Goal: Task Accomplishment & Management: Manage account settings

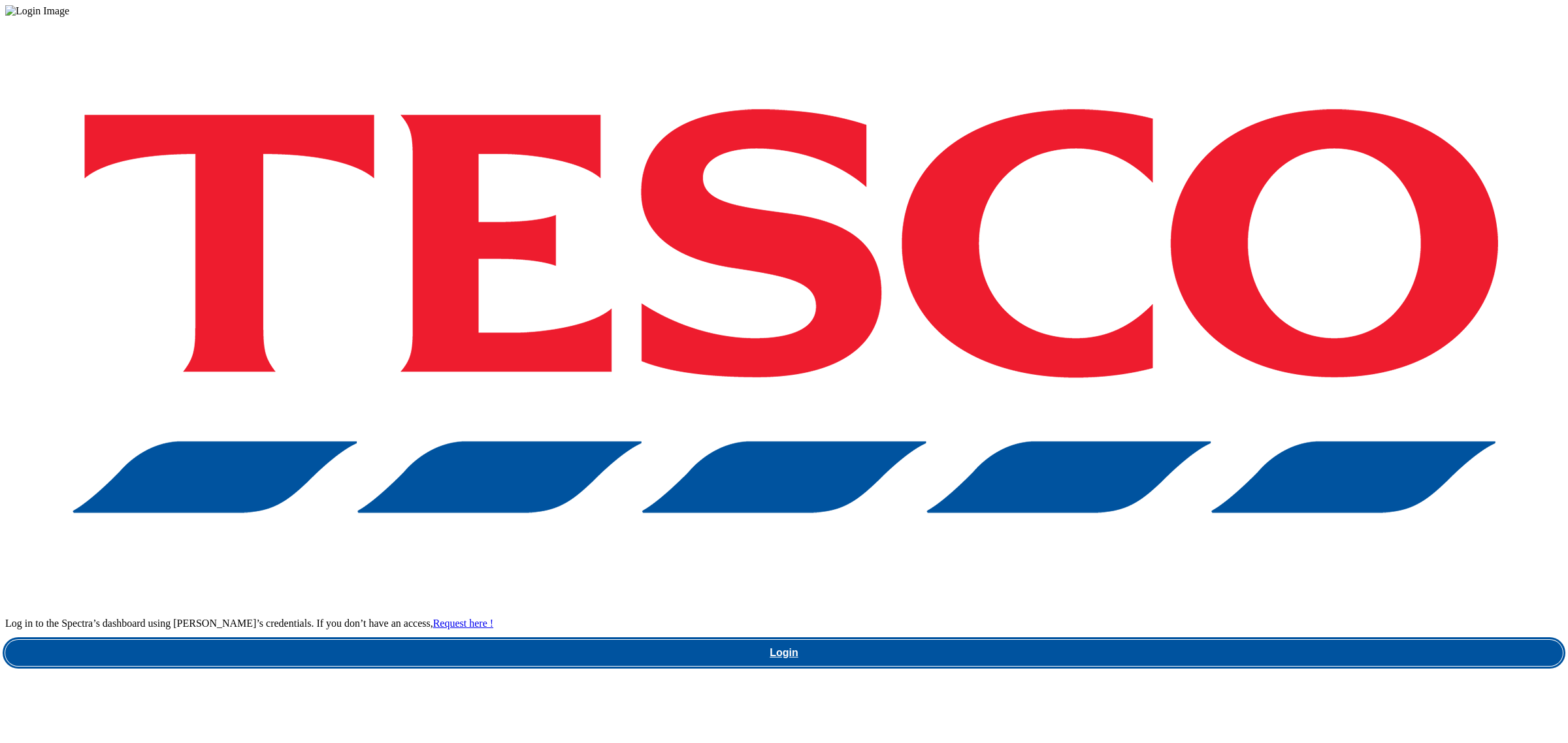
click at [1205, 640] on link "Login" at bounding box center [784, 653] width 1558 height 26
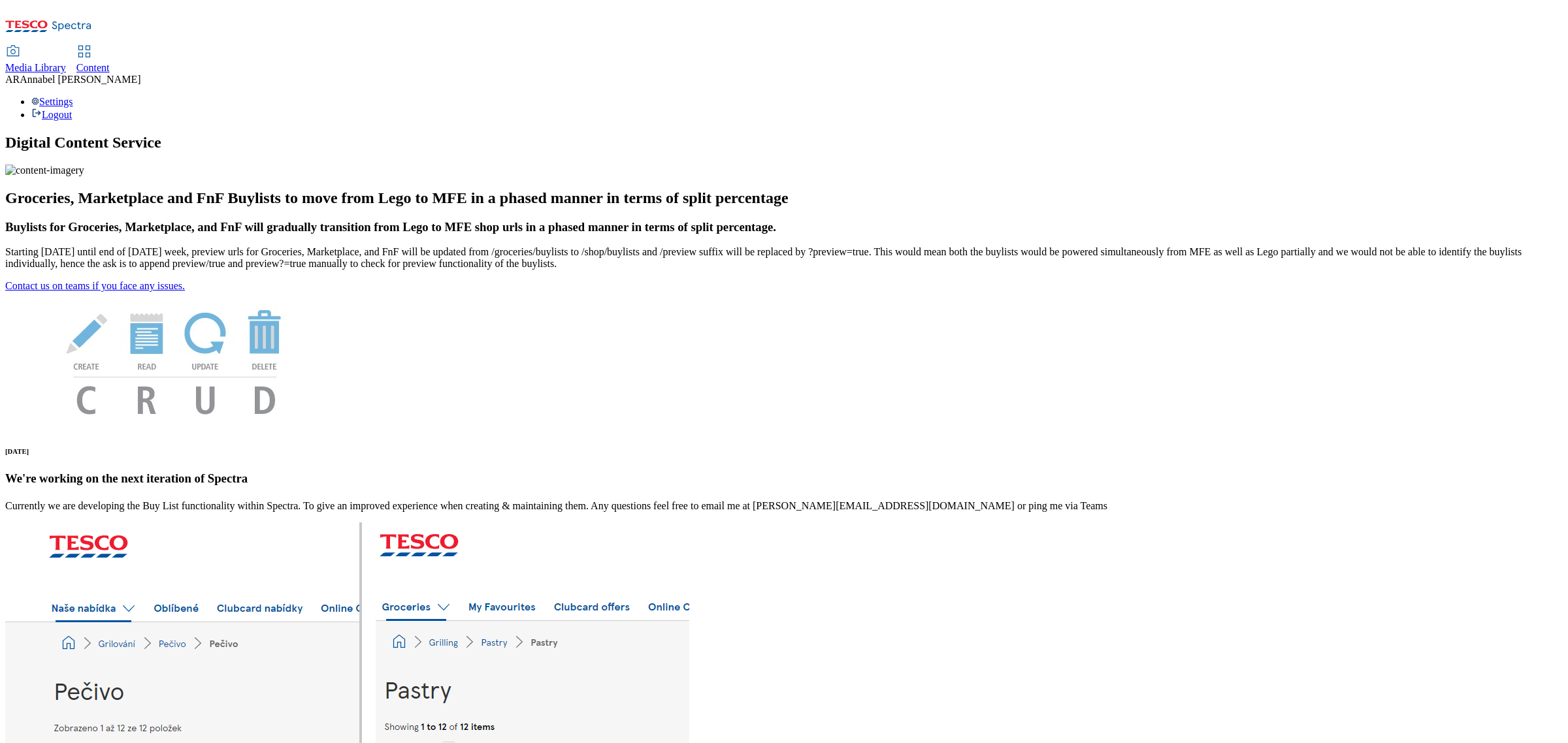
click at [317, 5] on div "Media Library Content AR Annabel Ryan Settings Logout" at bounding box center [784, 63] width 1558 height 116
click at [110, 62] on span "Content" at bounding box center [93, 67] width 33 height 11
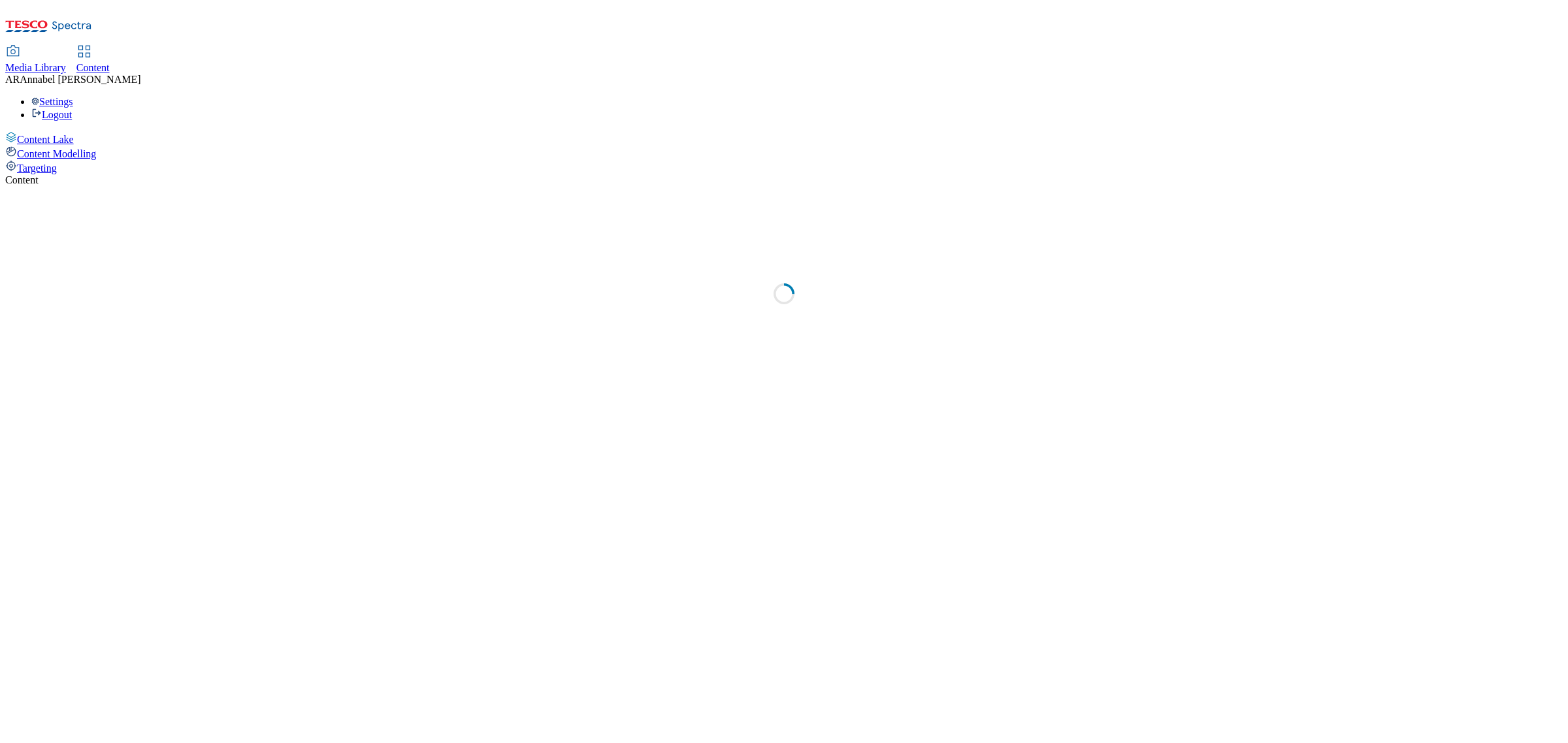
select select "ghs-[GEOGRAPHIC_DATA]"
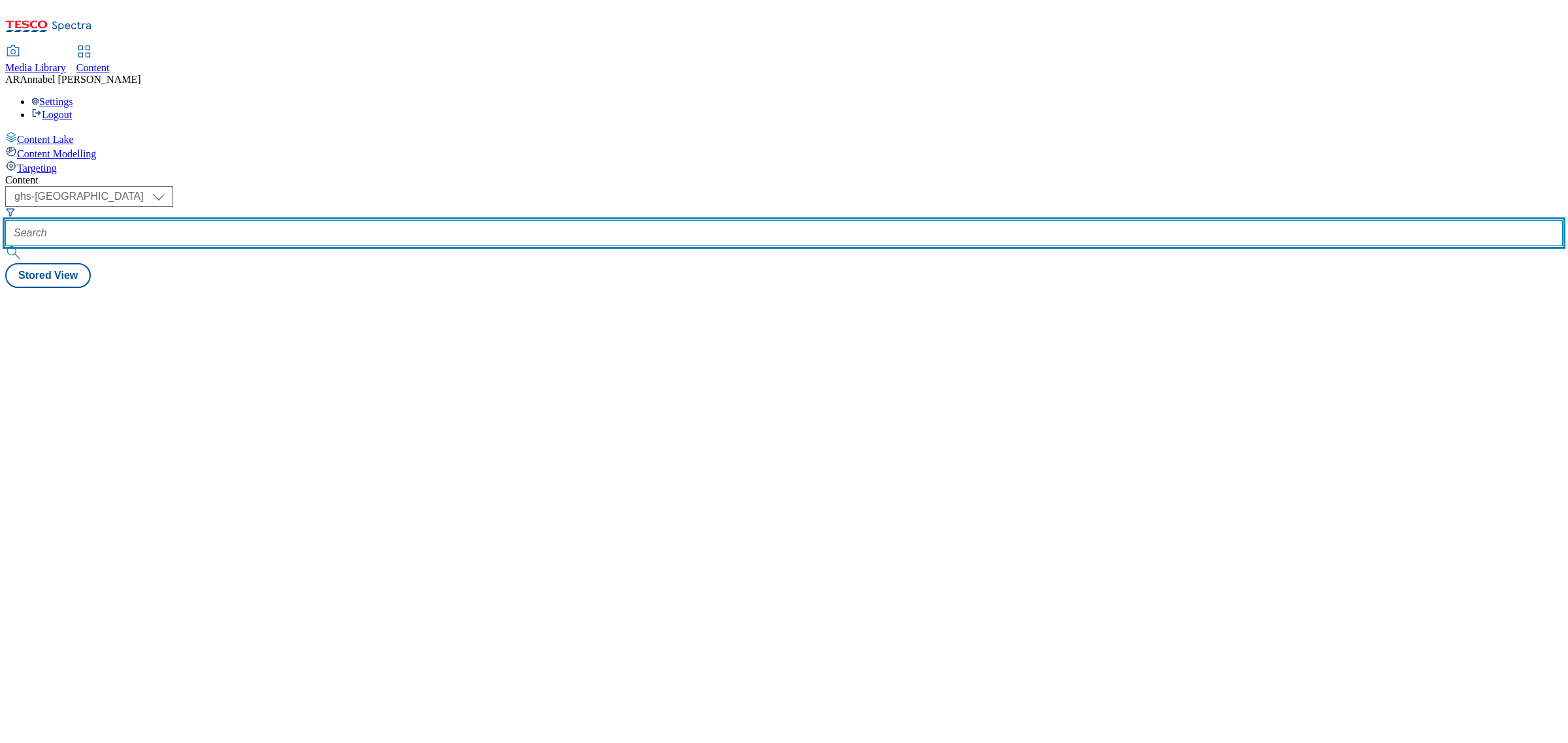
click at [354, 220] on input "text" at bounding box center [784, 233] width 1558 height 26
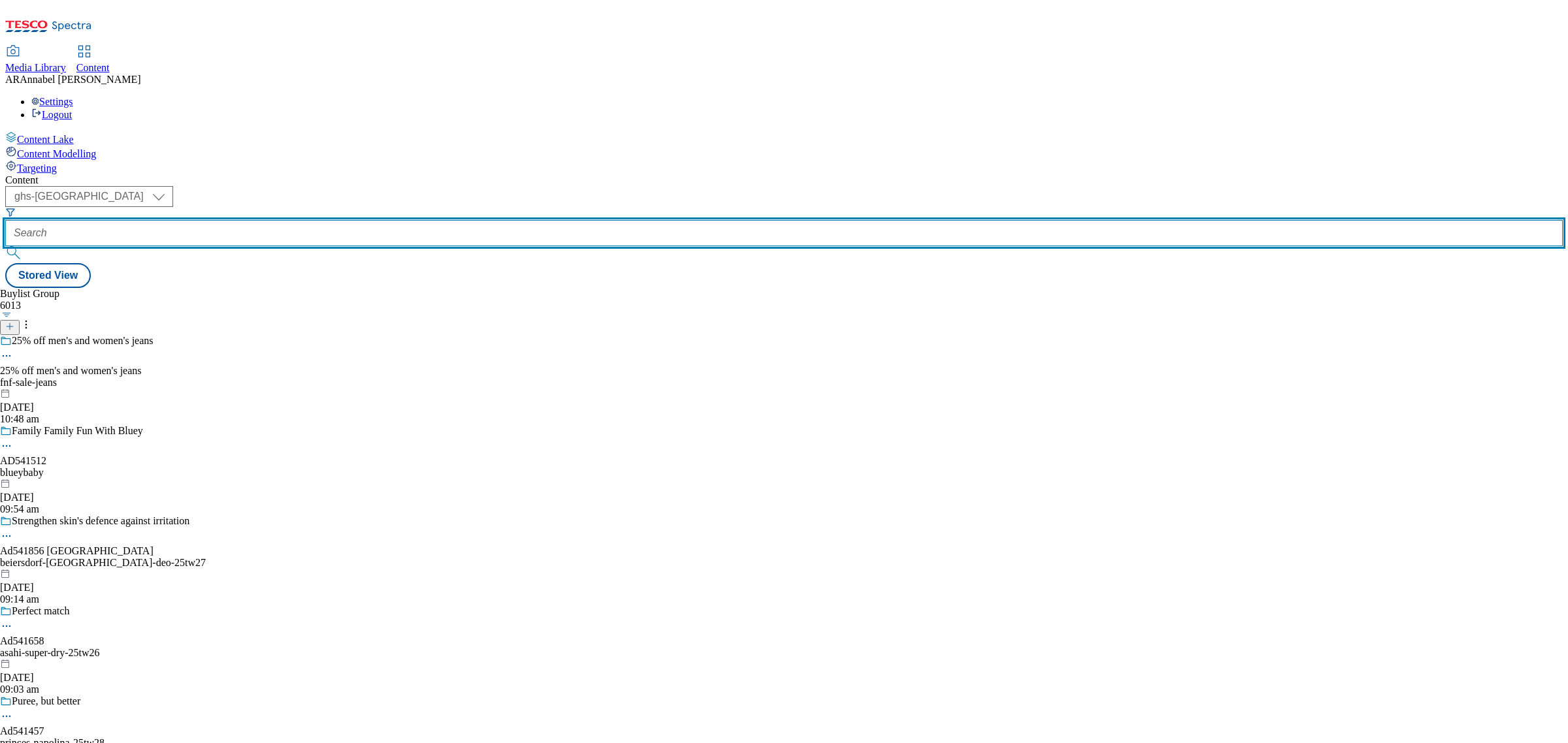
paste input "jde-lor-25tw24/"
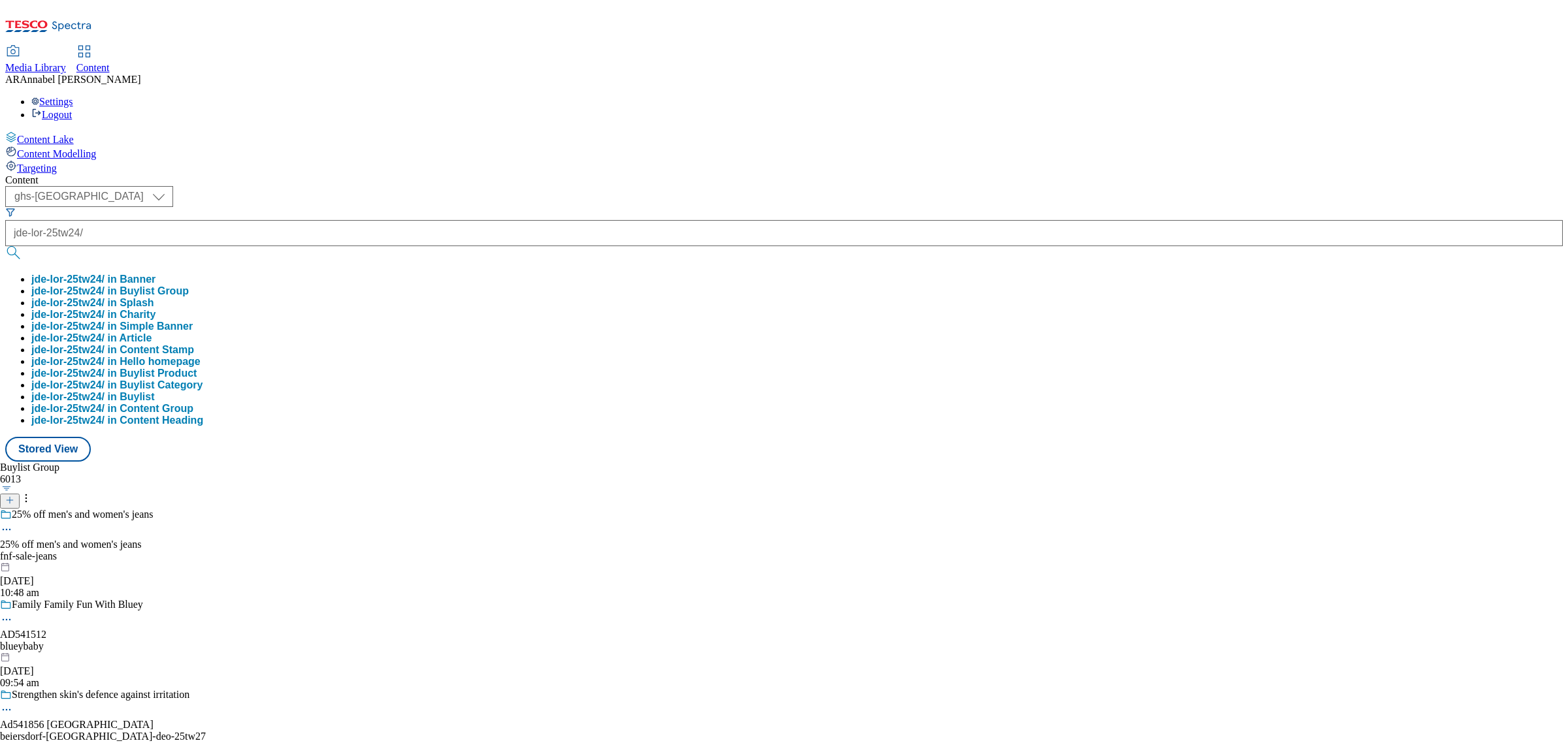
click at [189, 286] on button "jde-lor-25tw24/ in Buylist Group" at bounding box center [110, 291] width 158 height 11
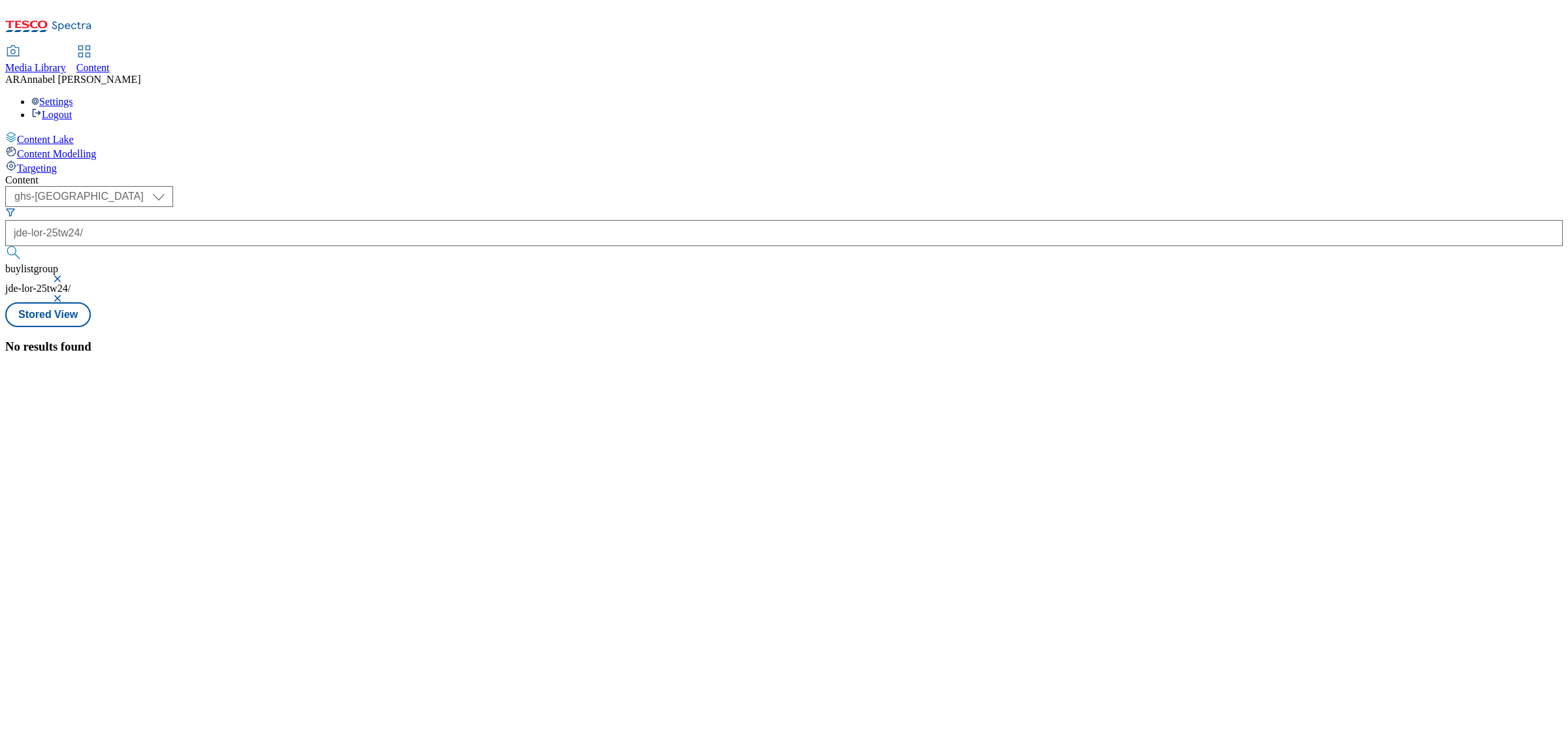
click at [65, 275] on button "button" at bounding box center [58, 279] width 13 height 8
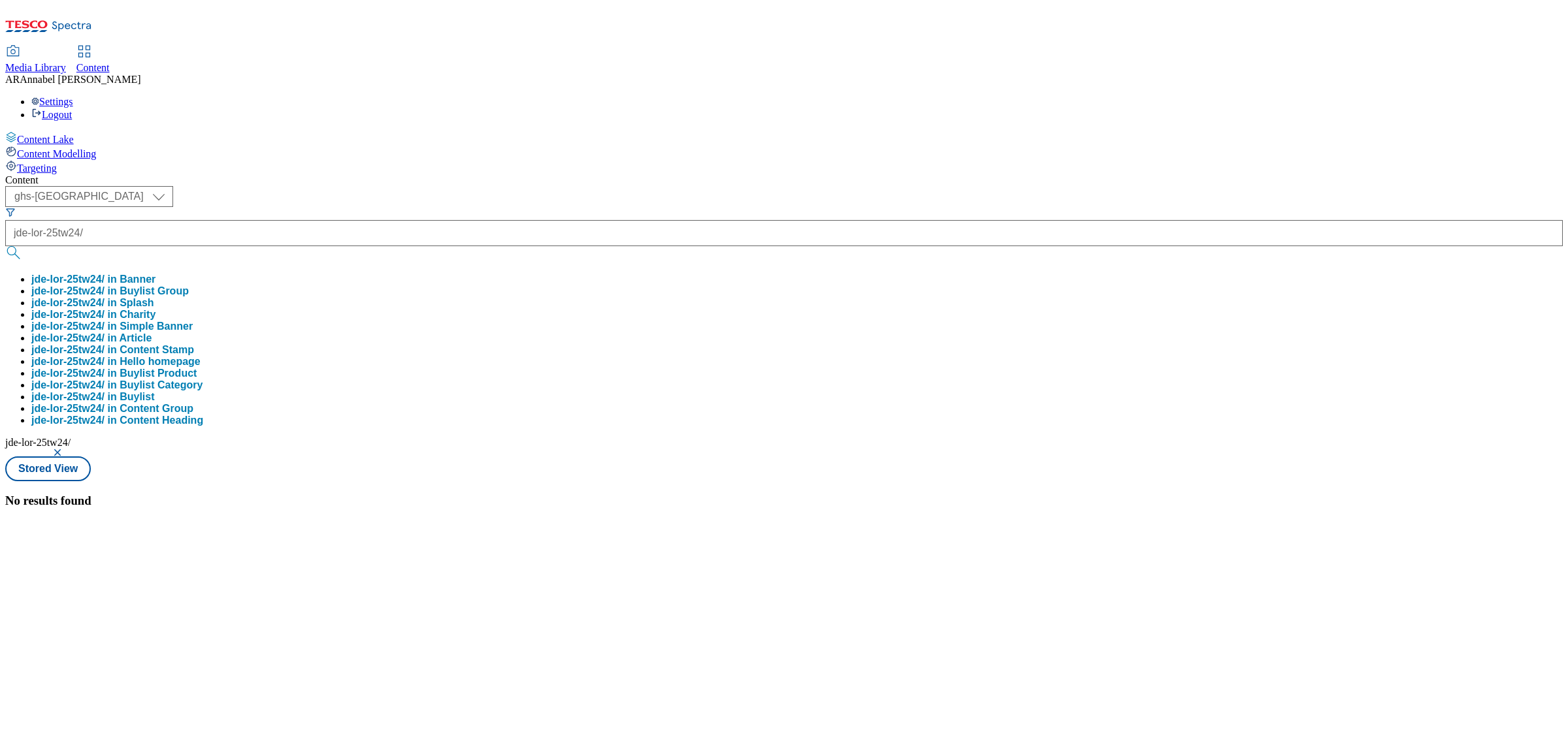
click at [466, 494] on div "No results found" at bounding box center [784, 501] width 1558 height 14
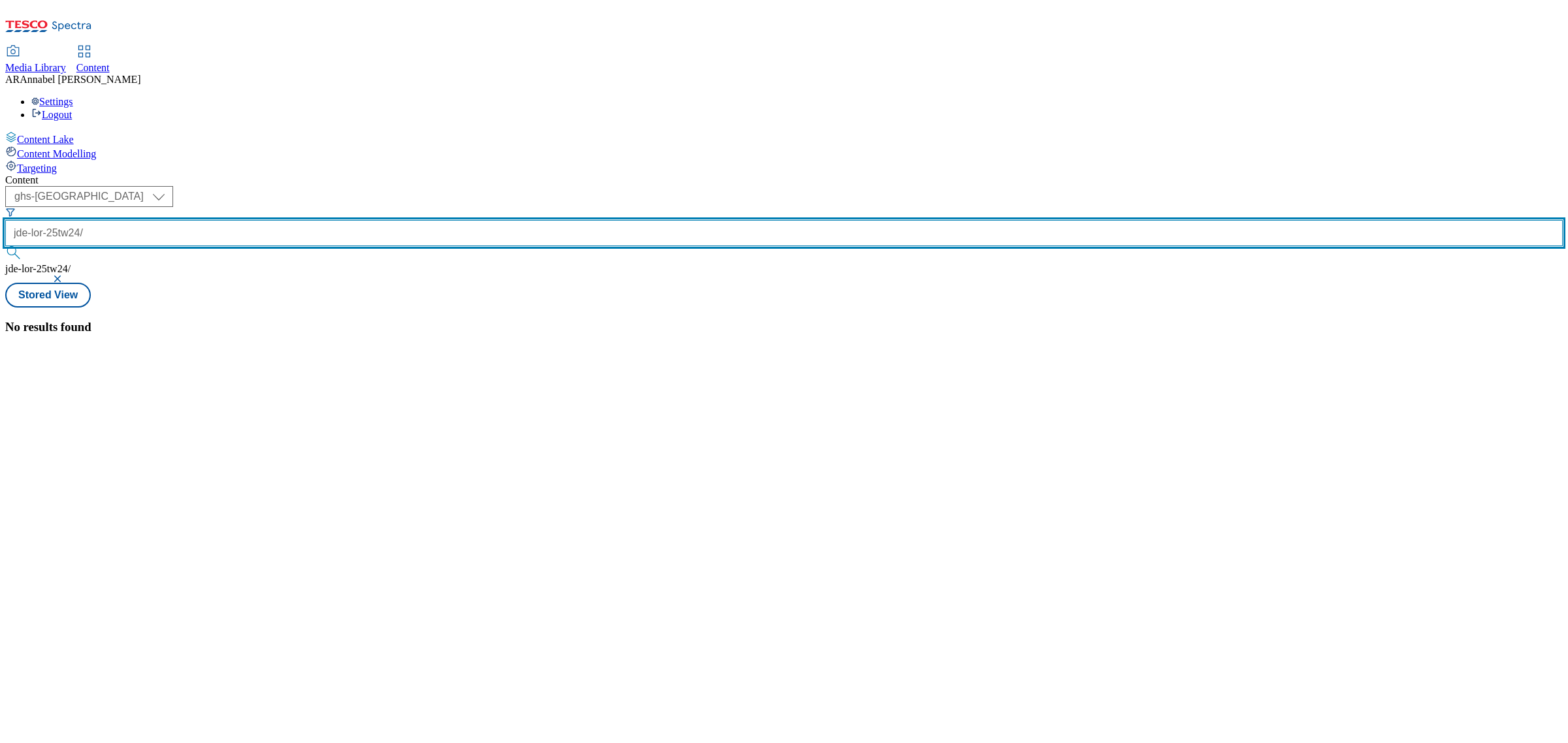
click at [356, 220] on input "jde-lor-25tw24/" at bounding box center [784, 233] width 1558 height 26
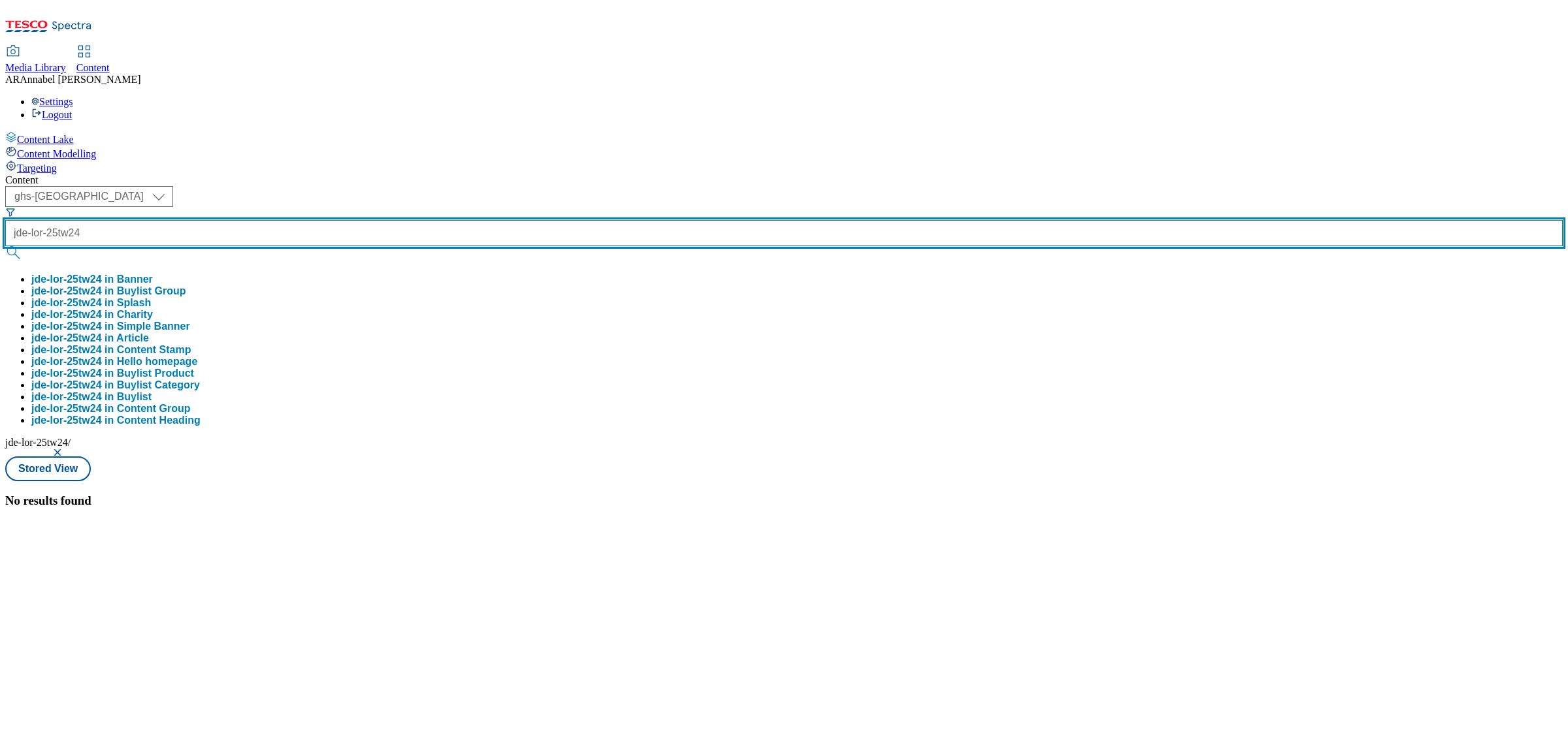
type input "jde-lor-25tw24"
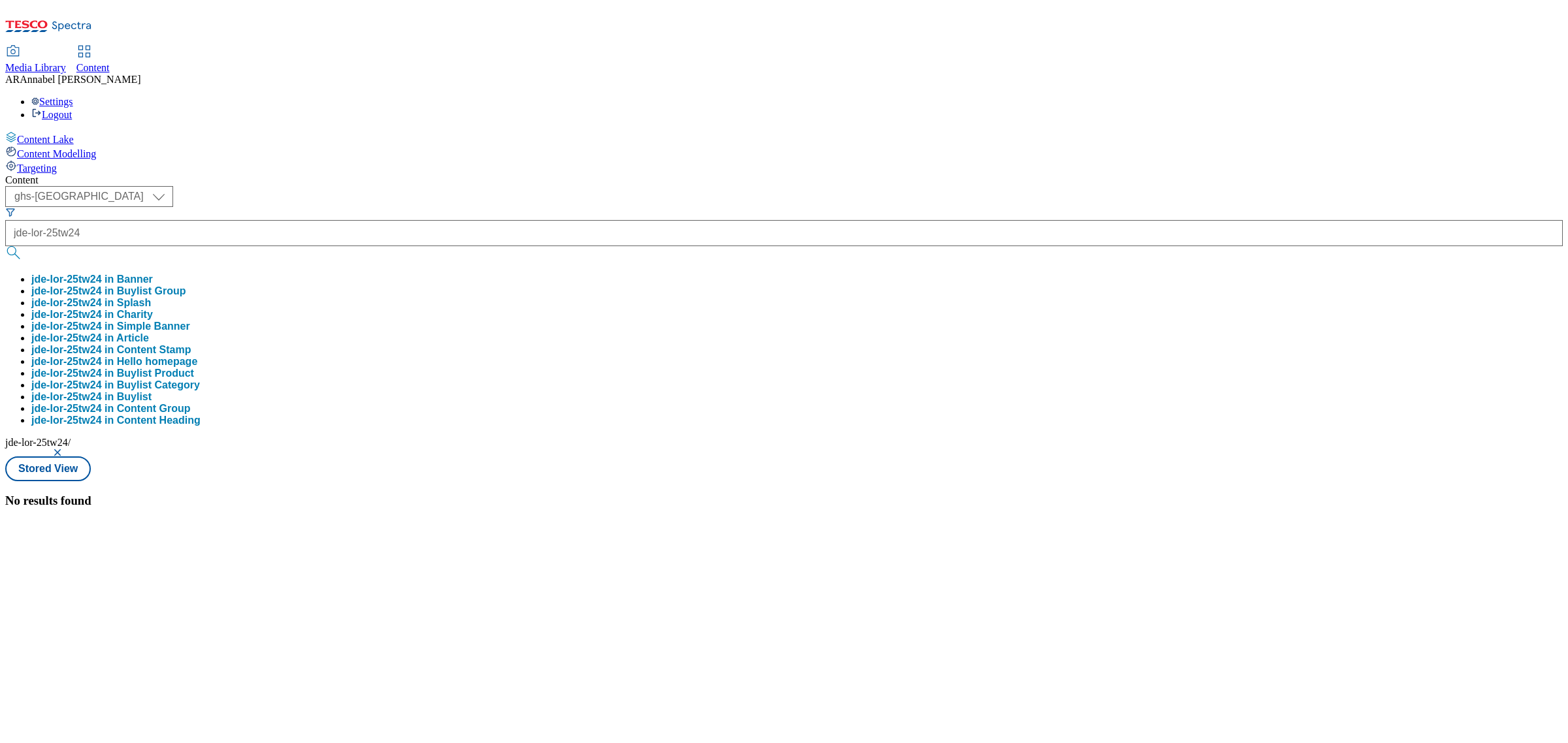
click at [186, 286] on button "jde-lor-25tw24 in Buylist Group" at bounding box center [108, 291] width 154 height 11
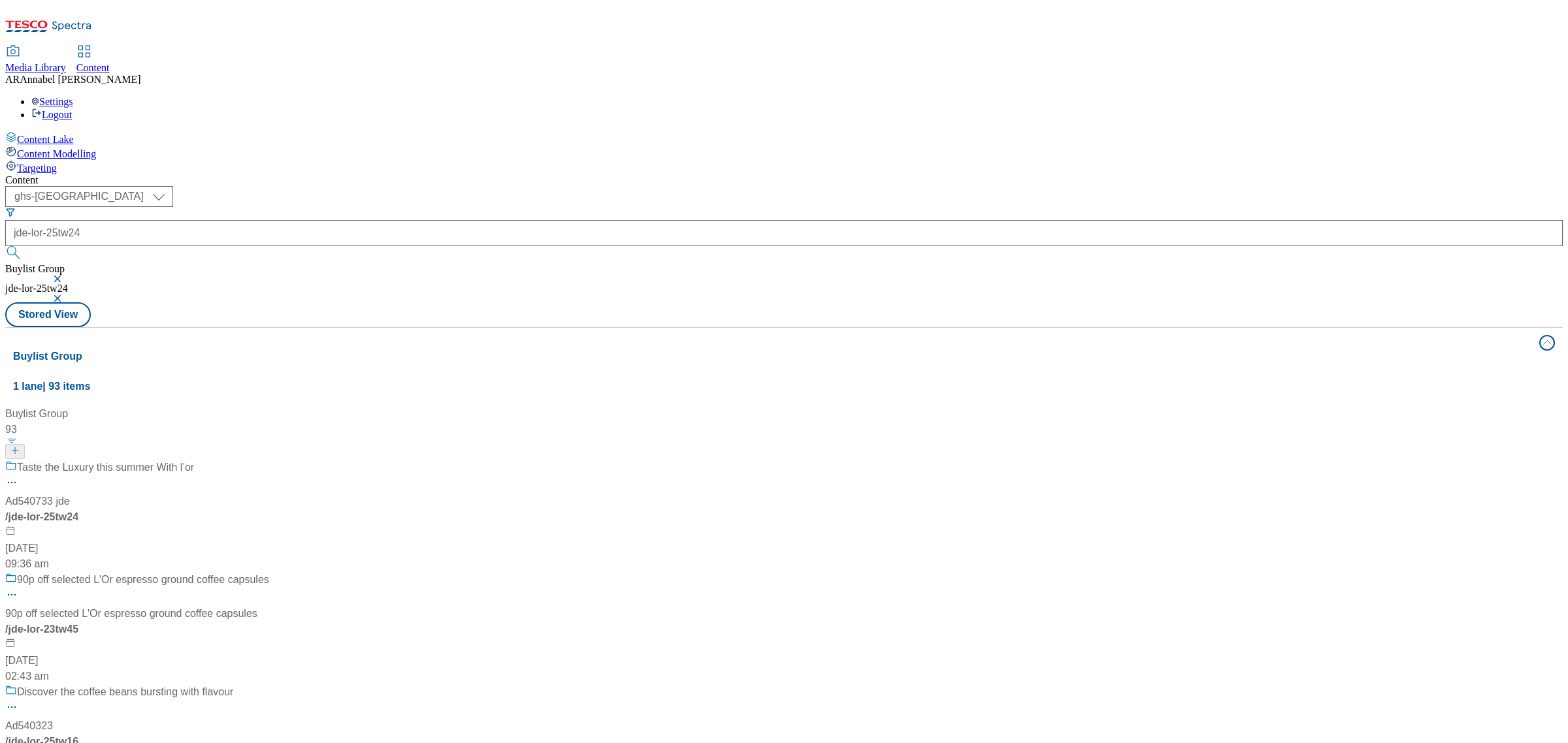
click at [269, 460] on div "Taste the Luxury this summer With l’or Ad540733 jde / jde-lor-25tw24 11 Jul 202…" at bounding box center [137, 516] width 264 height 112
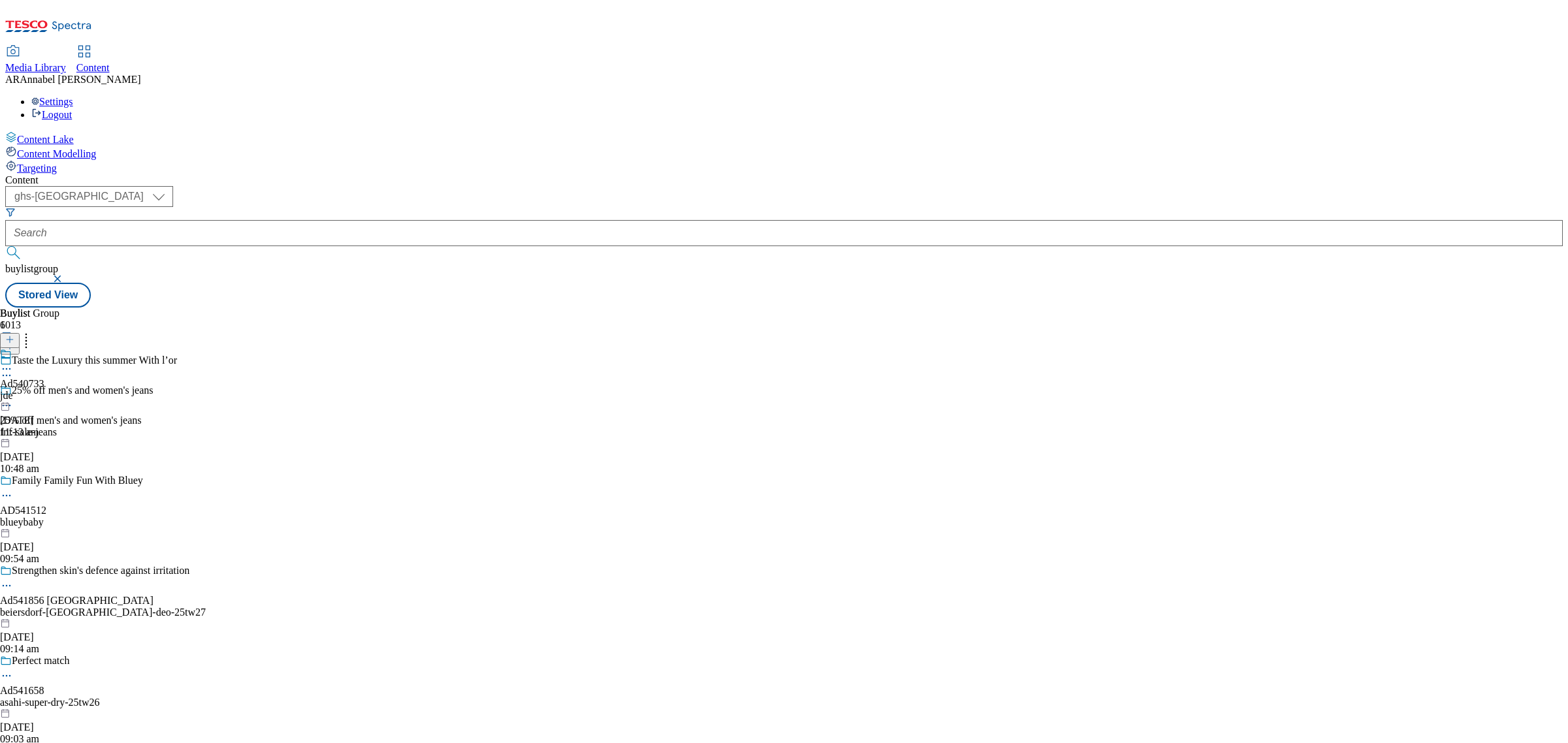
click at [44, 390] on div "jde" at bounding box center [22, 395] width 44 height 11
click at [95, 390] on div "jde-lor" at bounding box center [47, 395] width 95 height 11
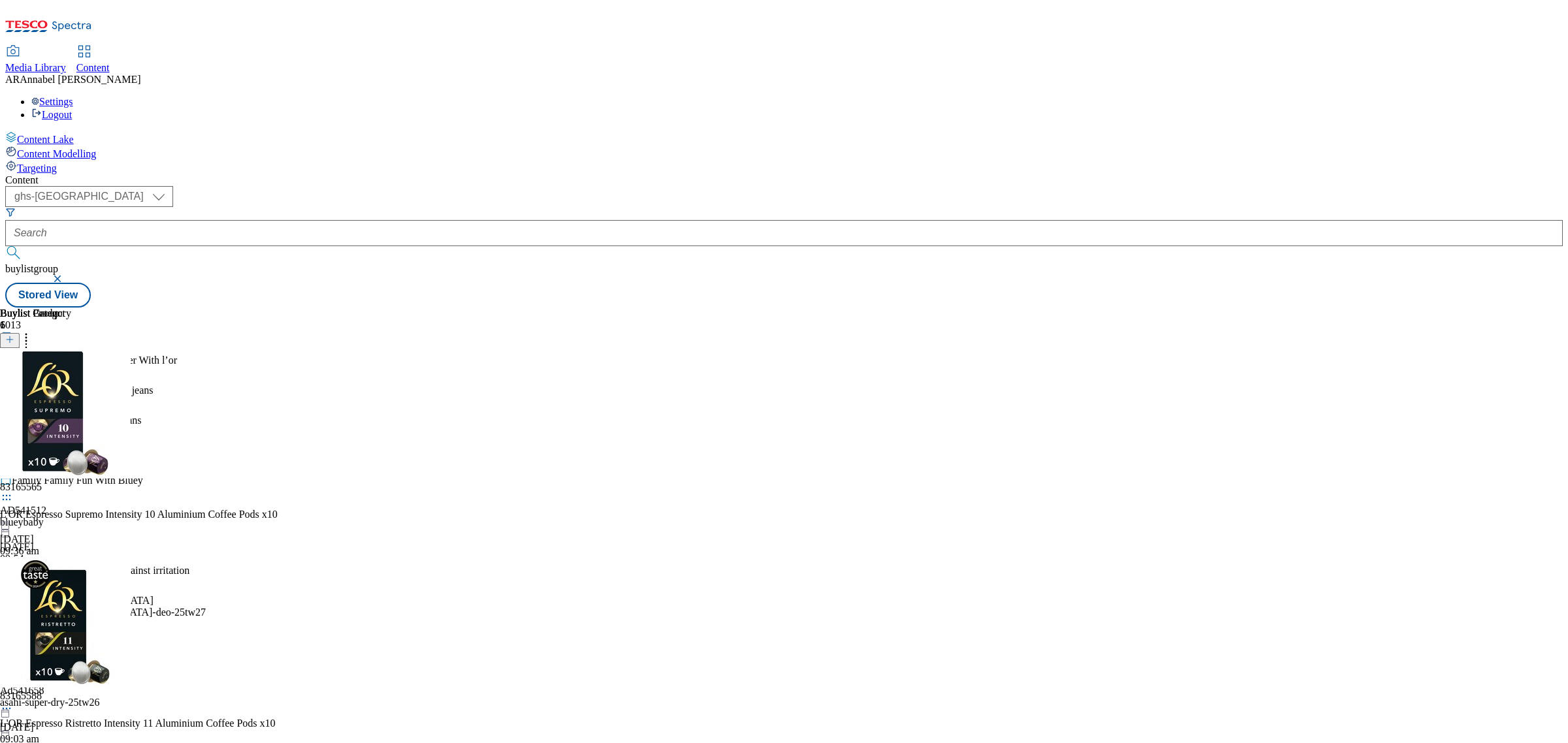
click at [13, 393] on icon at bounding box center [6, 399] width 13 height 13
click at [82, 542] on span "Un-publish" at bounding box center [61, 546] width 42 height 10
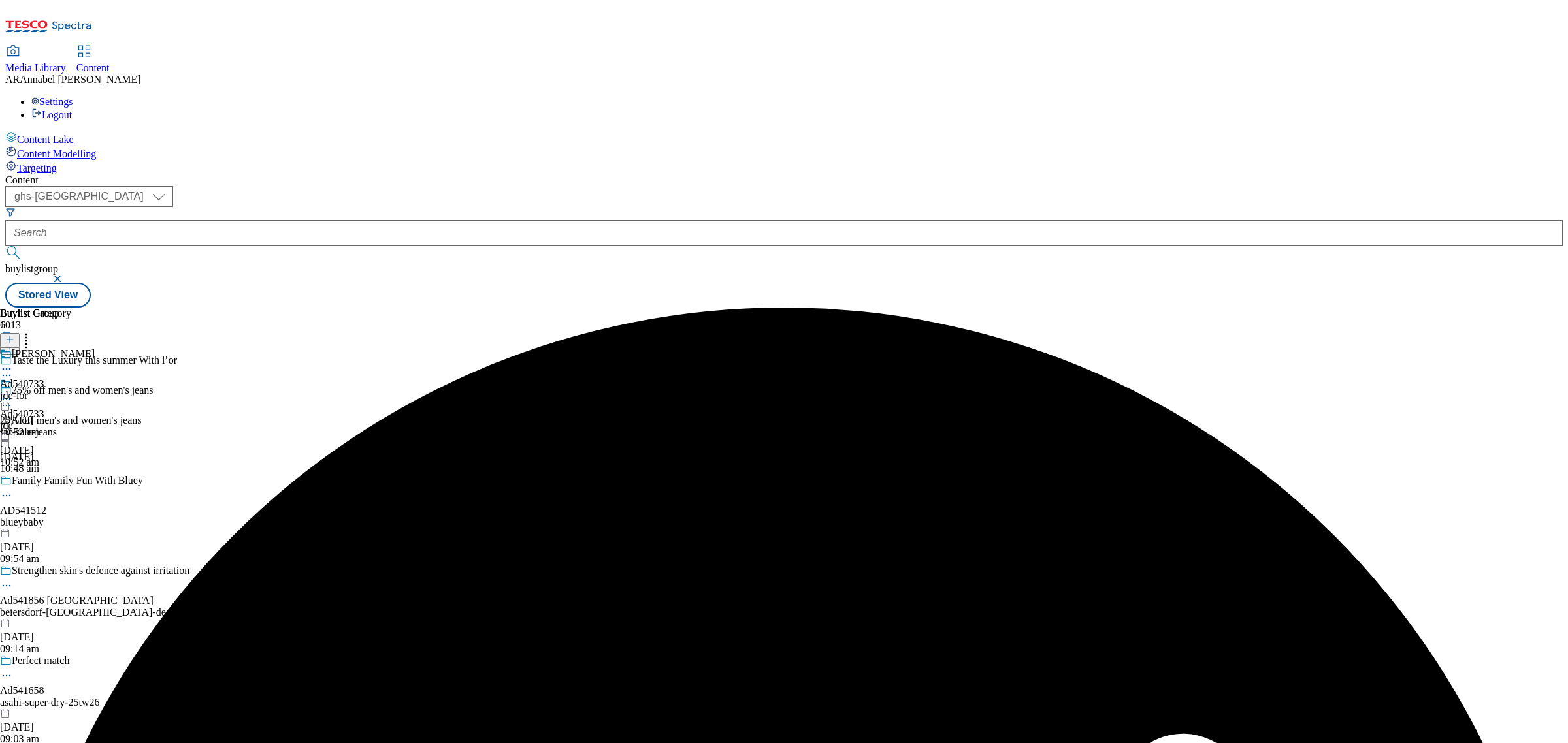
click at [44, 393] on div at bounding box center [22, 401] width 44 height 16
click at [85, 497] on span "Un-preview" at bounding box center [62, 502] width 44 height 10
click at [95, 390] on div "jde-lor" at bounding box center [47, 395] width 95 height 11
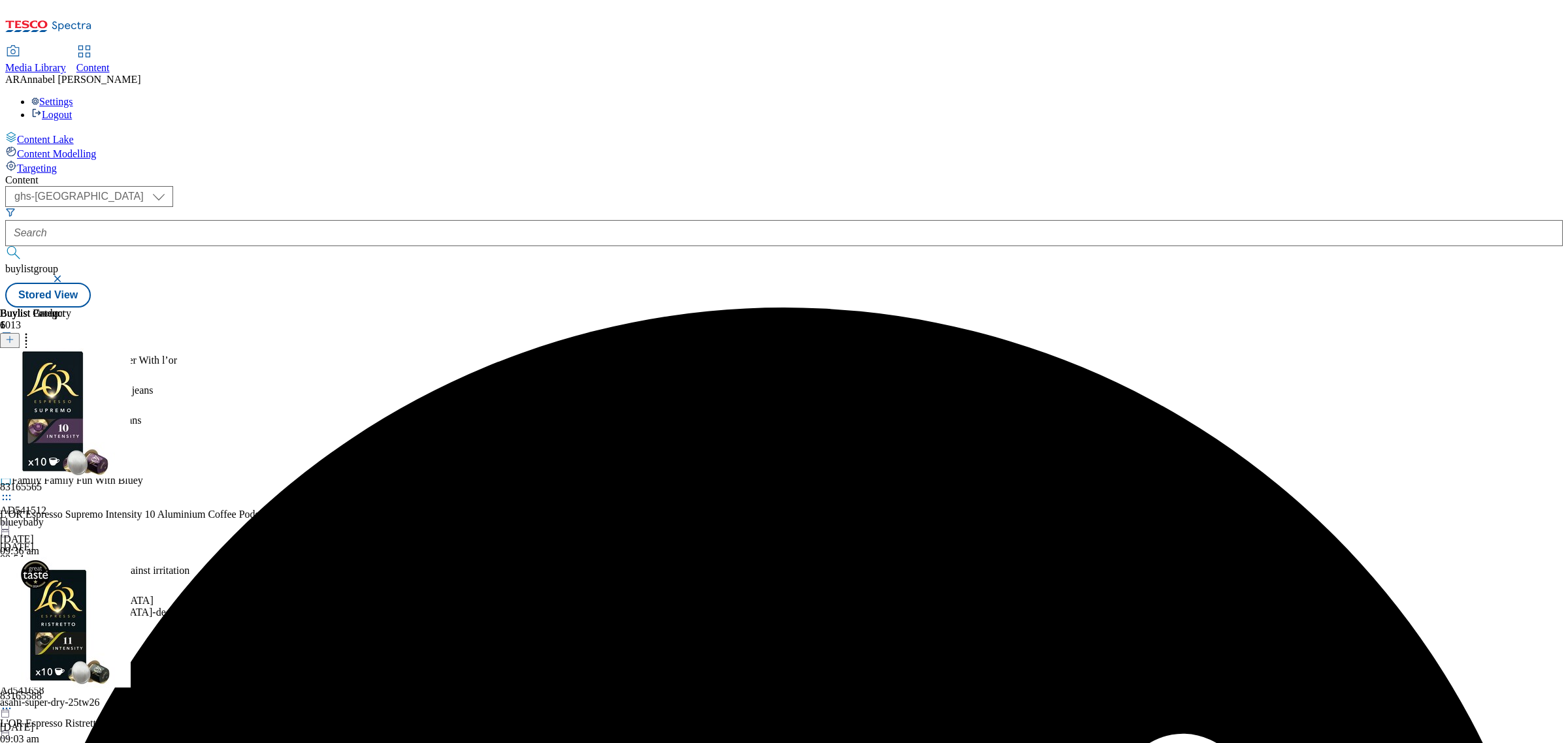
click at [32, 331] on icon at bounding box center [25, 337] width 13 height 13
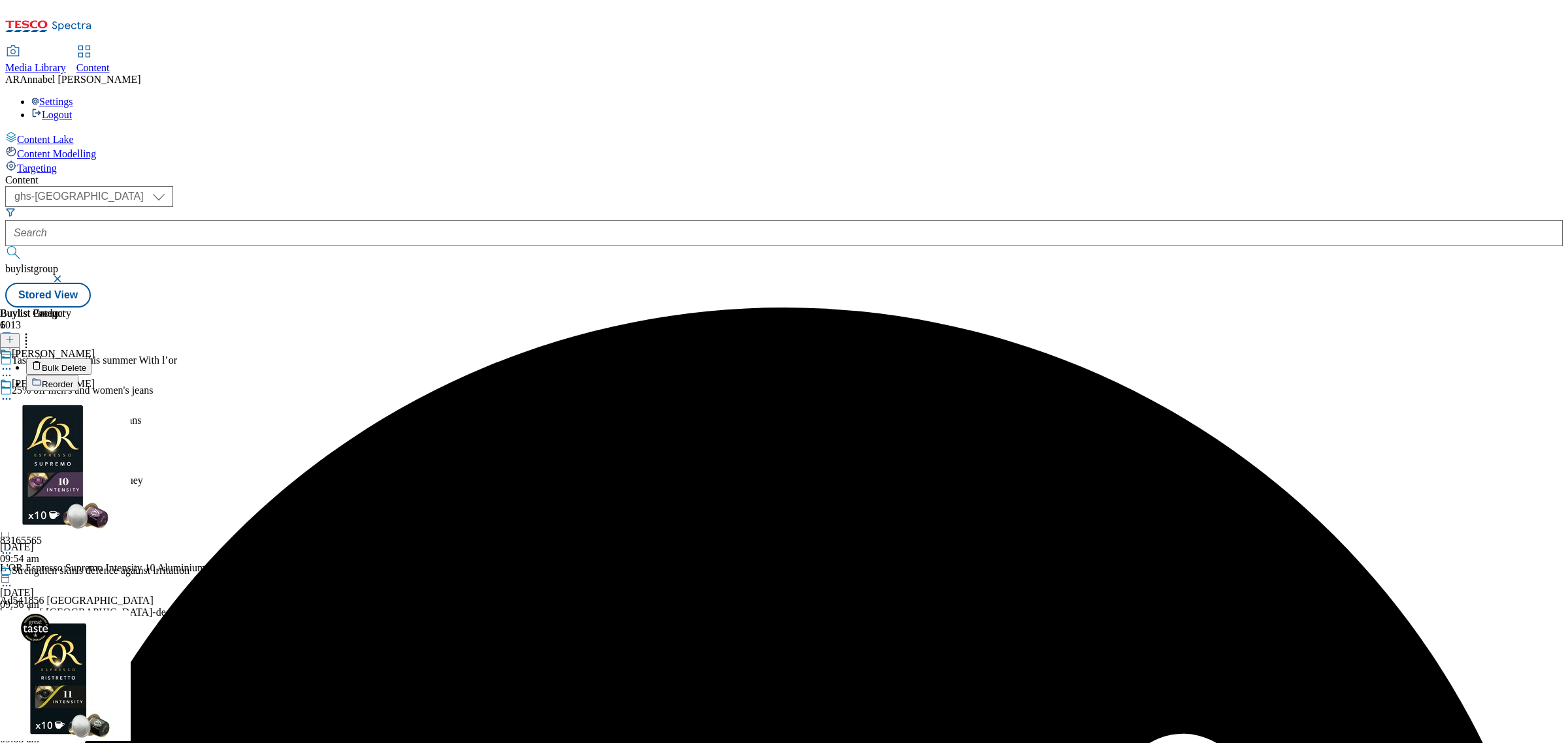
click at [78, 375] on button "Reorder" at bounding box center [52, 382] width 52 height 17
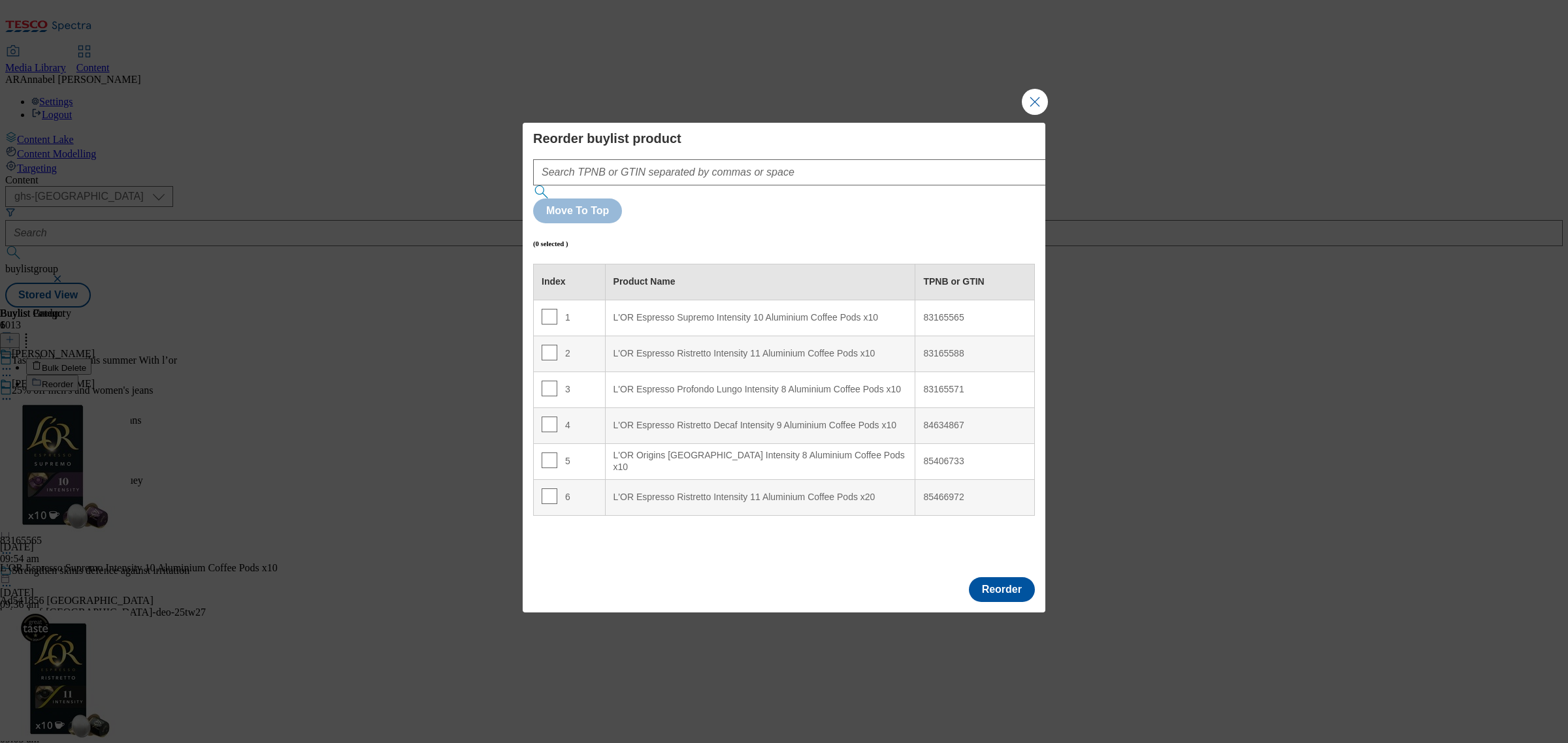
click at [540, 408] on td "4" at bounding box center [570, 425] width 71 height 36
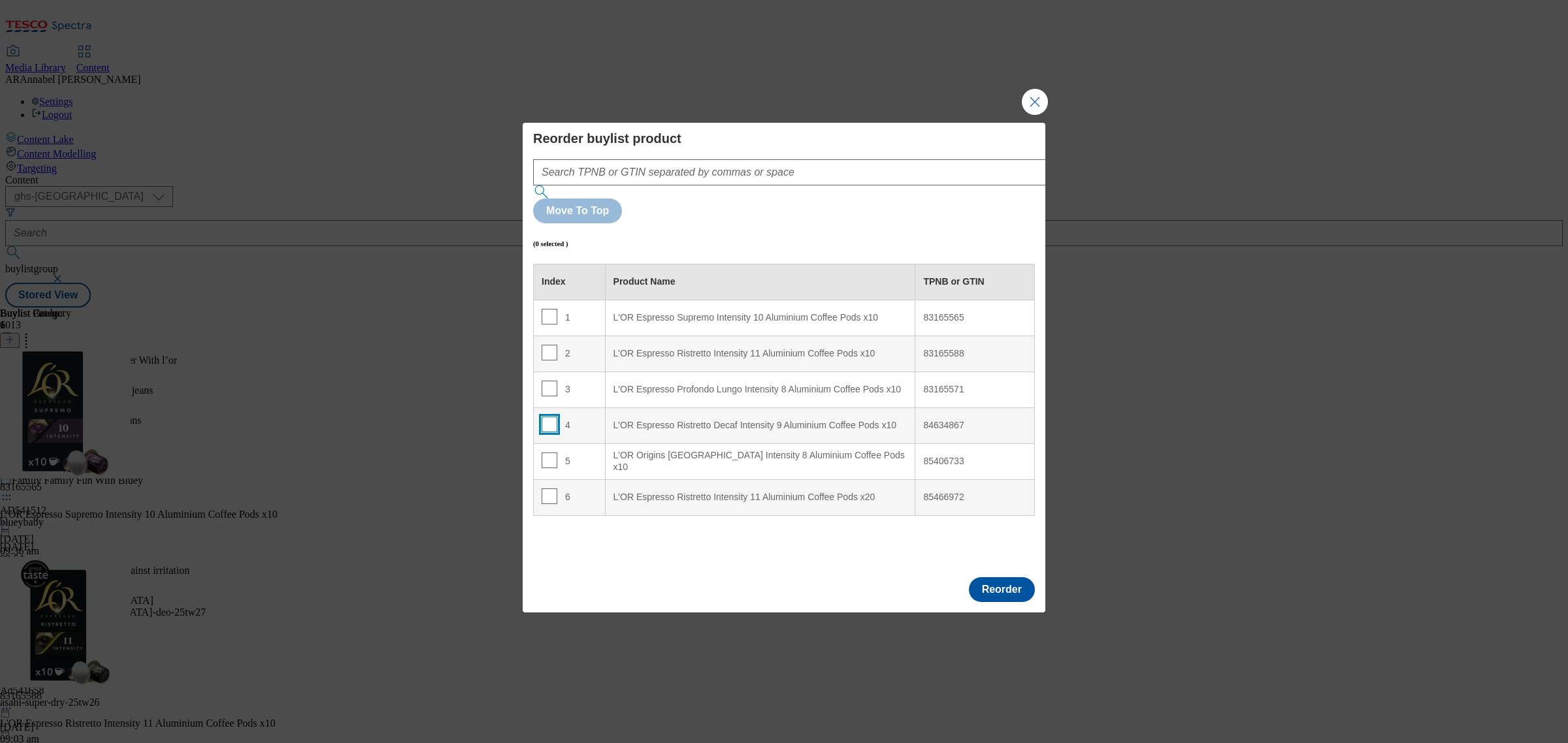
click at [546, 416] on input "Modal" at bounding box center [550, 424] width 16 height 16
click at [567, 408] on td "4" at bounding box center [570, 425] width 71 height 36
click at [544, 416] on input "Modal" at bounding box center [550, 424] width 16 height 16
checkbox input "false"
click at [551, 309] on input "Modal" at bounding box center [550, 317] width 16 height 16
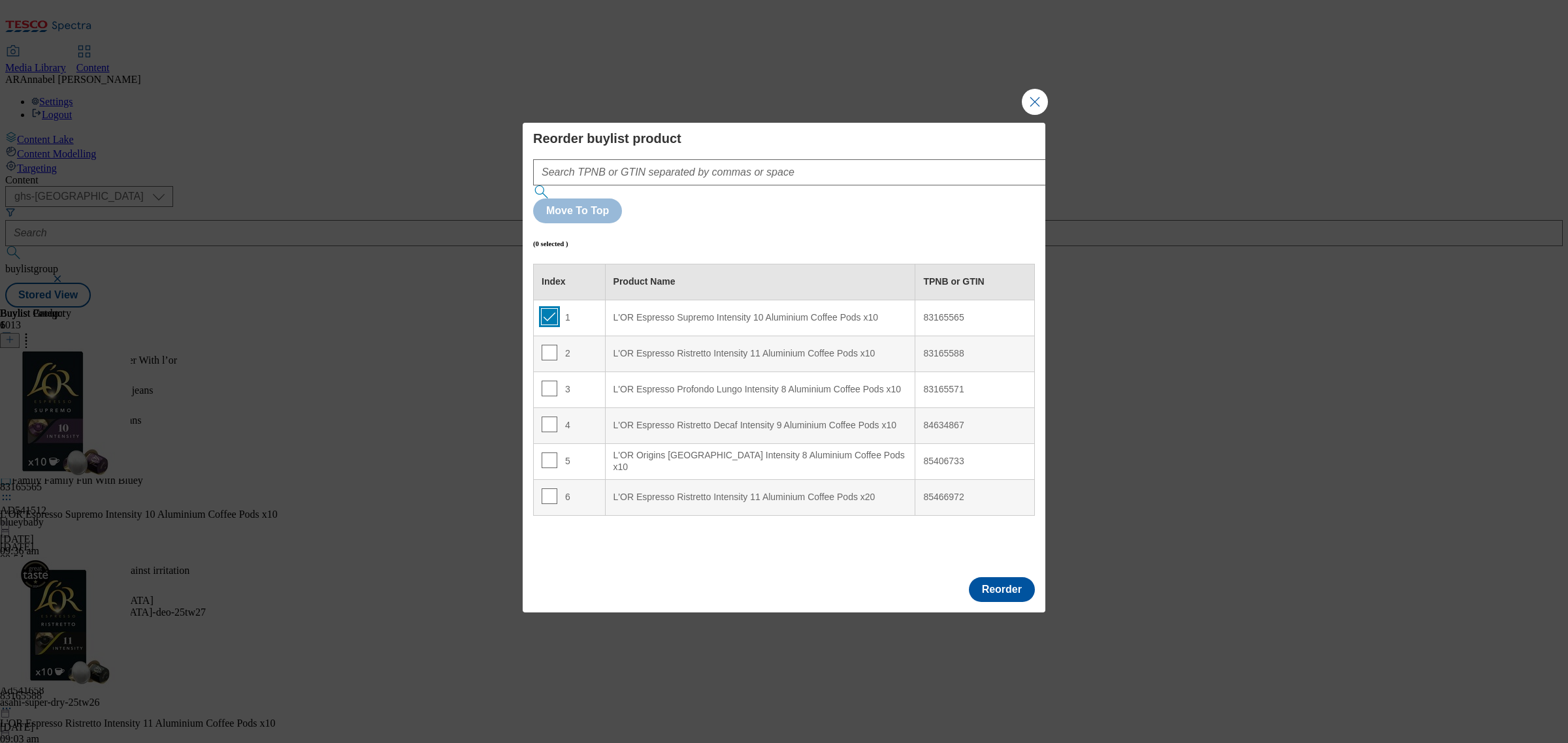
checkbox input "true"
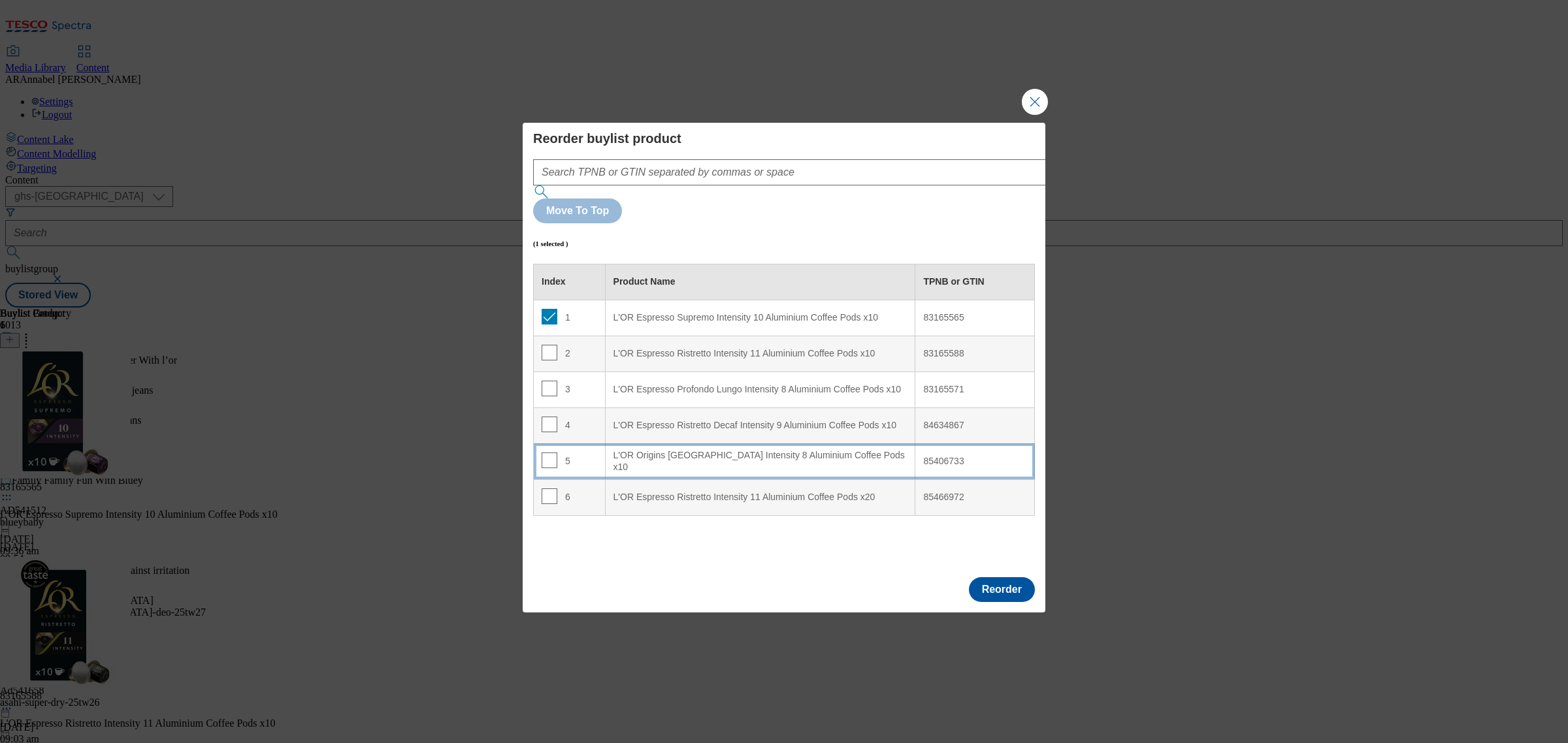
click at [554, 443] on td "5" at bounding box center [570, 461] width 71 height 36
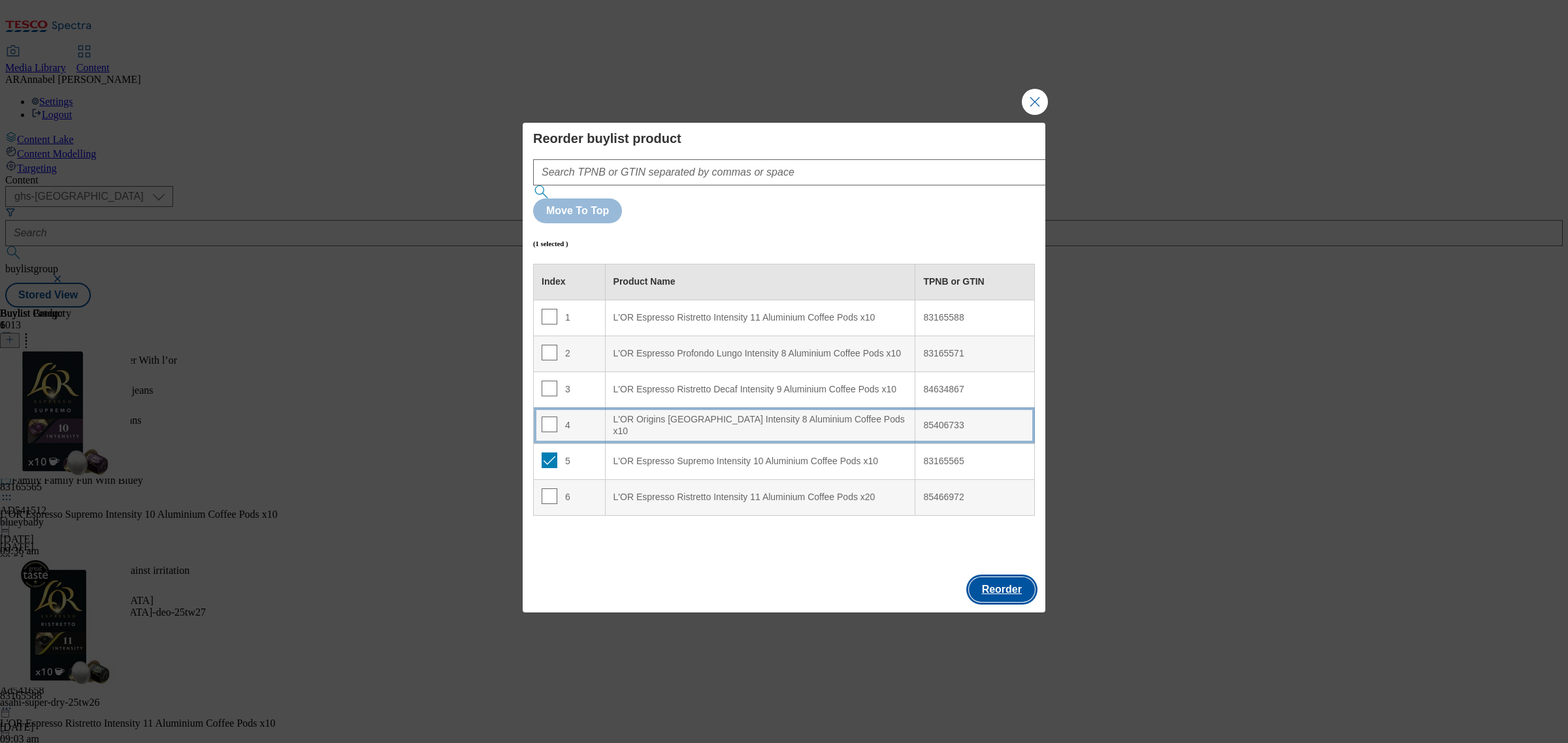
click at [1007, 578] on button "Reorder" at bounding box center [1002, 590] width 66 height 24
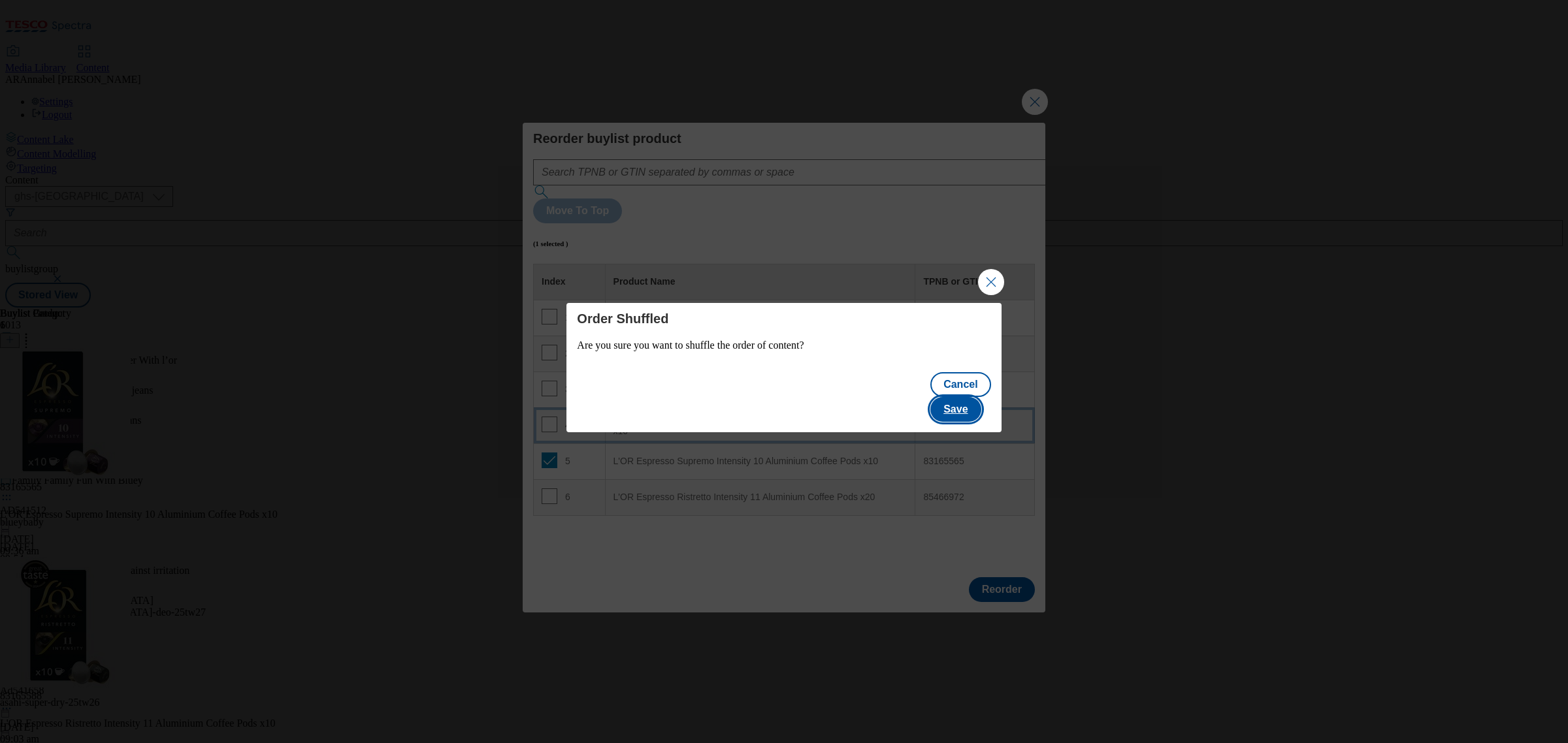
click at [969, 403] on button "Save" at bounding box center [956, 409] width 51 height 24
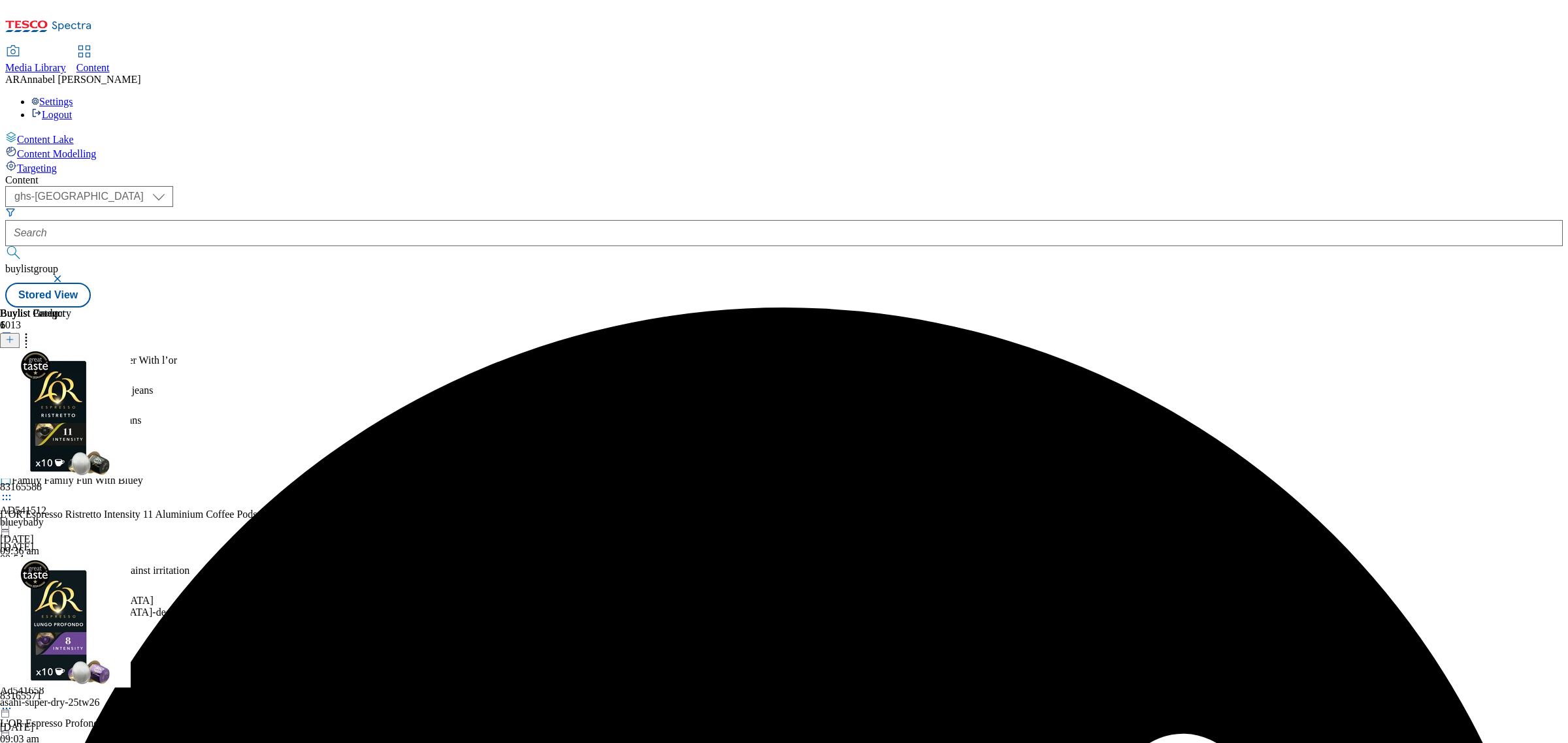
click at [32, 331] on icon at bounding box center [25, 337] width 13 height 13
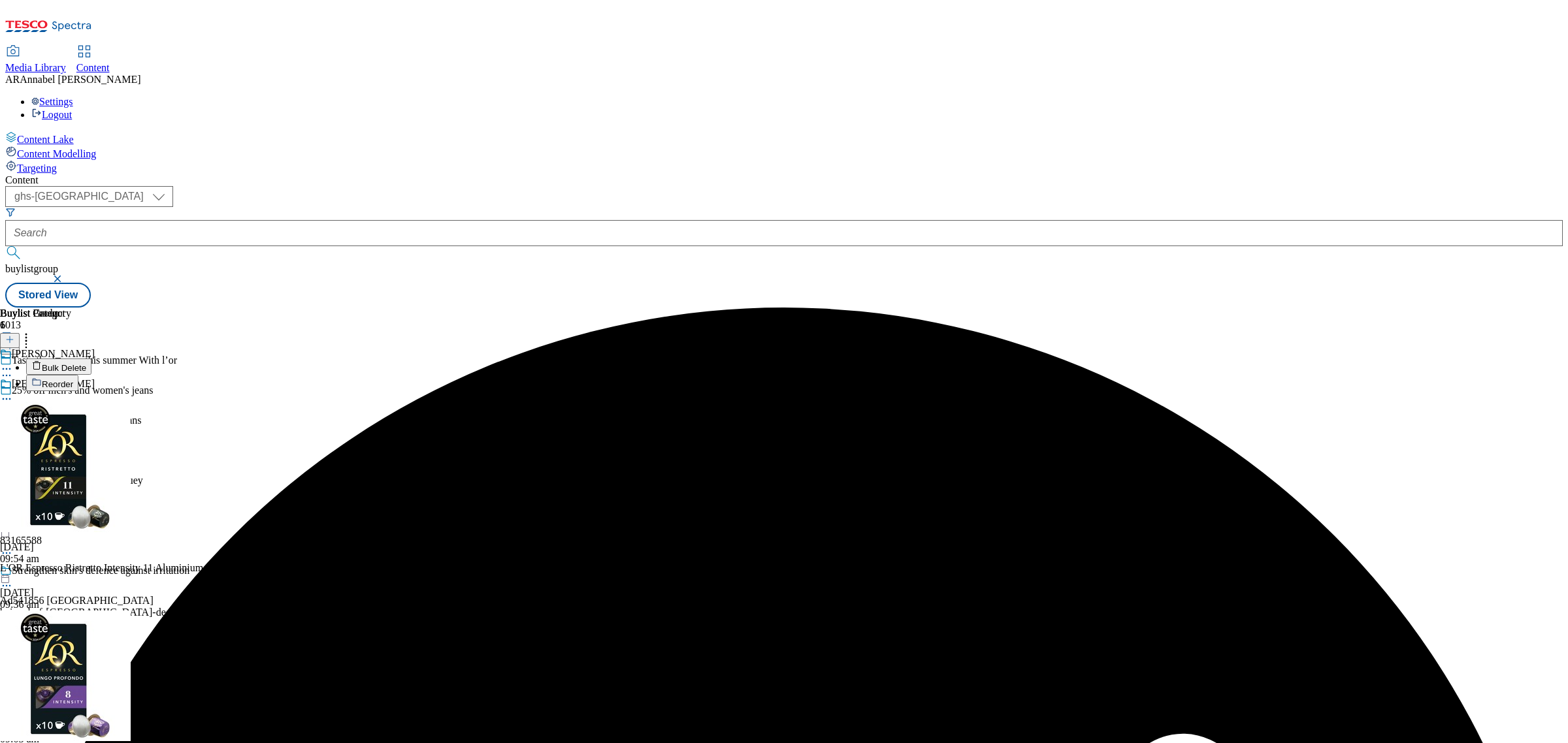
click at [73, 380] on span "Reorder" at bounding box center [58, 384] width 31 height 10
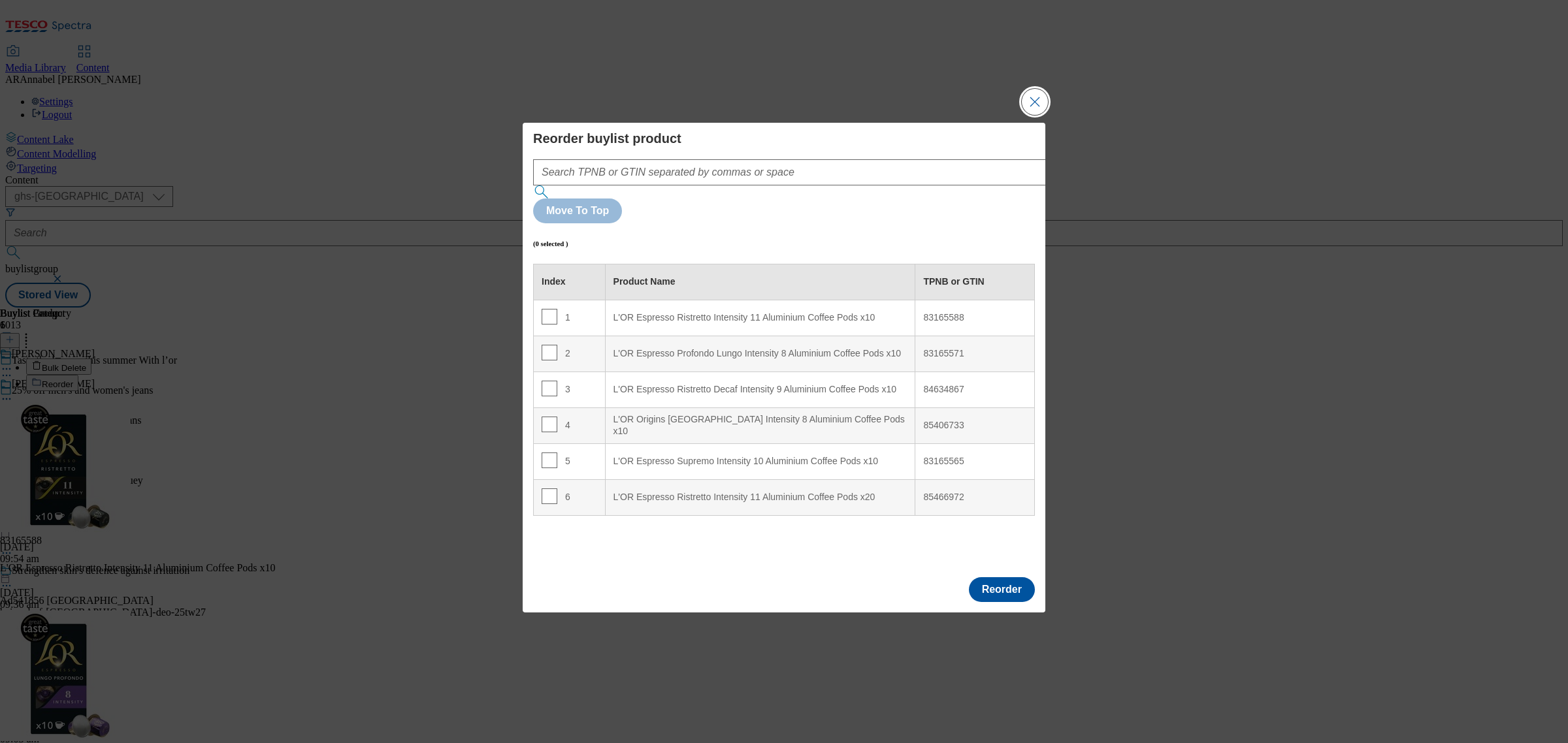
click at [1031, 115] on button "Close Modal" at bounding box center [1035, 102] width 26 height 26
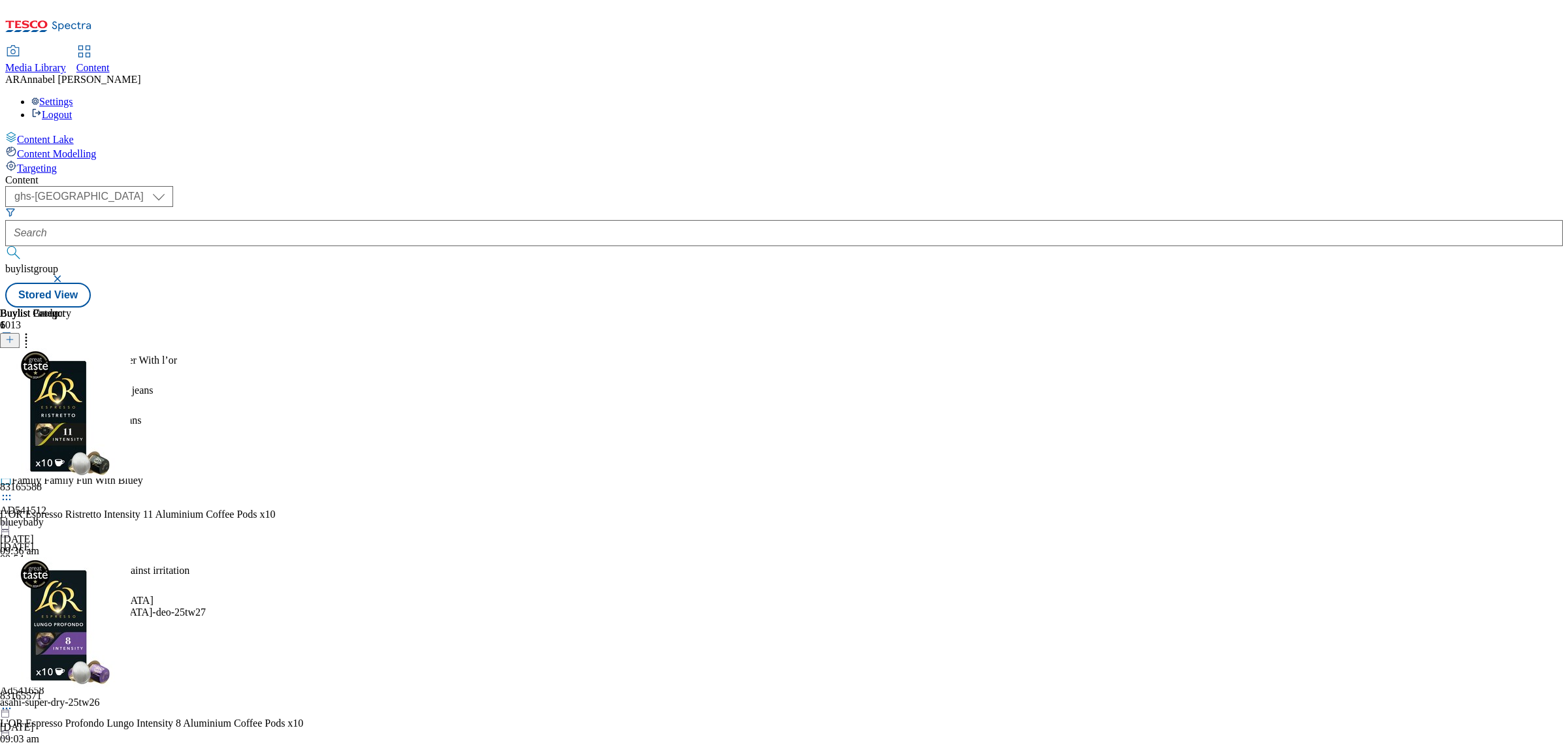
click at [13, 393] on icon at bounding box center [6, 399] width 13 height 13
click at [71, 482] on span "Preview" at bounding box center [55, 486] width 31 height 10
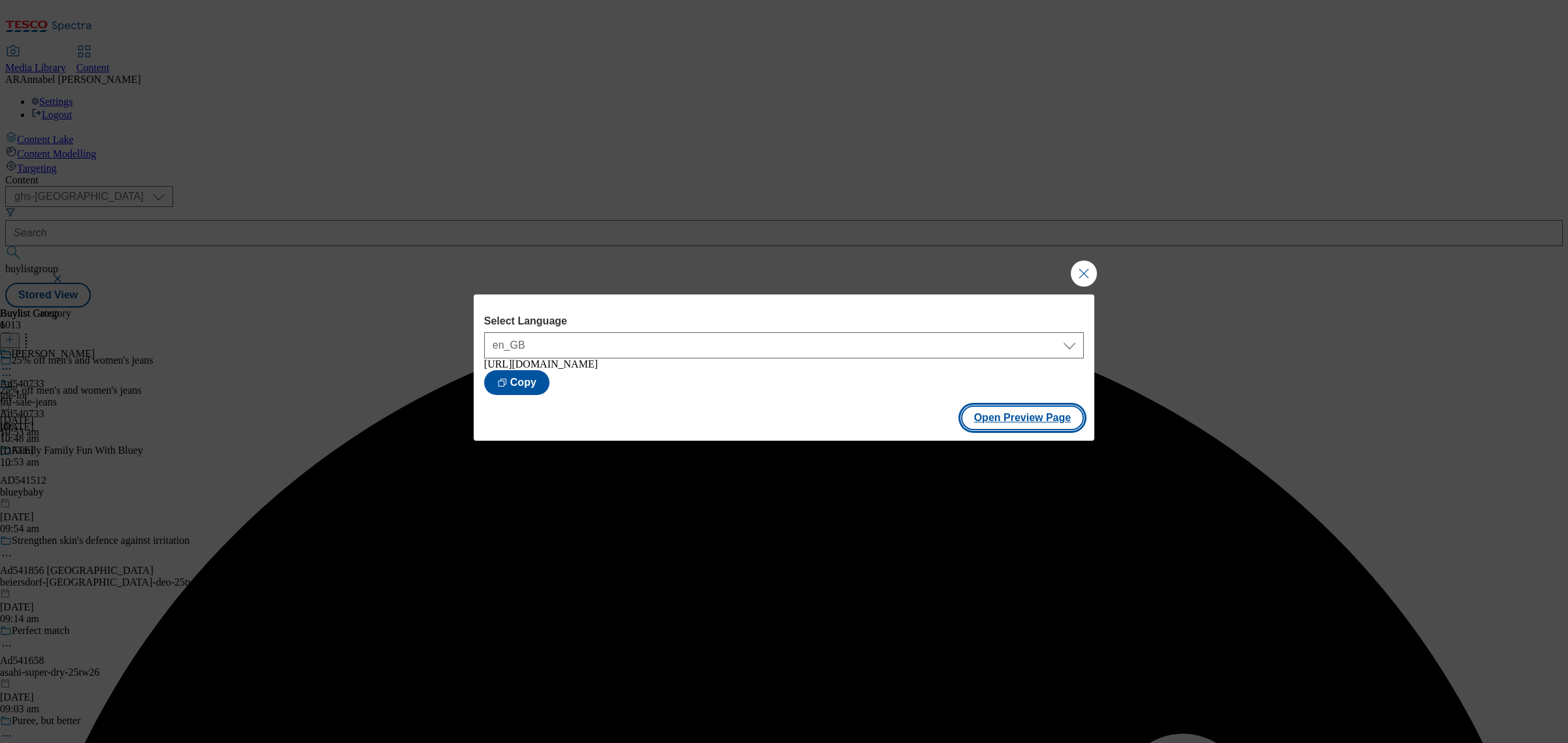
click at [1017, 425] on button "Open Preview Page" at bounding box center [1023, 418] width 124 height 24
click at [1083, 278] on button "Close Modal" at bounding box center [1084, 274] width 26 height 26
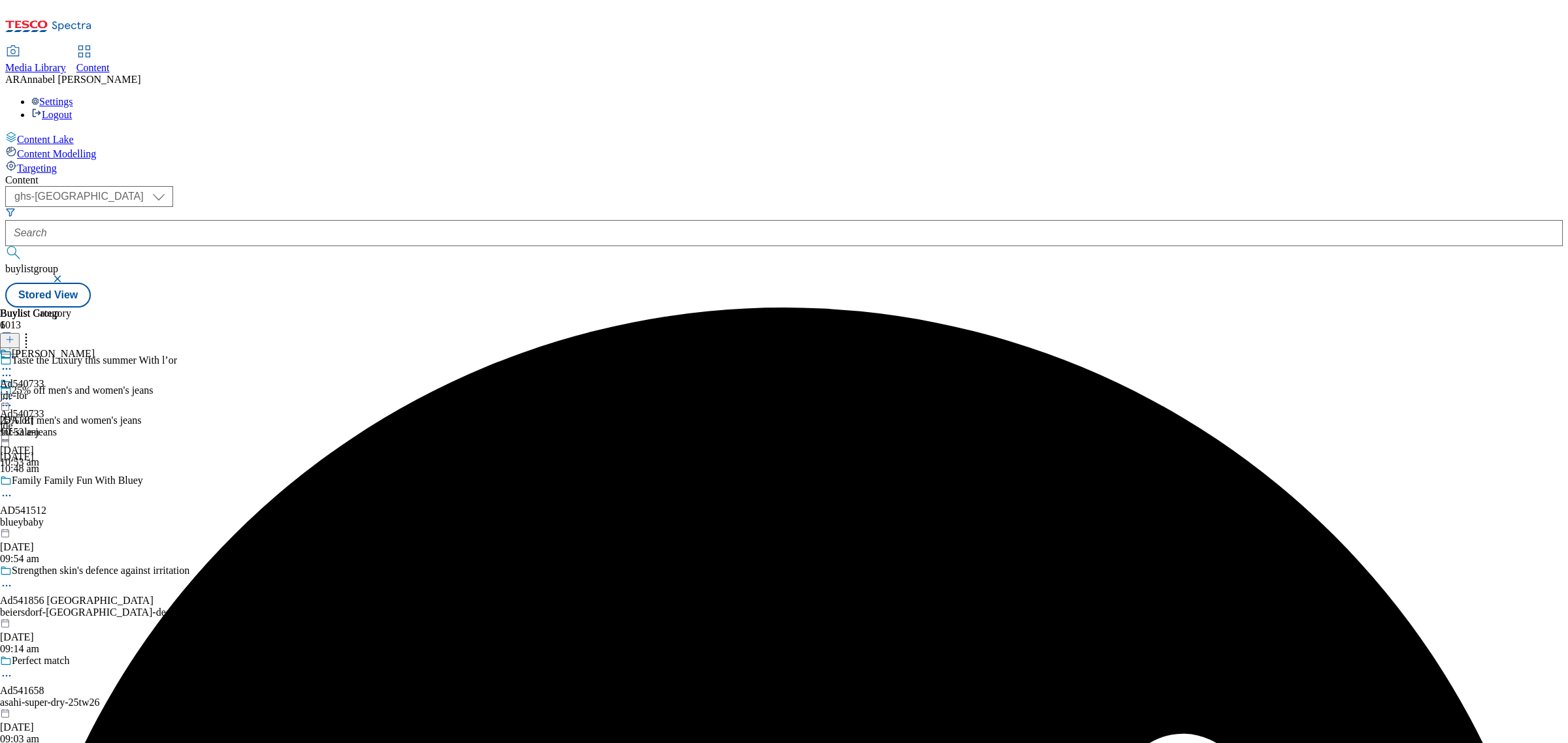
click at [13, 393] on icon at bounding box center [6, 399] width 13 height 13
click at [113, 539] on li "Un-publish" at bounding box center [70, 546] width 87 height 15
click at [13, 393] on icon at bounding box center [6, 399] width 13 height 13
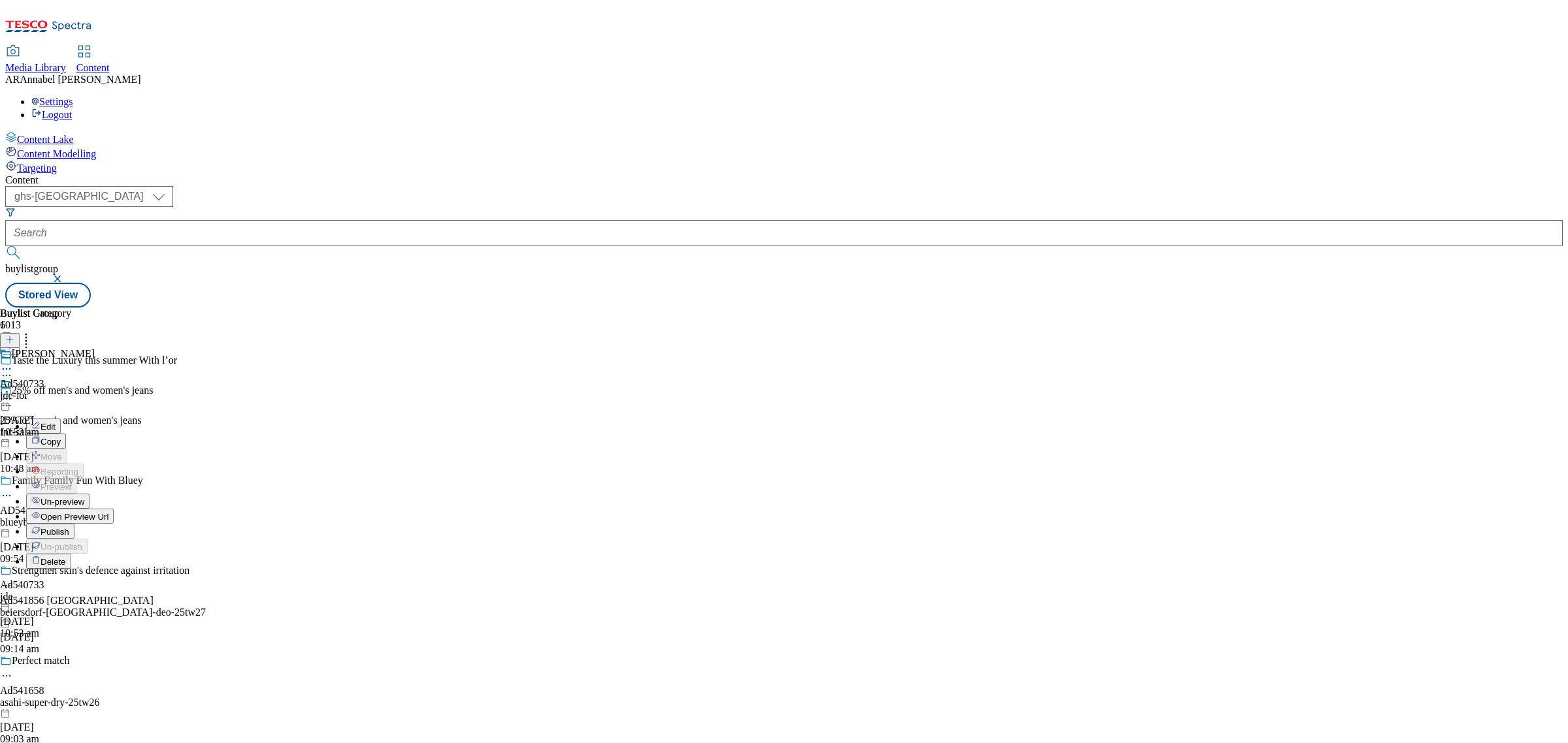
click at [69, 527] on span "Publish" at bounding box center [54, 531] width 29 height 10
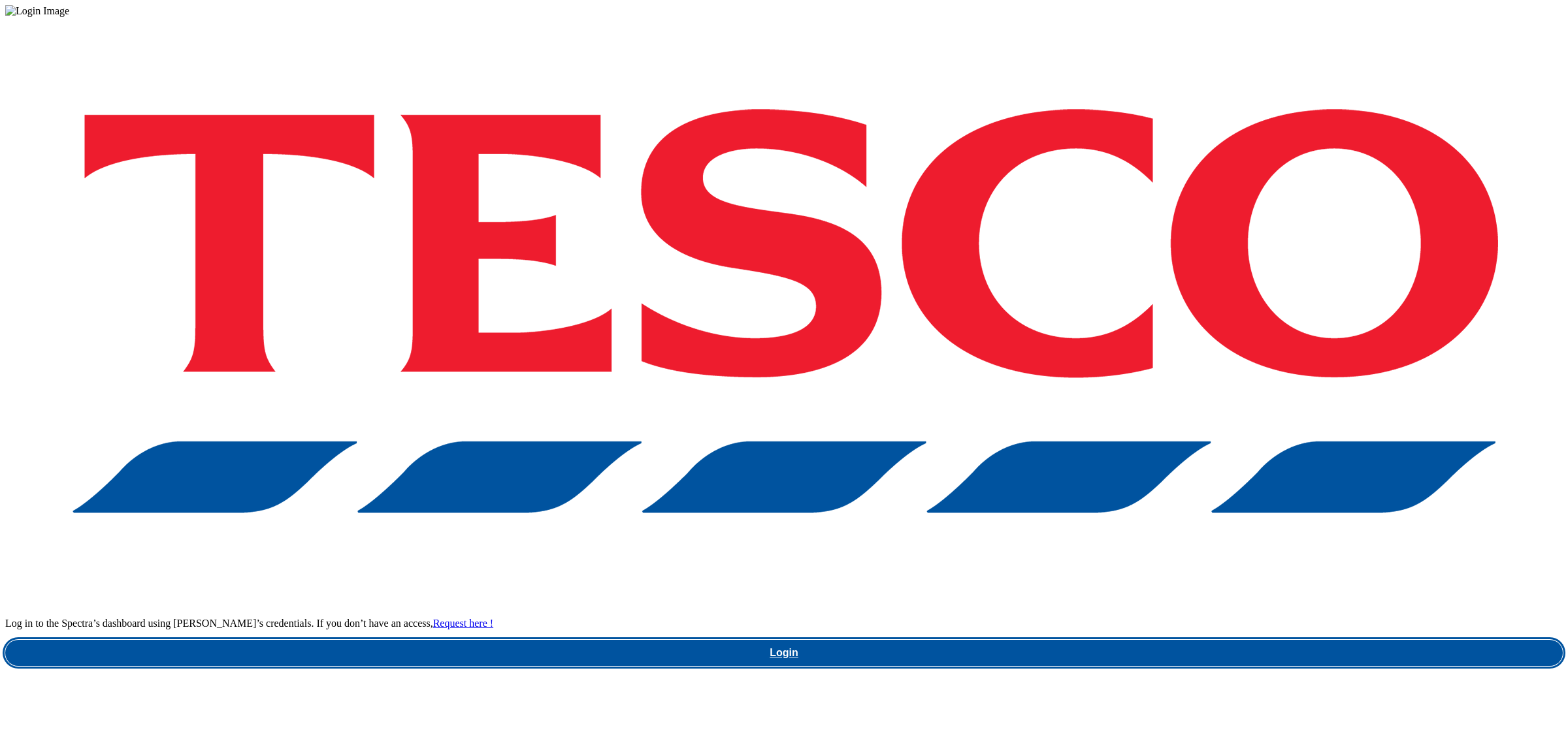
click at [1147, 640] on link "Login" at bounding box center [784, 653] width 1558 height 26
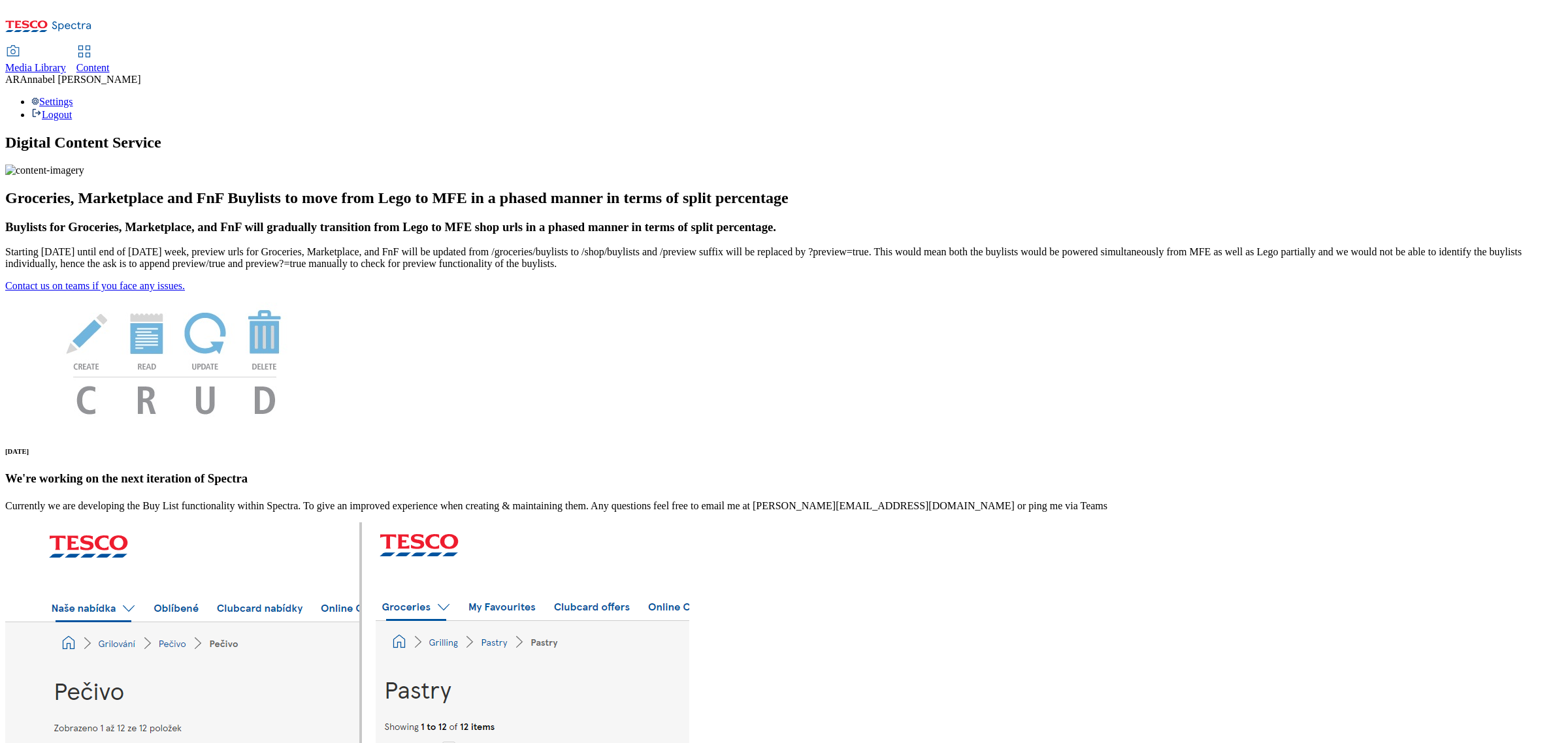
click at [110, 62] on span "Content" at bounding box center [93, 67] width 33 height 11
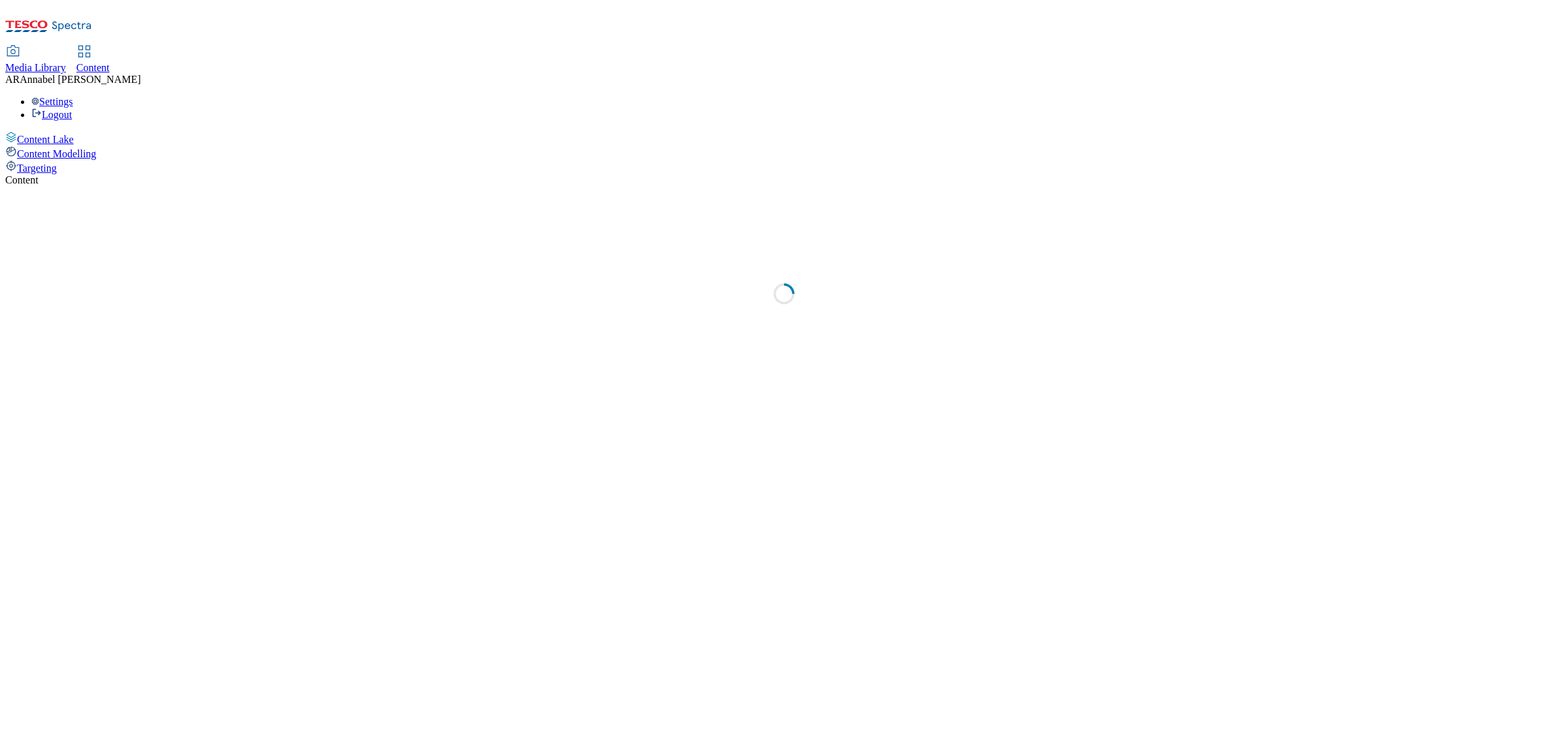
select select "ghs-uk"
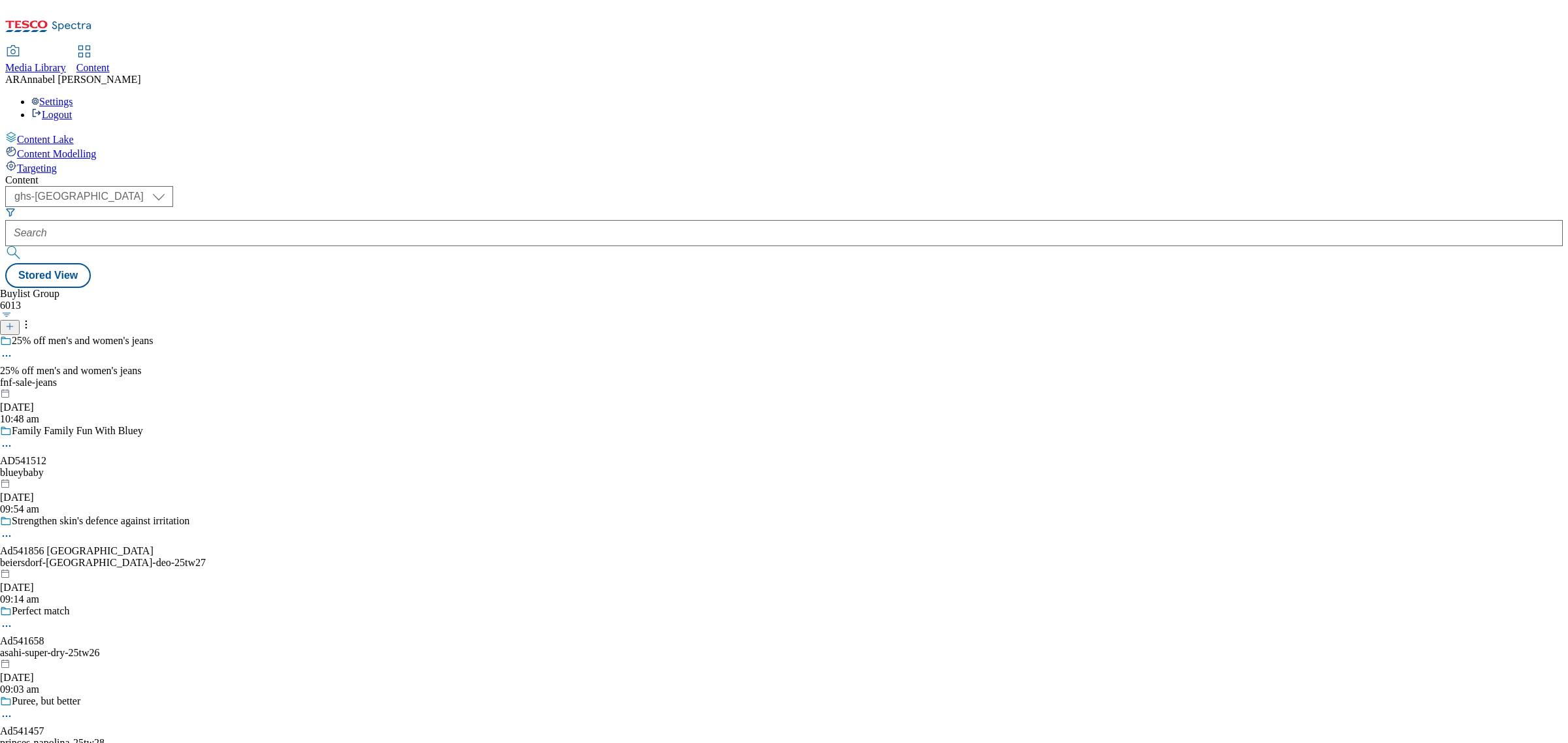
click at [14, 322] on icon at bounding box center [10, 327] width 9 height 9
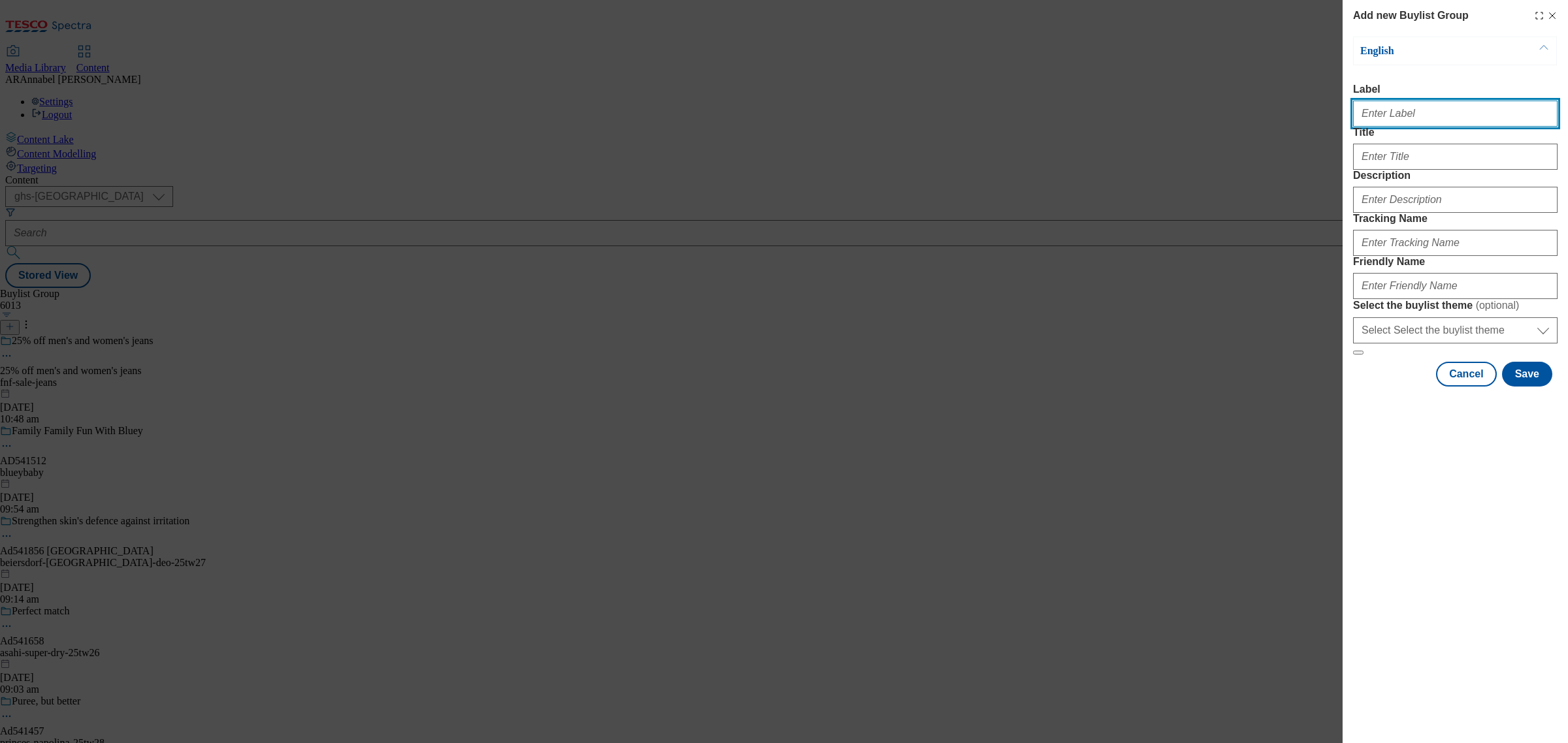
click at [1470, 113] on input "Label" at bounding box center [1456, 113] width 205 height 26
paste input "541686"
type input "ad541686"
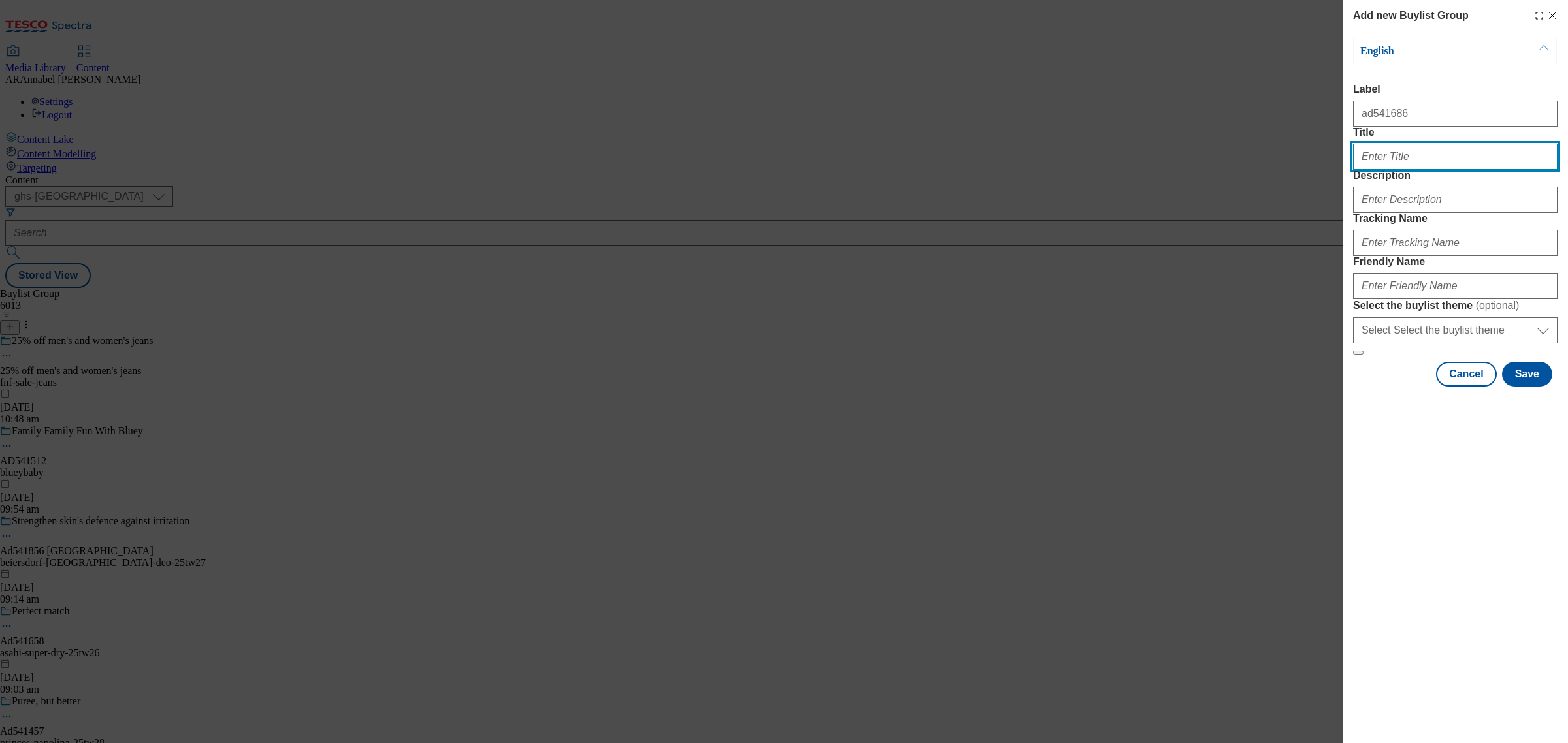
click at [1397, 170] on input "Title" at bounding box center [1456, 157] width 205 height 26
type input "Perfect Match"
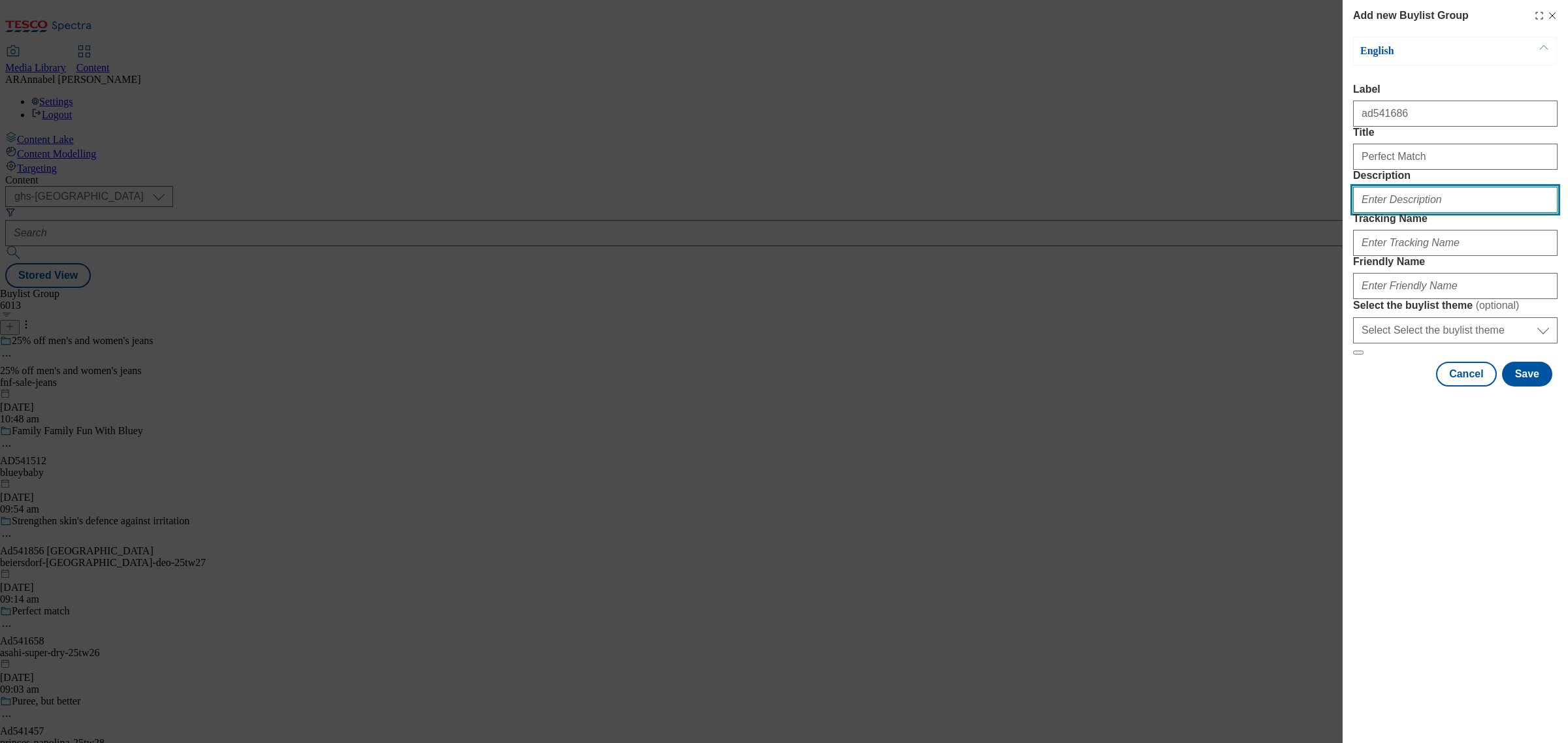
click at [1442, 213] on input "Description" at bounding box center [1456, 199] width 205 height 26
type input "Kettle Chips"
drag, startPoint x: 1436, startPoint y: 255, endPoint x: 1300, endPoint y: 240, distance: 136.8
click at [1300, 240] on div "Add new Buylist Group English Label ad541686 Title Perfect Match Description Ke…" at bounding box center [784, 371] width 1568 height 743
paste input "Modal"
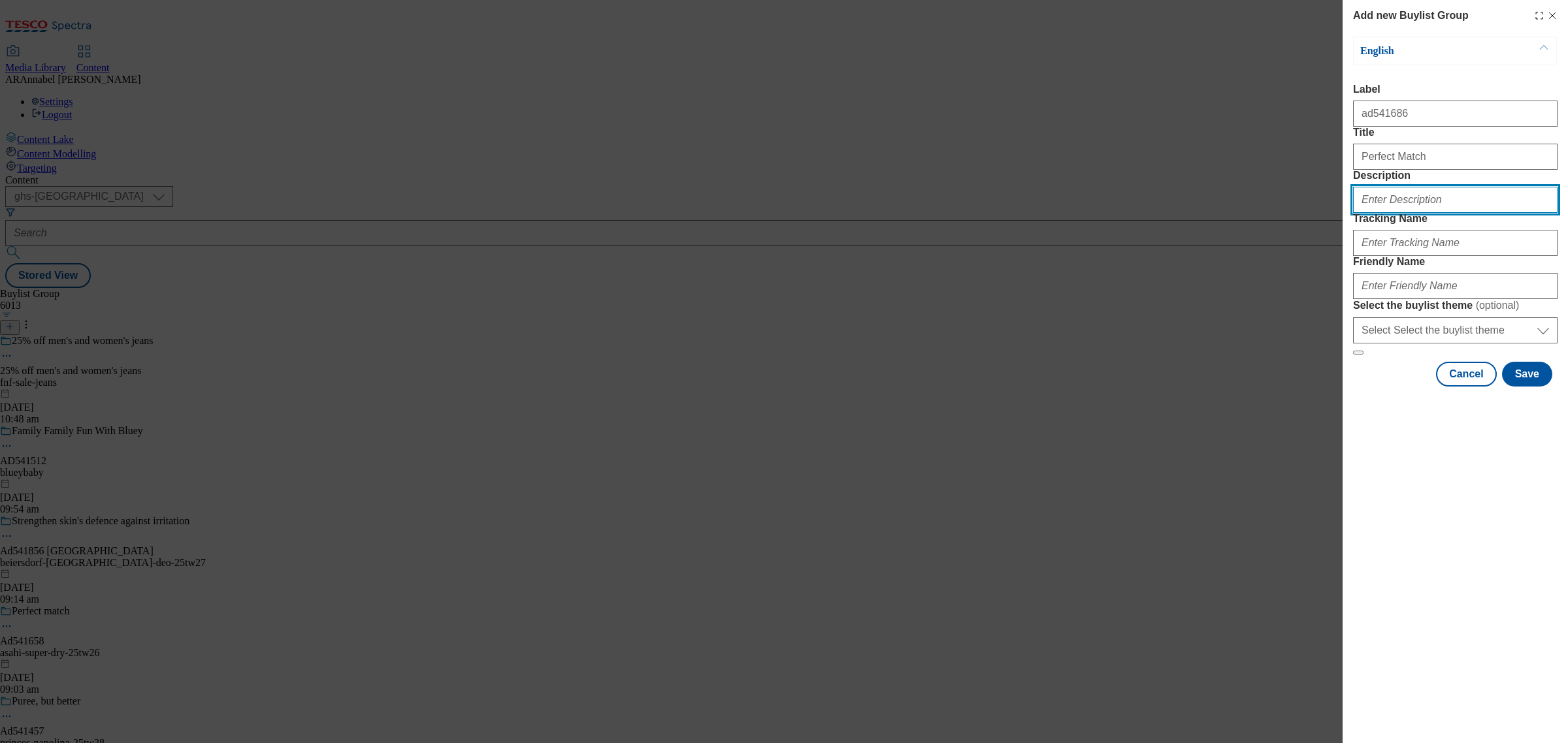
click at [1406, 213] on input "Description" at bounding box center [1456, 199] width 205 height 26
paste input "ettle Chips Lightly Salted 130g"
click at [1408, 213] on input "ettle Chips Lightly Salted 130g" at bounding box center [1456, 199] width 205 height 26
click at [1361, 213] on input "ettle Chips Lightly Salted 130g" at bounding box center [1456, 199] width 205 height 26
type input "Kettle Chips Lightly Salted 130g"
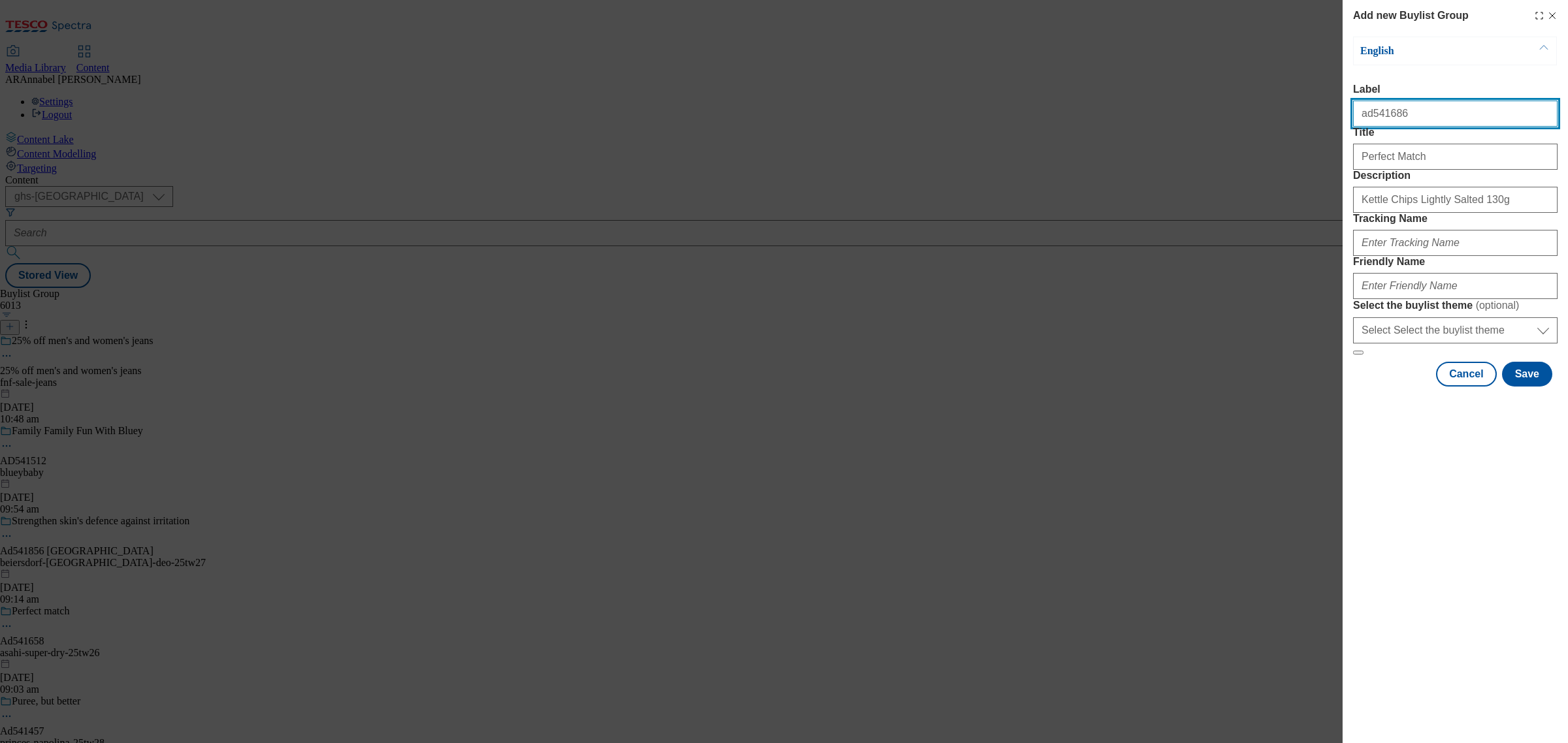
drag, startPoint x: 1407, startPoint y: 116, endPoint x: 1311, endPoint y: 112, distance: 96.1
click at [1311, 112] on div "Add new Buylist Group English Label ad541686 Title Perfect Match Description Ke…" at bounding box center [784, 371] width 1568 height 743
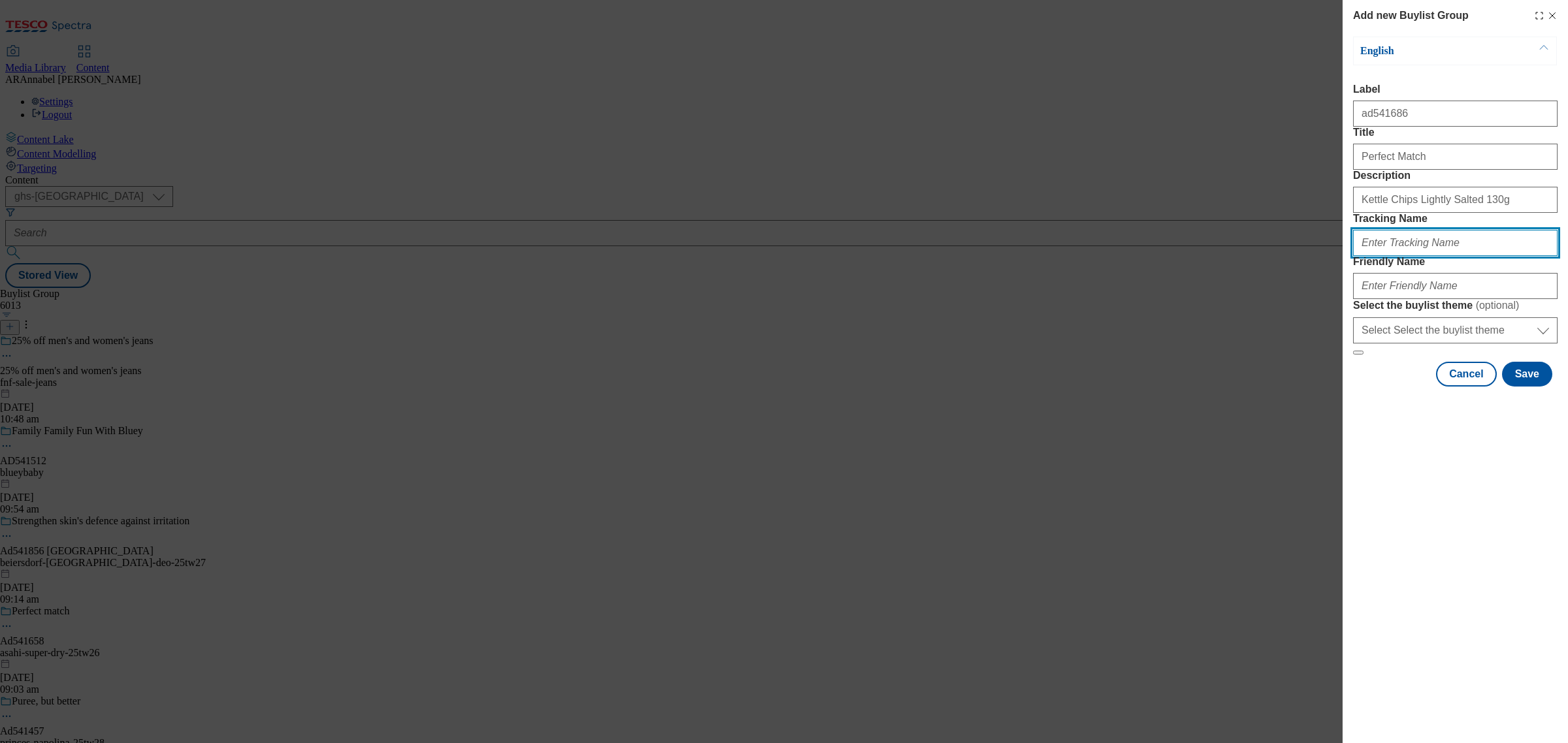
click at [1414, 256] on input "Tracking Name" at bounding box center [1456, 243] width 205 height 26
paste input "ad541686"
type input "DH_ad541686"
click at [1418, 299] on input "Friendly Name" at bounding box center [1456, 286] width 205 height 26
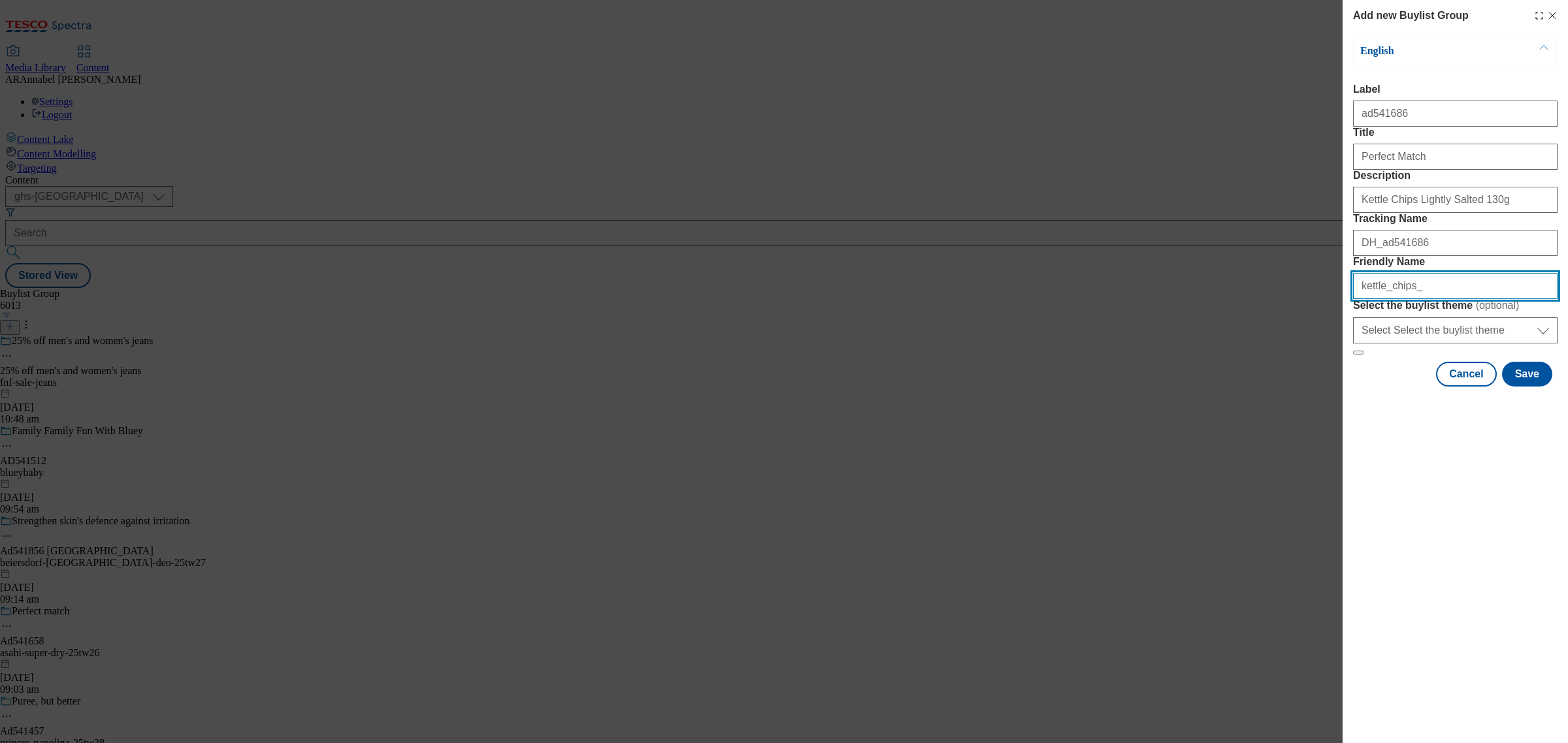
click at [1386, 299] on input "kettle_chips_" at bounding box center [1456, 286] width 205 height 26
type input "kettle-chips-25tw26"
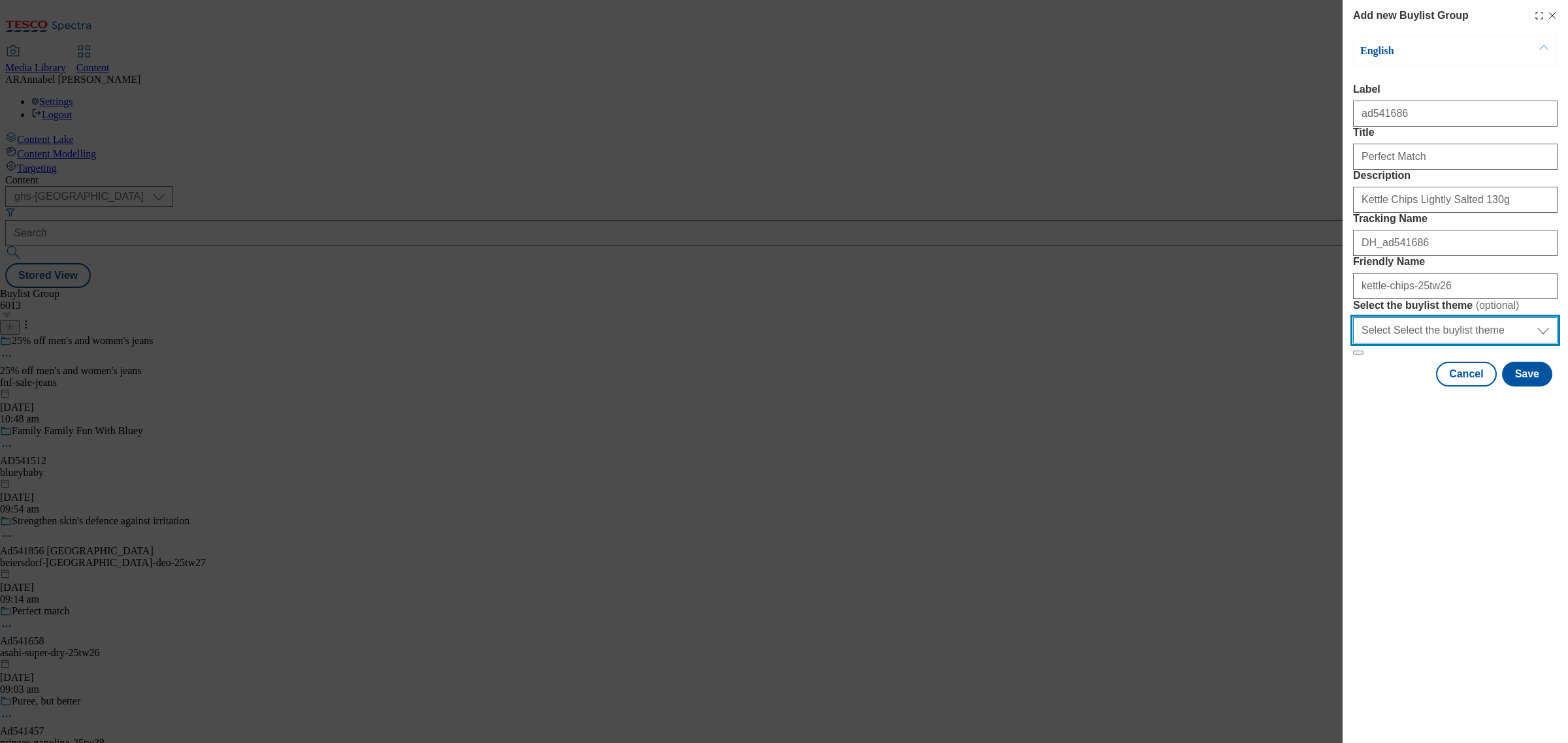
drag, startPoint x: 1432, startPoint y: 456, endPoint x: 1454, endPoint y: 458, distance: 22.1
click at [1432, 343] on select "Select Select the buylist theme default fandf" at bounding box center [1456, 330] width 205 height 26
click at [1517, 576] on div "Add new Buylist Group English Label ad541686 Title Perfect Match Description Ke…" at bounding box center [1456, 371] width 226 height 743
click at [1537, 387] on button "Save" at bounding box center [1528, 374] width 51 height 24
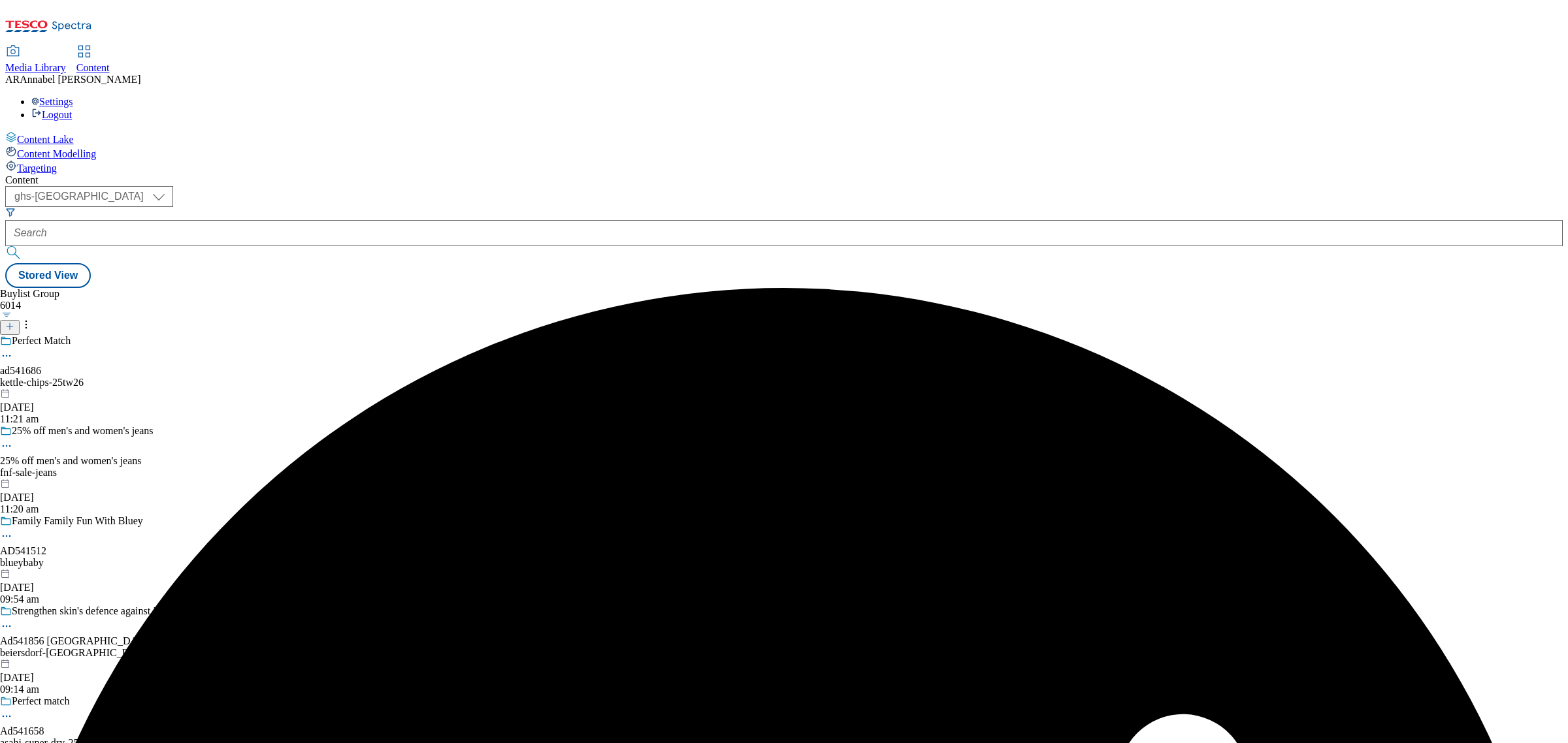
click at [206, 377] on div "kettle-chips-25tw26" at bounding box center [103, 382] width 206 height 11
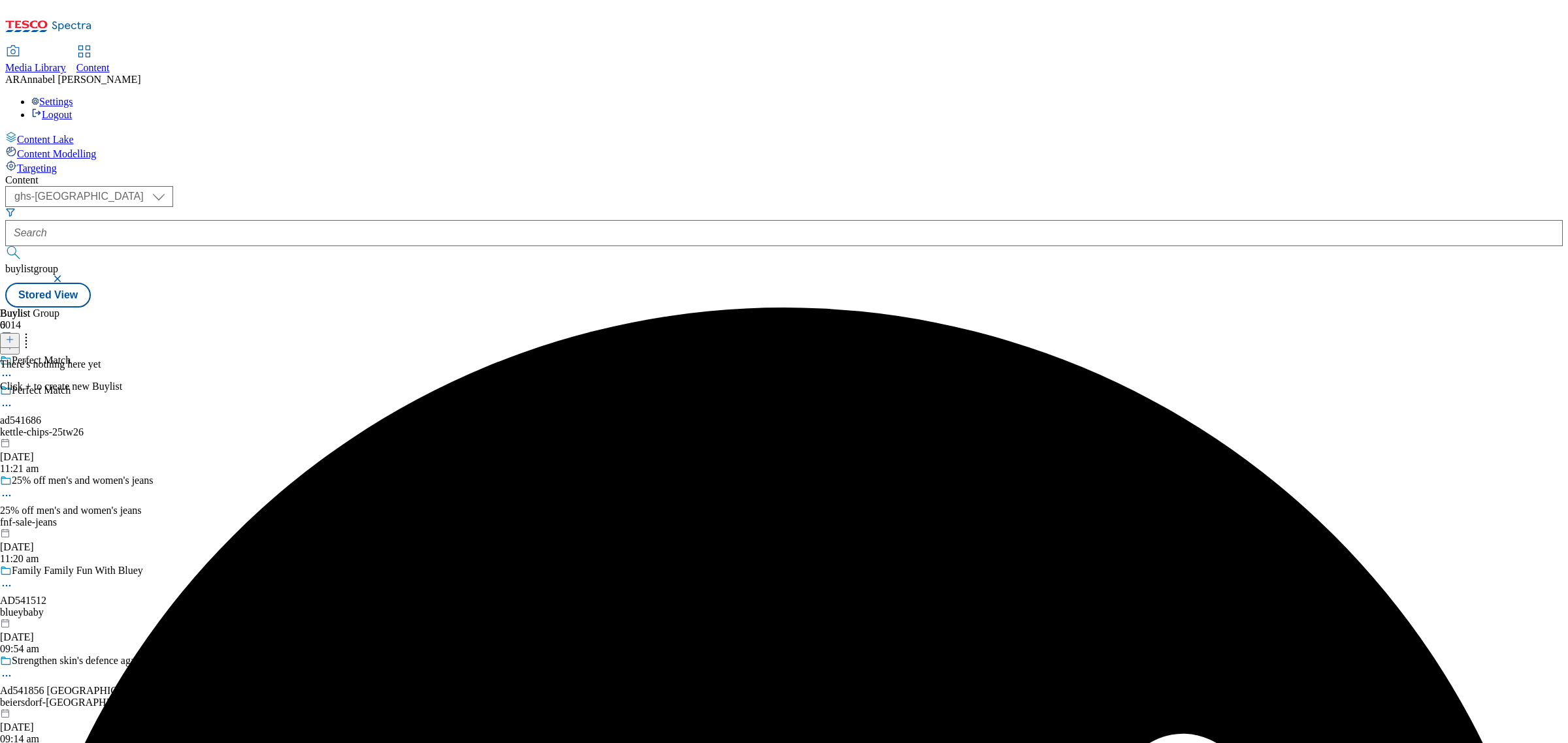
click at [14, 335] on icon at bounding box center [10, 340] width 9 height 9
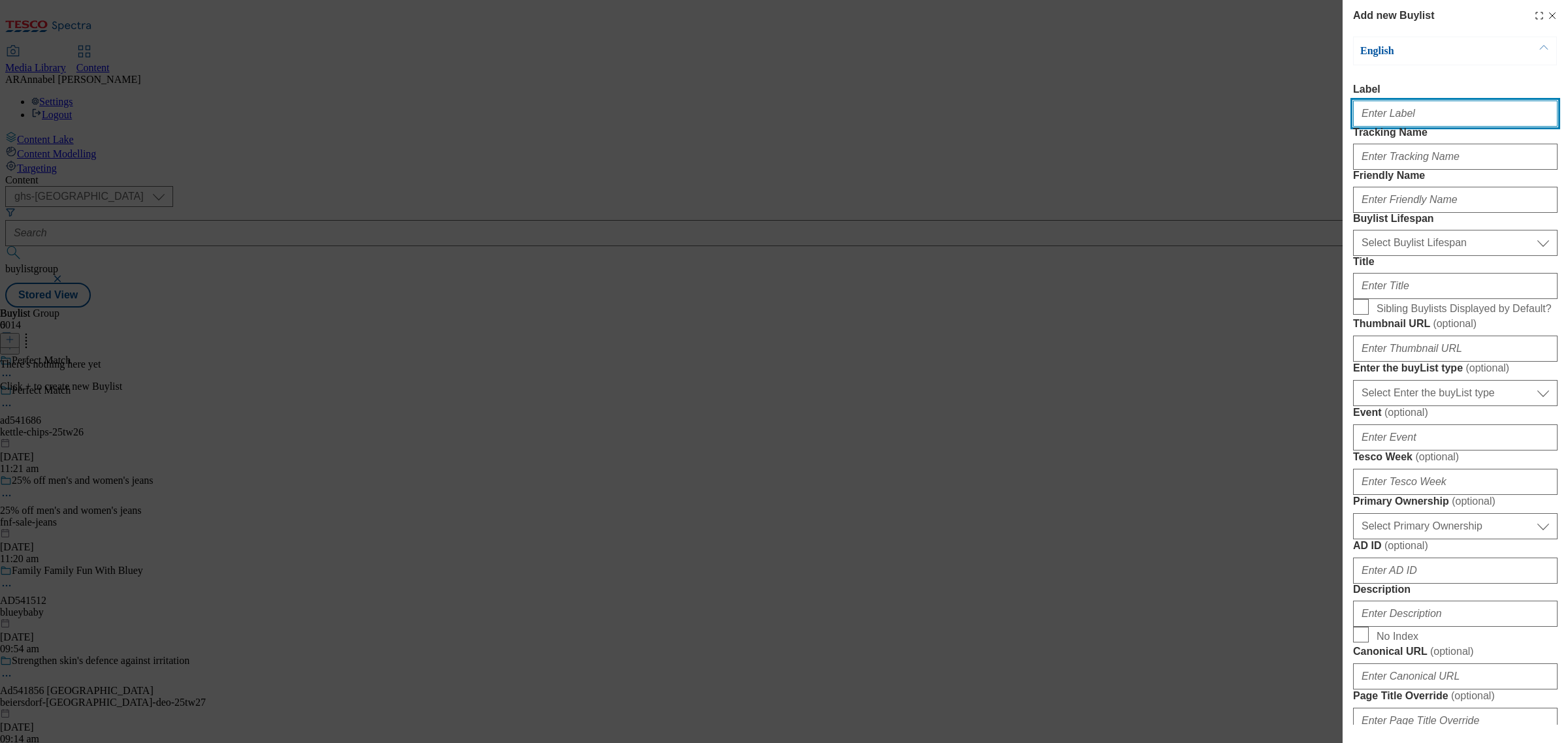
click at [1396, 126] on input "Label" at bounding box center [1456, 113] width 205 height 26
paste input "541686"
type input "ad541686"
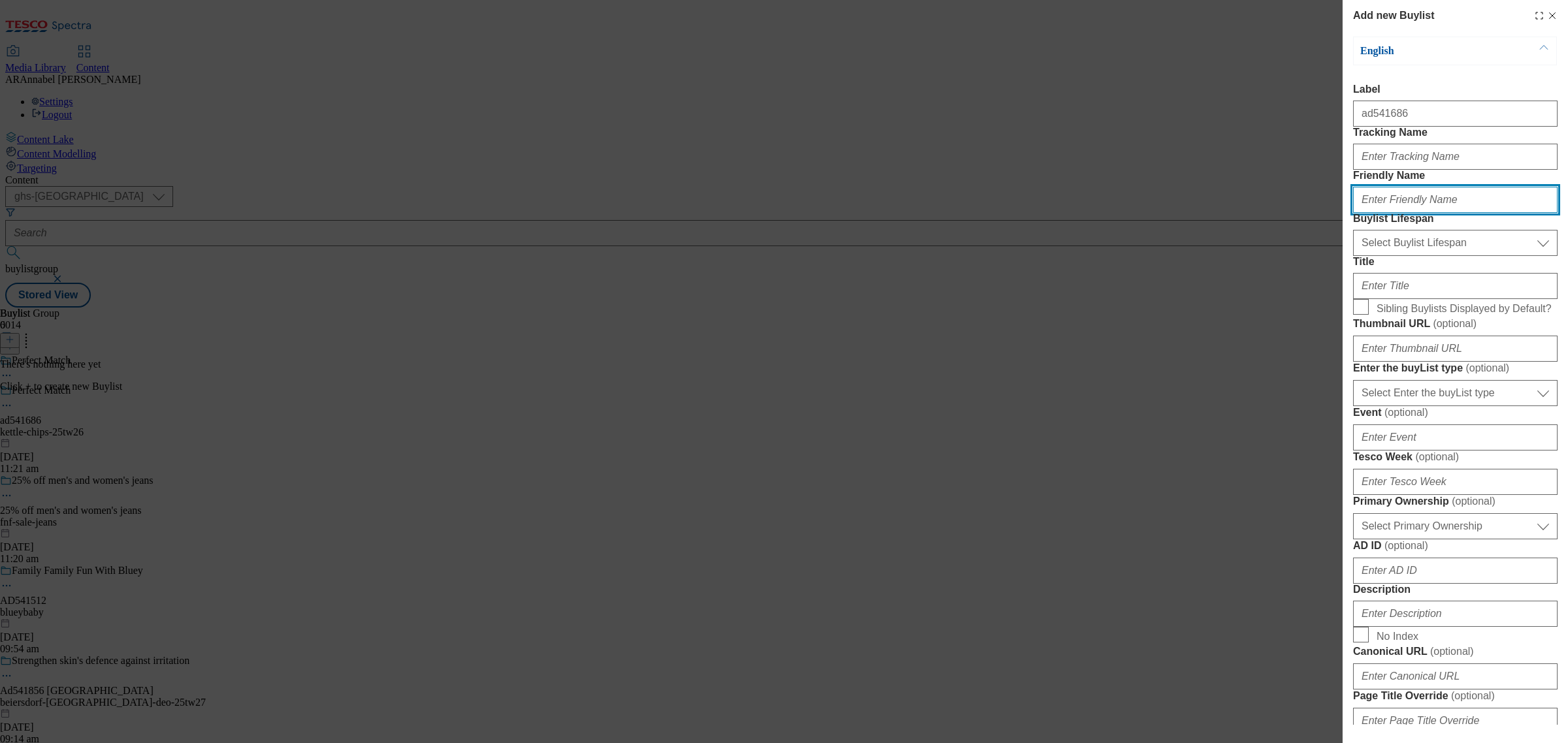
click at [1426, 213] on input "Friendly Name" at bounding box center [1456, 199] width 205 height 26
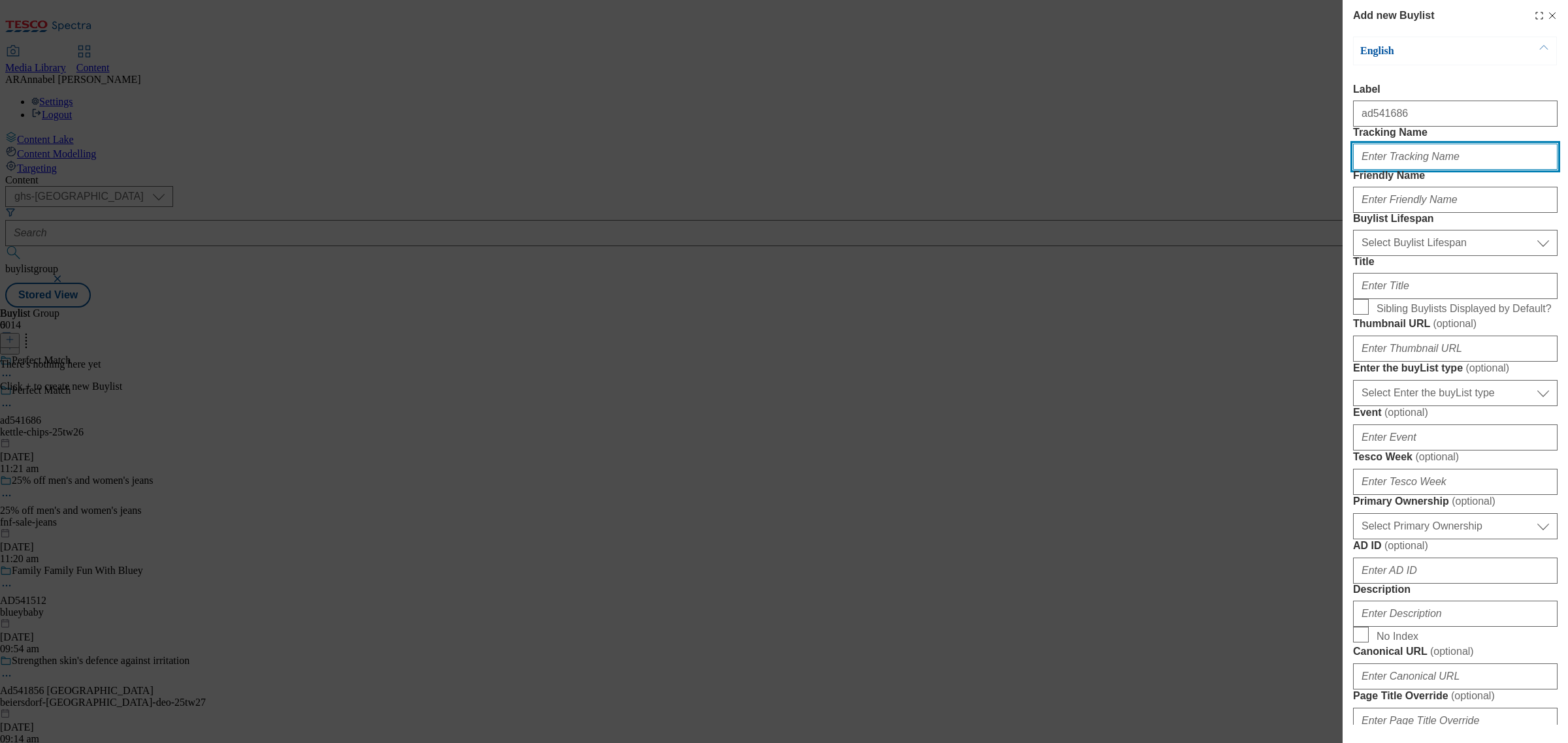
click at [1394, 170] on input "Tracking Name" at bounding box center [1456, 157] width 205 height 26
paste input "541686"
type input "DH_ad541686"
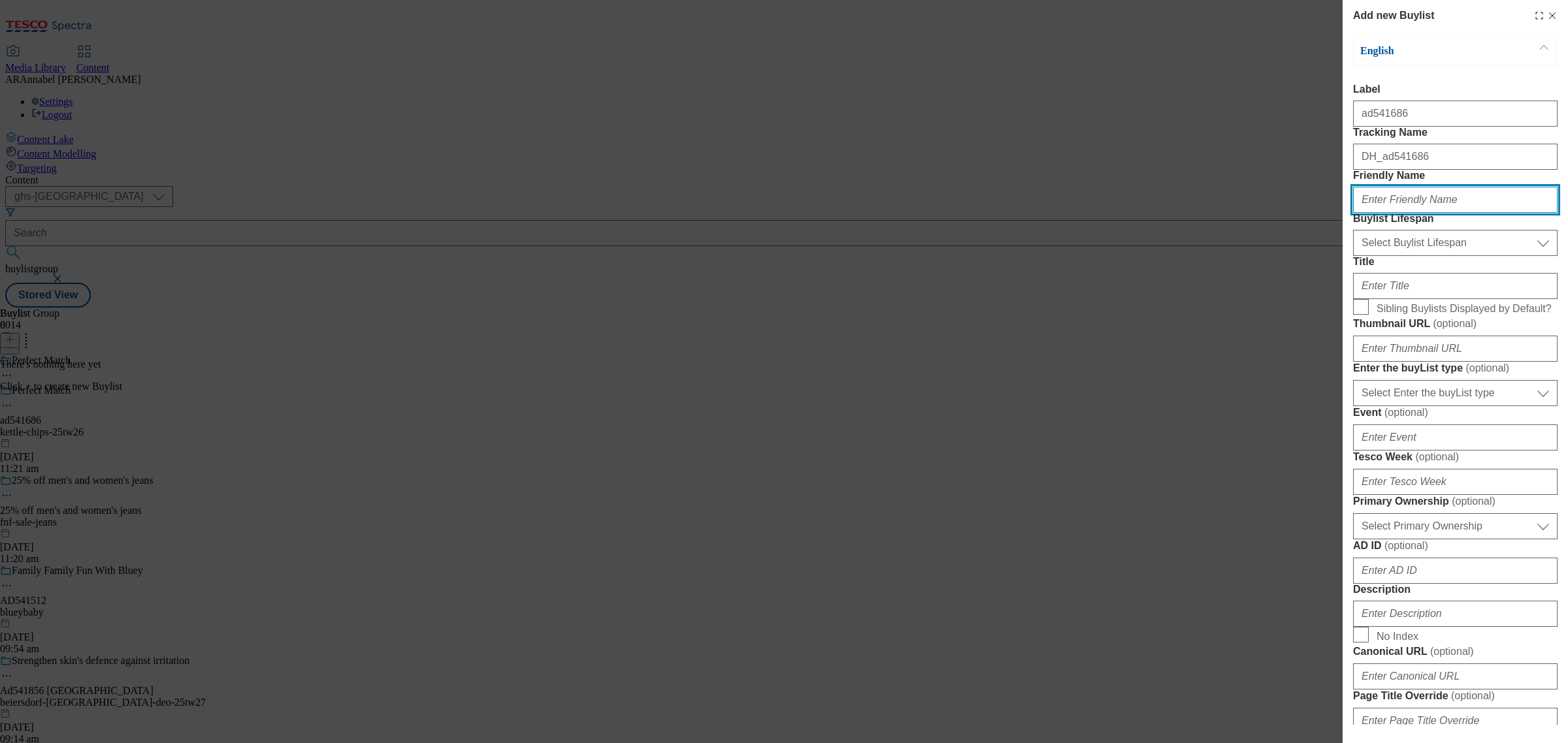
click at [1402, 213] on input "Friendly Name" at bounding box center [1456, 199] width 205 height 26
type input "kettle-chips"
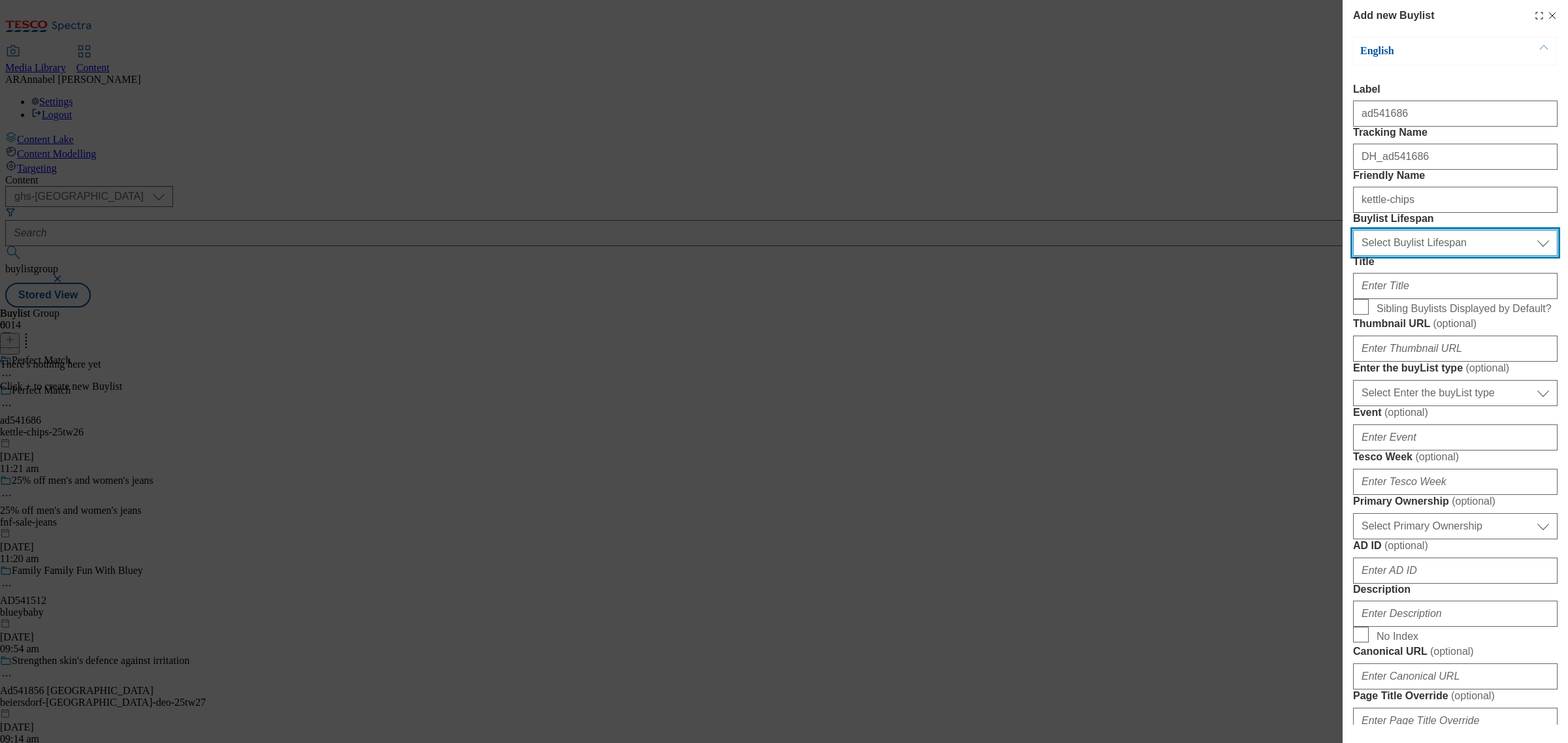
drag, startPoint x: 1410, startPoint y: 314, endPoint x: 1407, endPoint y: 325, distance: 11.4
click at [1410, 256] on select "Select Buylist Lifespan evergreen seasonal tactical" at bounding box center [1456, 243] width 205 height 26
select select "tactical"
click at [1354, 256] on select "Select Buylist Lifespan evergreen seasonal tactical" at bounding box center [1456, 243] width 205 height 26
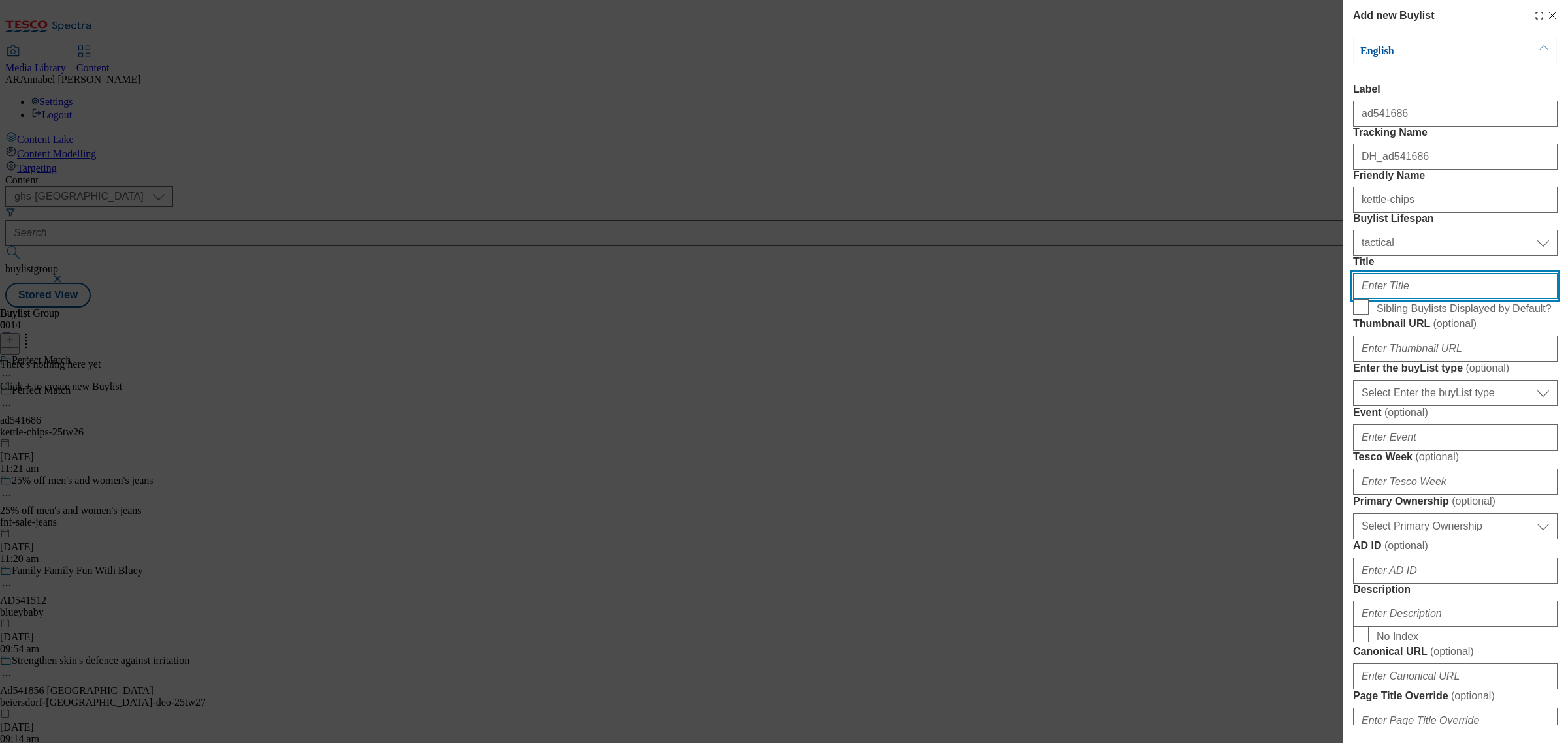
click at [1405, 299] on input "Title" at bounding box center [1456, 286] width 205 height 26
click at [1409, 299] on input "Title" at bounding box center [1456, 286] width 205 height 26
paste input "Enjoy a 4 pack of Asahi Super Dry with Kettle Chips"
type input "Enjoy a 4 pack of Asahi Super Dry with Kettle Chips"
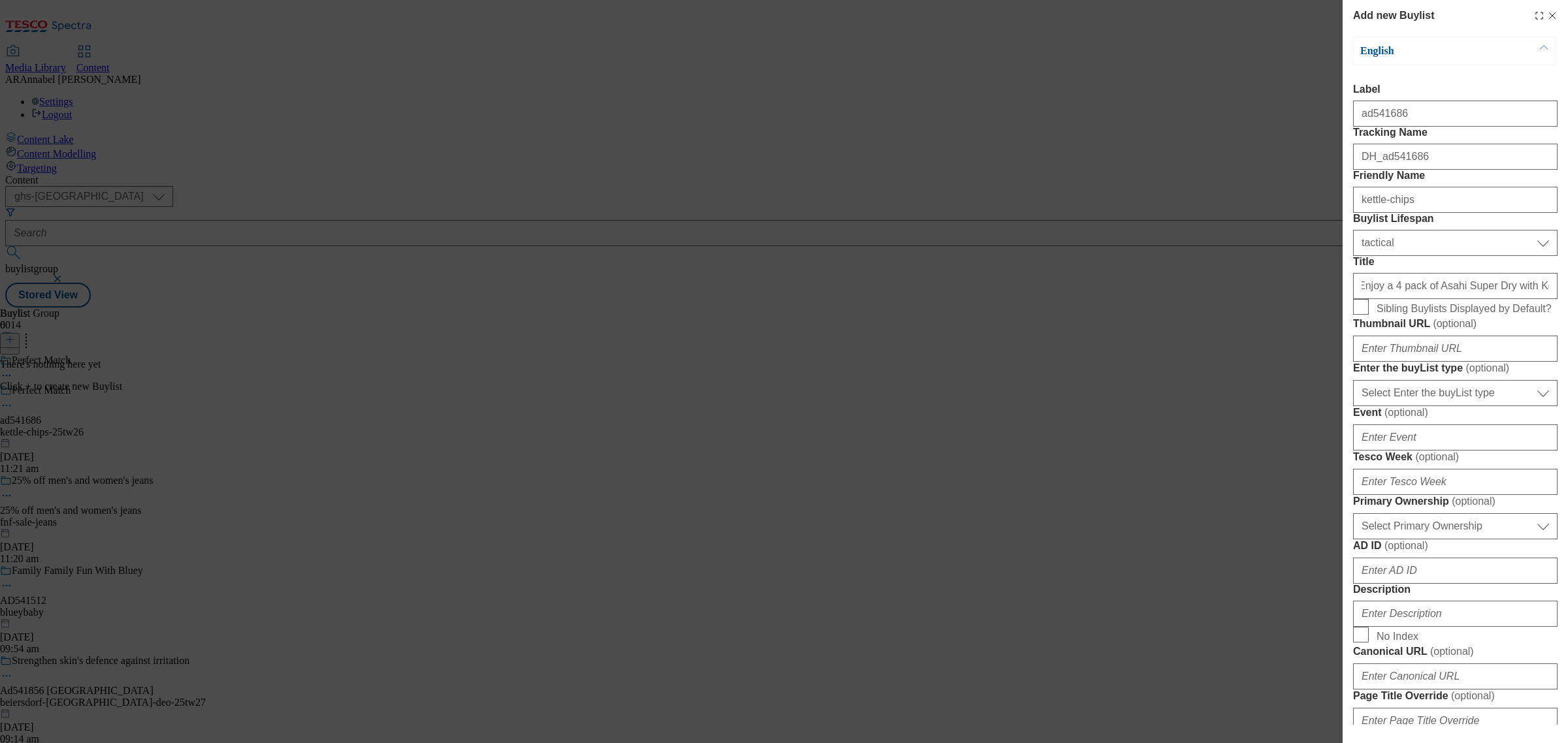
scroll to position [0, 0]
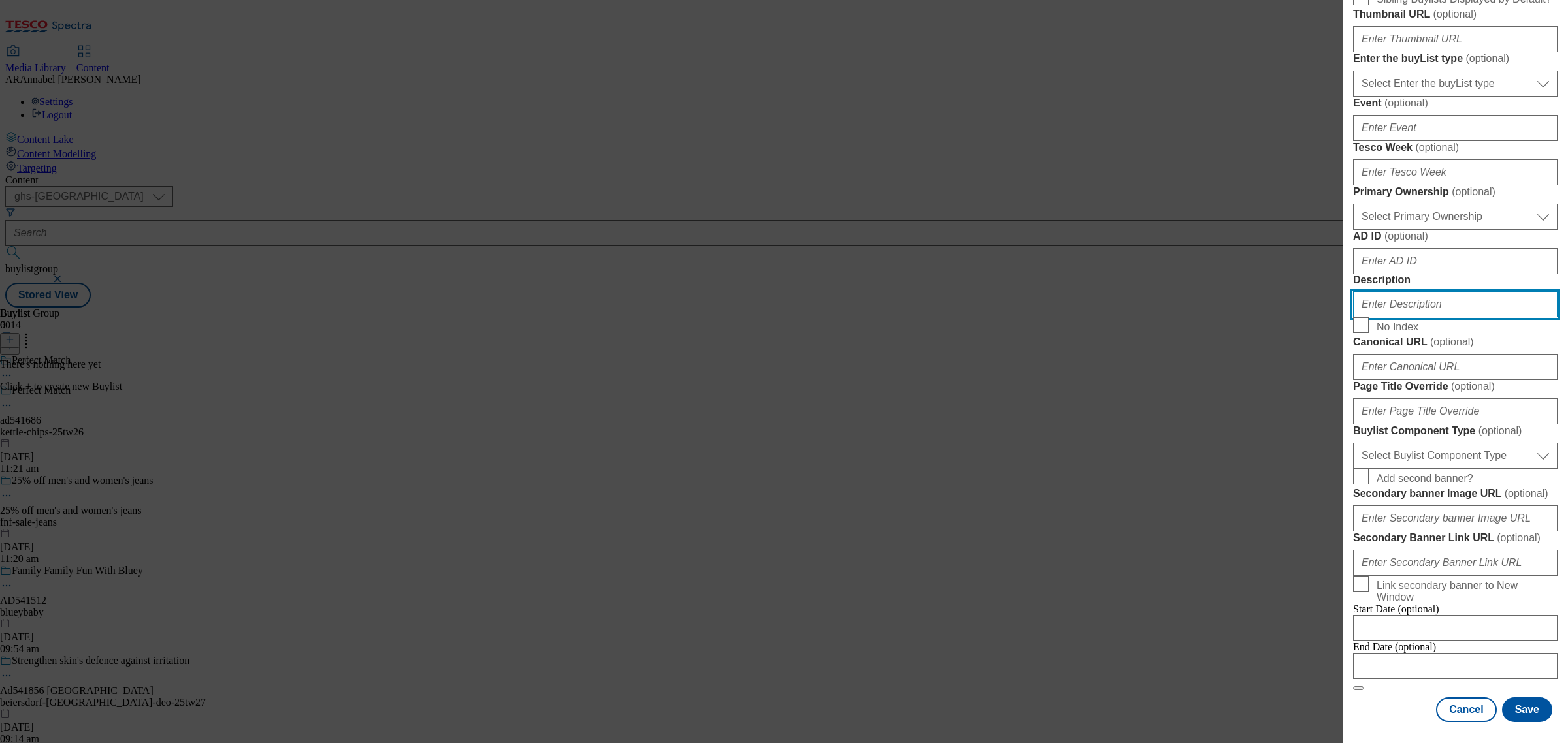
click at [1387, 317] on input "Description" at bounding box center [1456, 304] width 205 height 26
click at [1389, 291] on input "Description" at bounding box center [1456, 304] width 205 height 26
click at [1405, 291] on input "Description" at bounding box center [1456, 304] width 205 height 26
paste input "Kettle Chips Lightly Salted 130g"
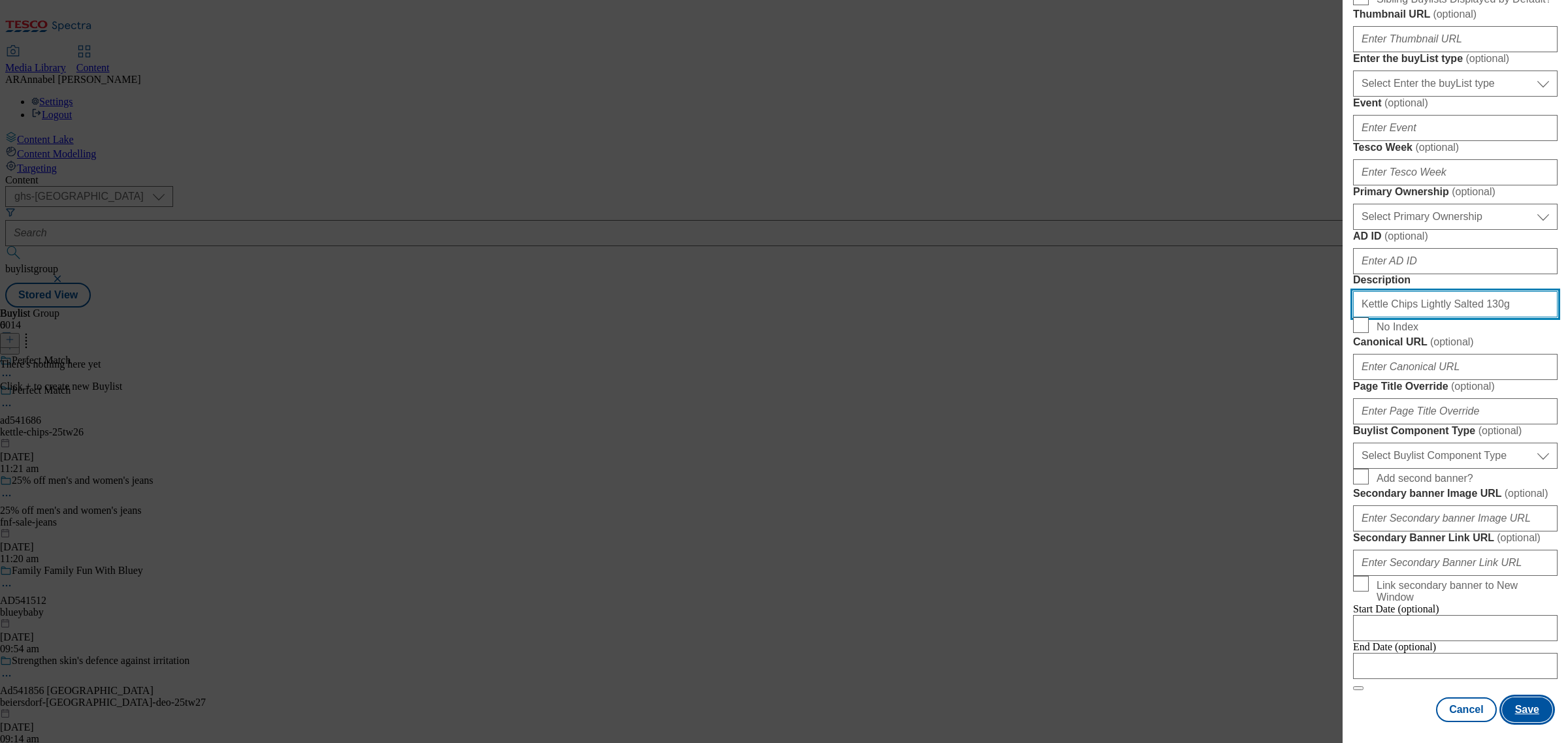
type input "Kettle Chips Lightly Salted 130g"
click at [1510, 698] on button "Save" at bounding box center [1528, 710] width 51 height 24
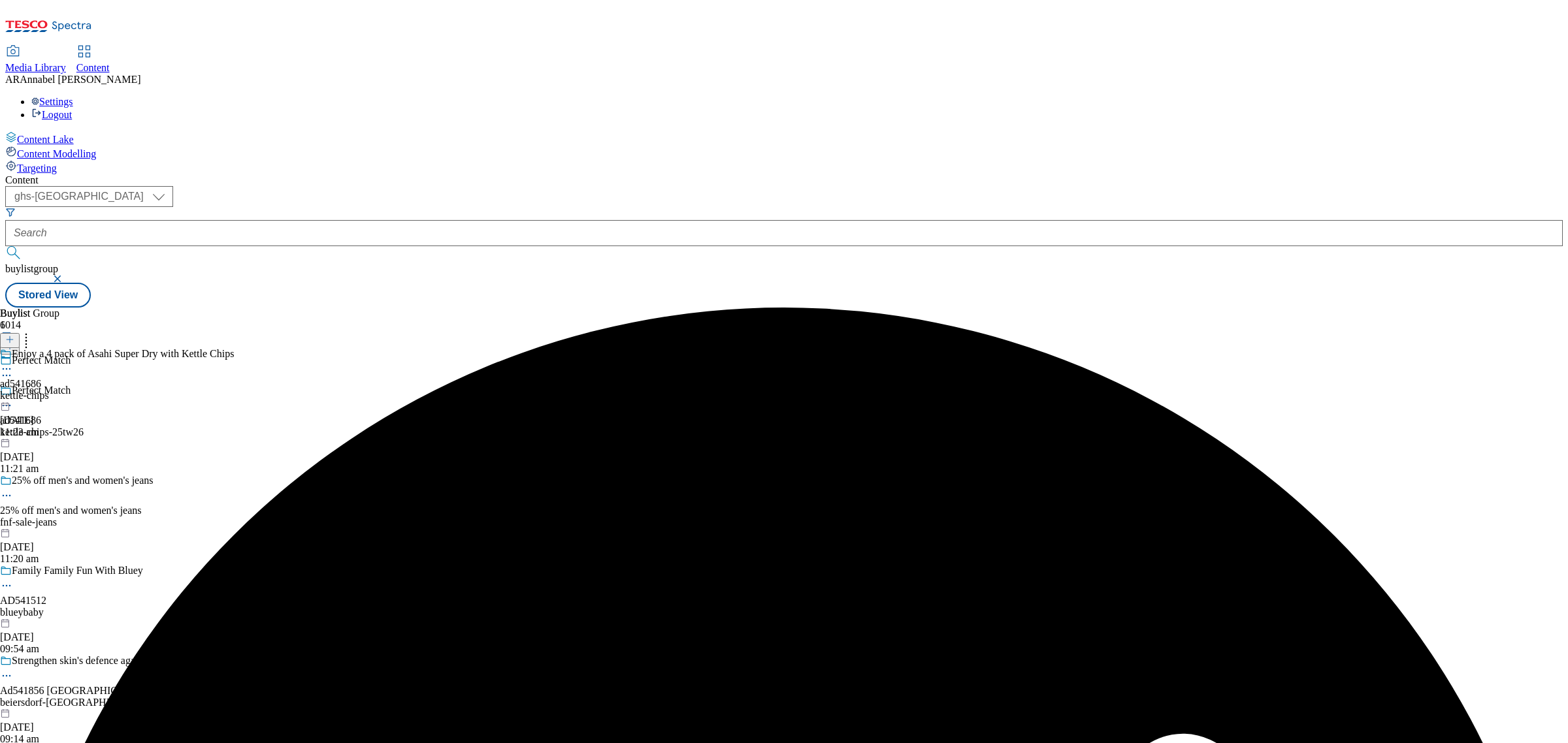
click at [234, 390] on div "kettle-chips" at bounding box center [117, 395] width 234 height 11
click at [14, 335] on icon at bounding box center [10, 340] width 9 height 9
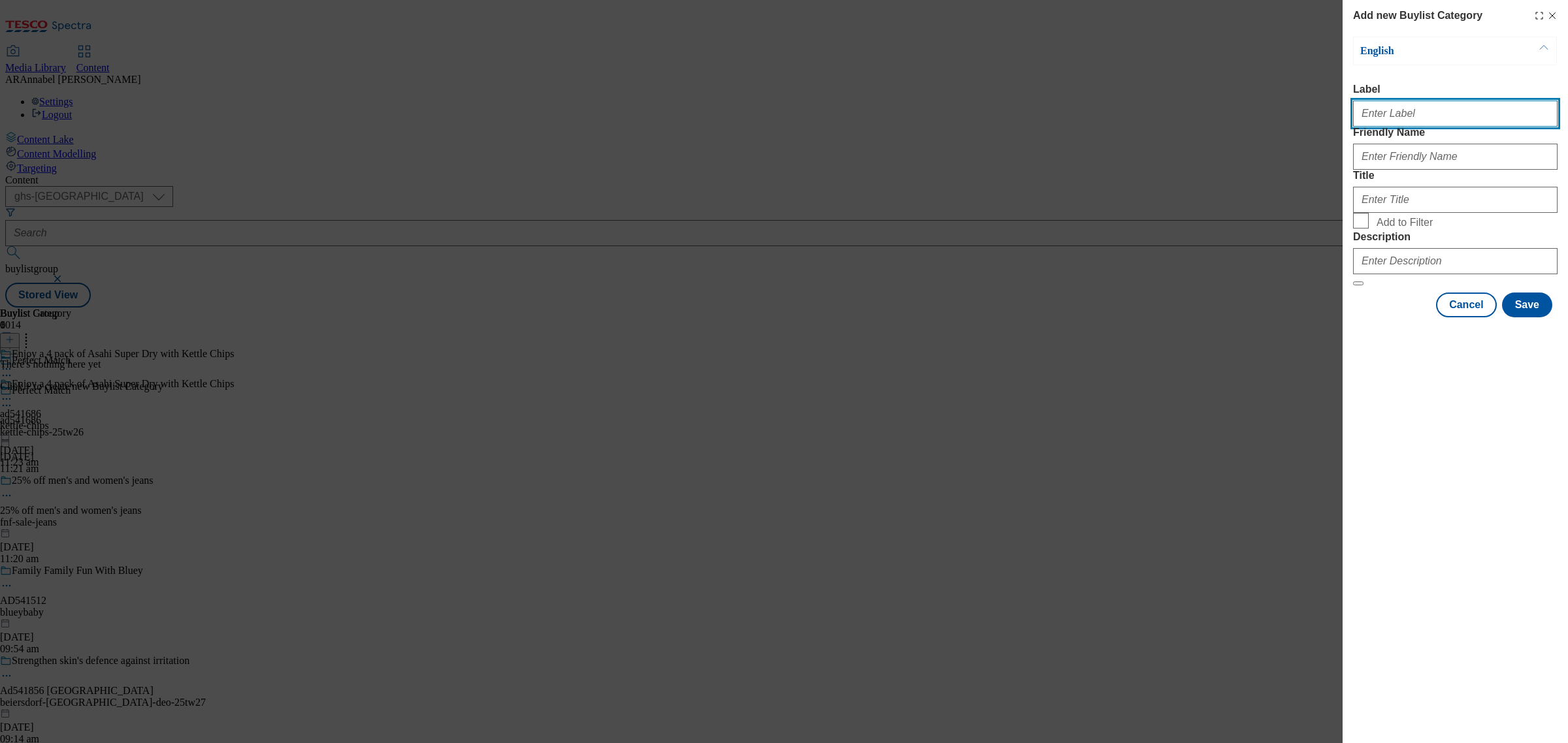
click at [1423, 116] on input "Label" at bounding box center [1456, 113] width 205 height 26
type input "ad541686"
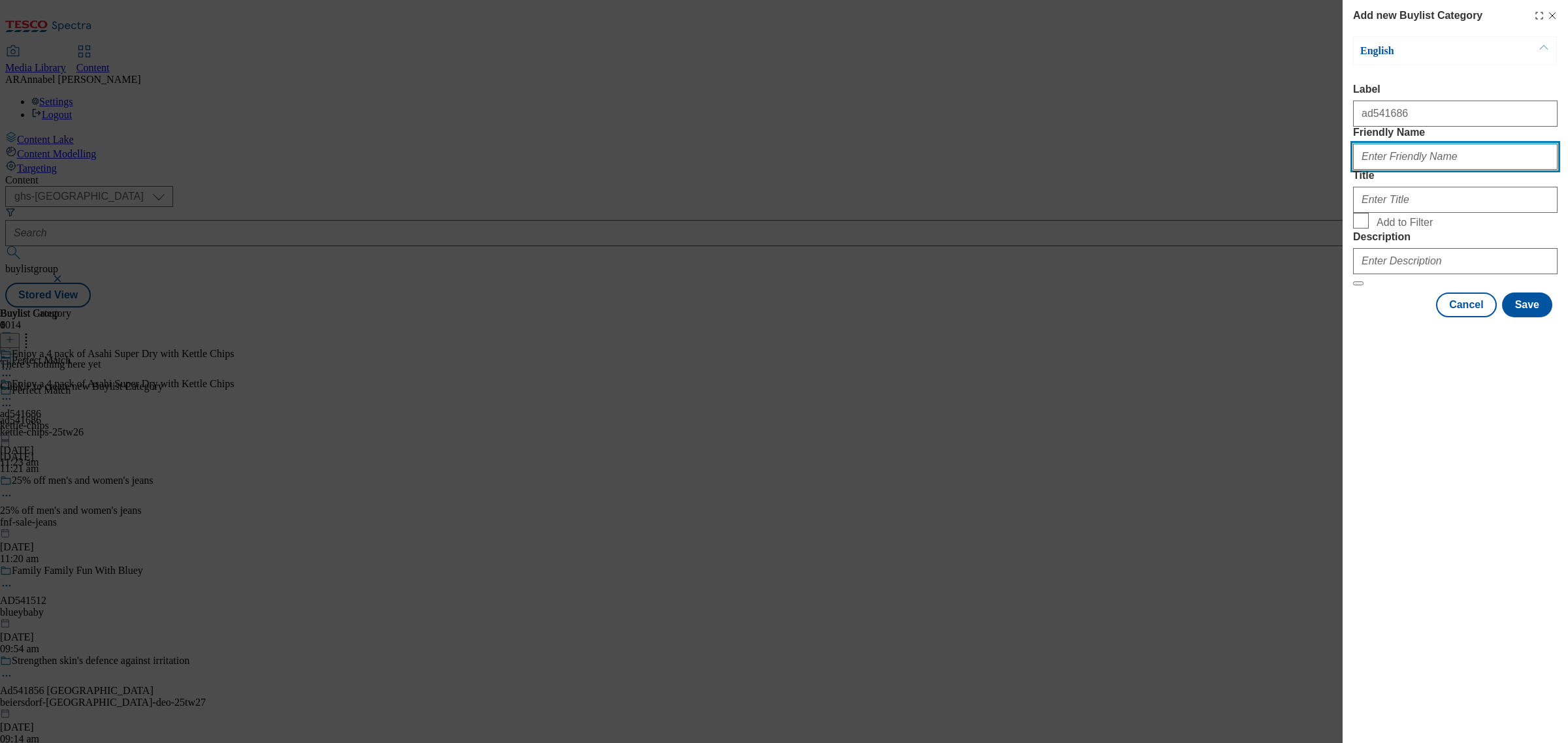
click at [1429, 170] on input "Friendly Name" at bounding box center [1456, 157] width 205 height 26
type input "kettle-chips"
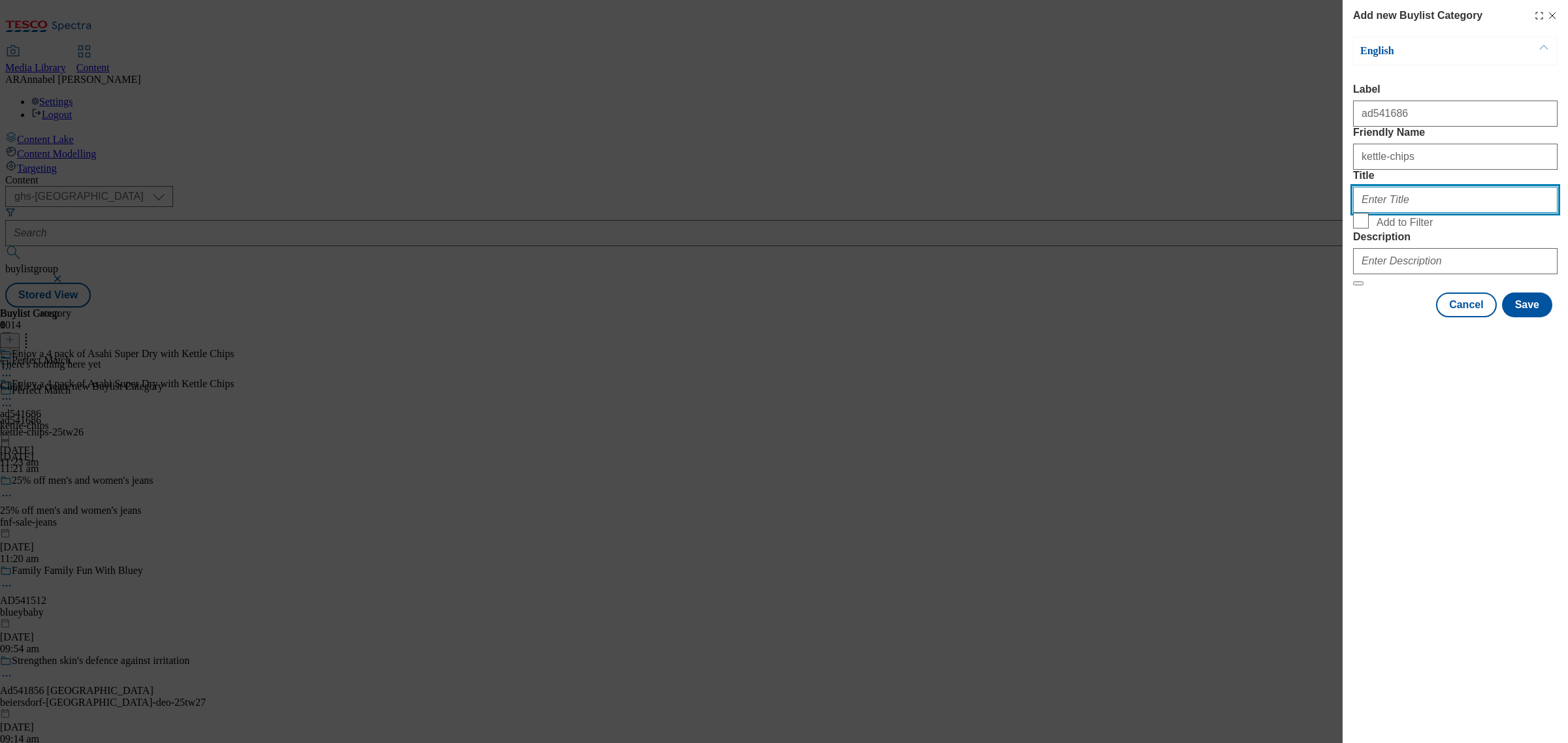
click at [1415, 213] on input "Title" at bounding box center [1456, 199] width 205 height 26
click at [1386, 213] on input "Title" at bounding box center [1456, 199] width 205 height 26
paste input "Enjoy a 4 pack of Asahi Super Dry with Kettle Chips"
type input "Enjoy a 4 pack of Asahi Super Dry with Kettle Chips"
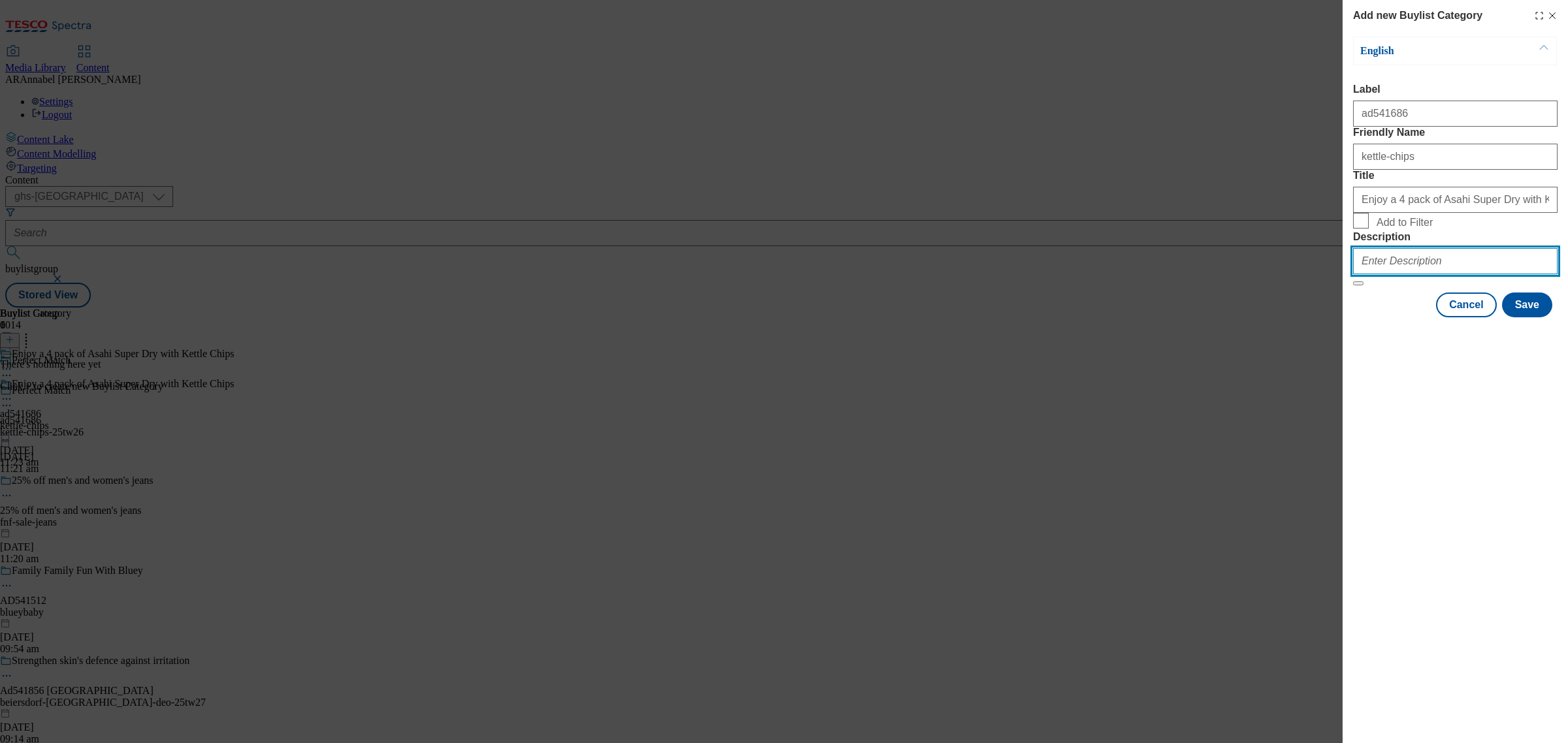
click at [1416, 274] on input "Description" at bounding box center [1456, 261] width 205 height 26
type input "k"
type input "Kettle Chips Lightly Salted 130g"
click at [1523, 317] on button "Save" at bounding box center [1528, 305] width 51 height 24
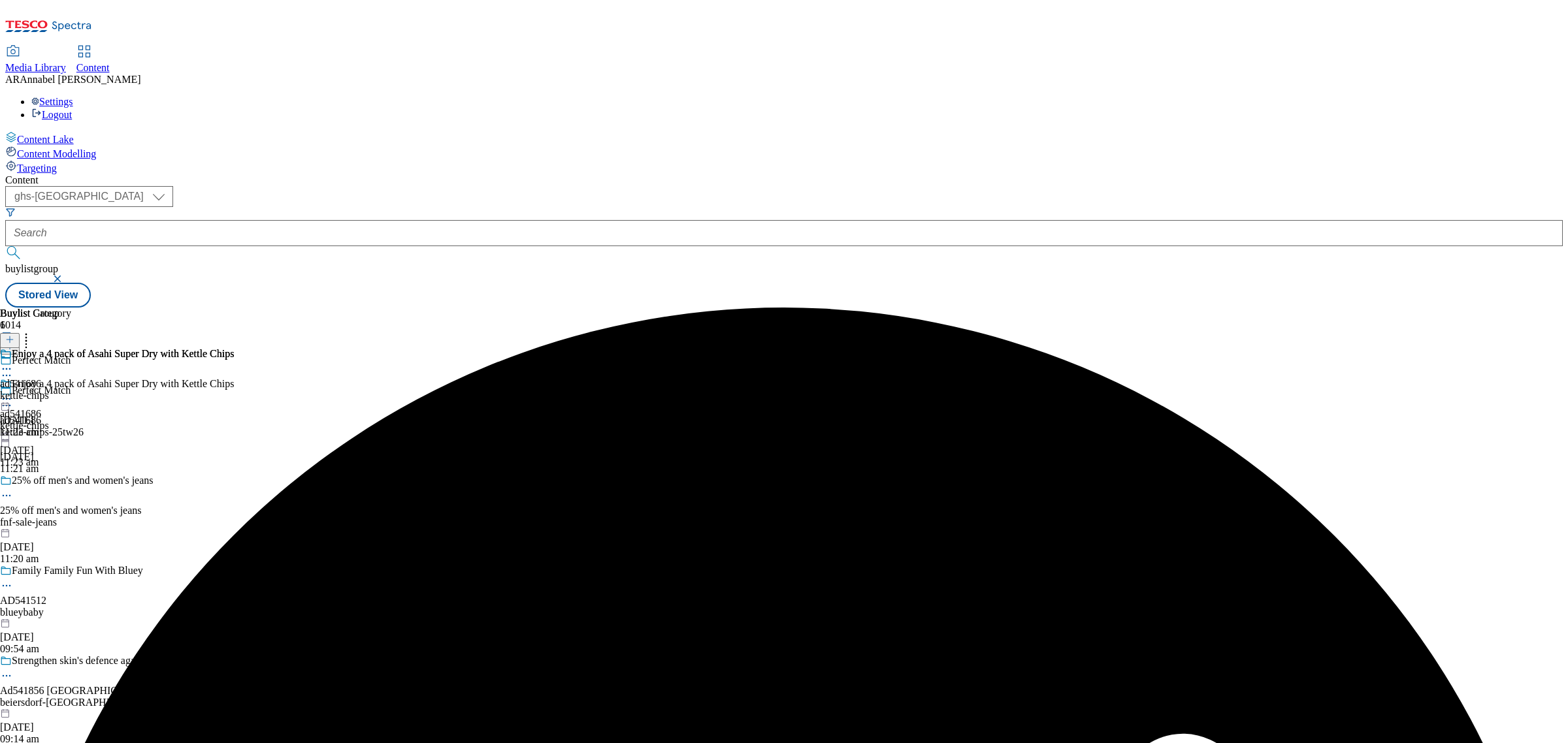
click at [234, 390] on div "kettle-chips" at bounding box center [117, 395] width 234 height 11
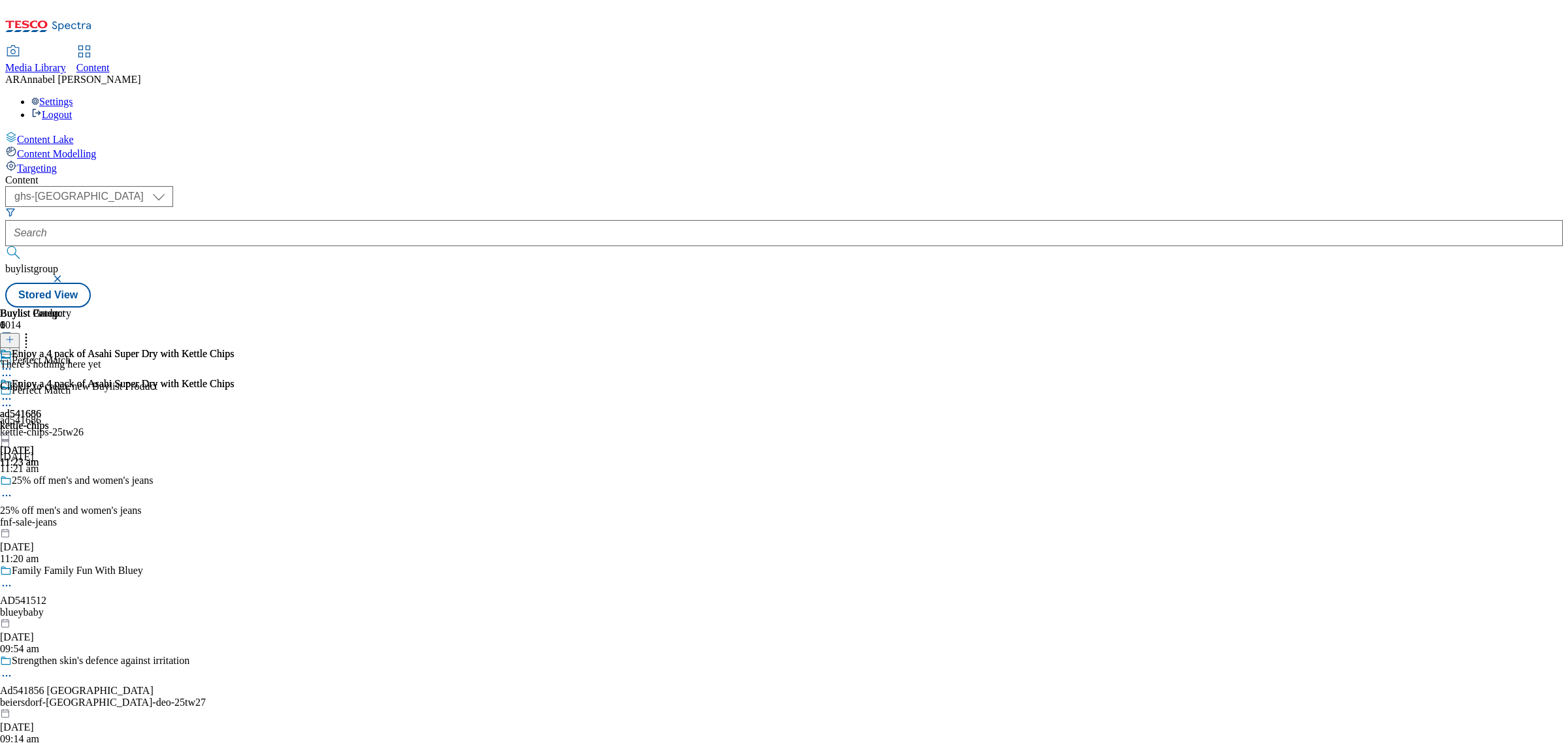
click at [19, 333] on button at bounding box center [10, 340] width 19 height 15
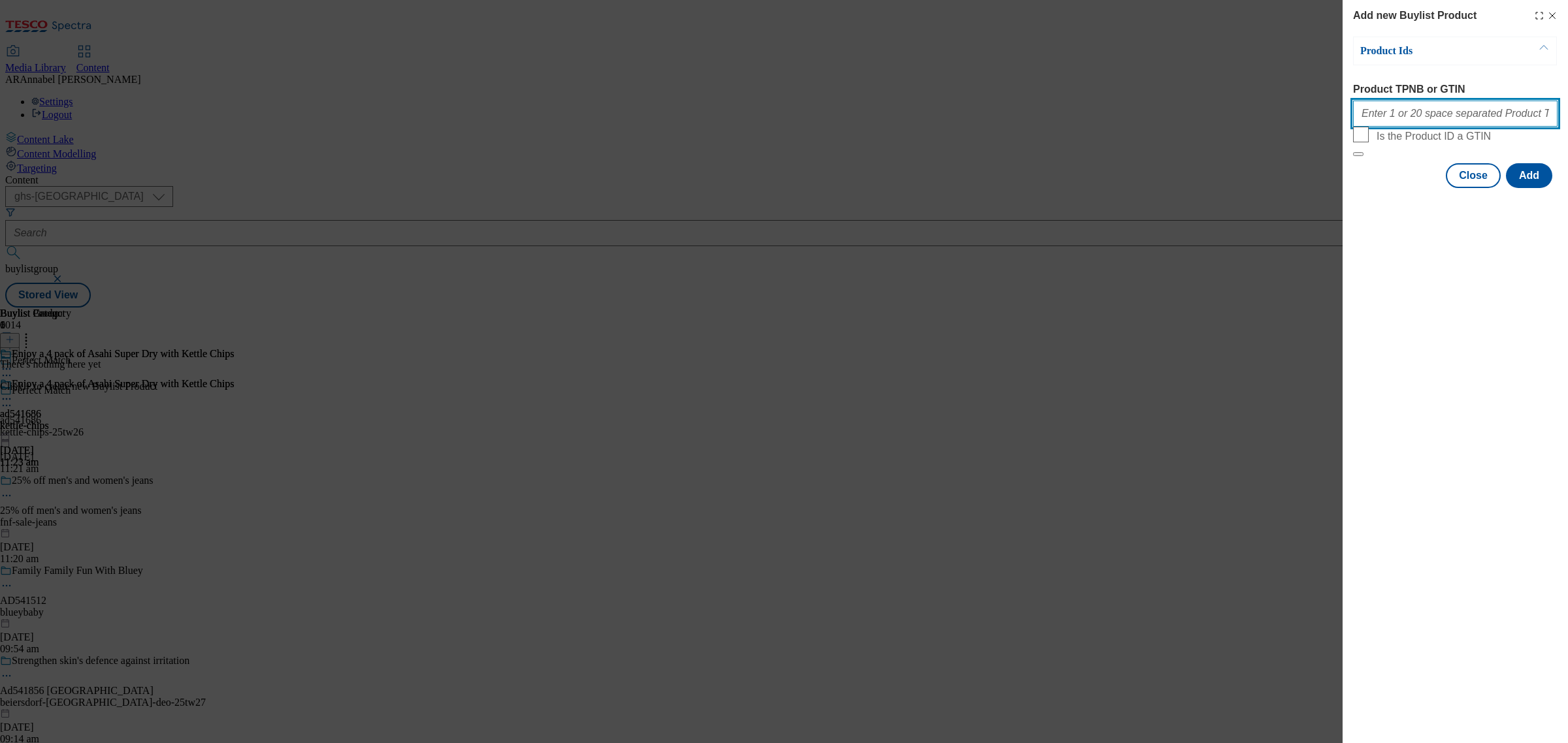
click at [1381, 121] on input "Product TPNB or GTIN" at bounding box center [1456, 113] width 205 height 26
paste input "87886143 92001648 91264522 87881004 87872430 96487855 92197703 92264624 9219770…"
type input "87886143 92001648 91264522 87881004 87872430 96487855 92197703 92264624 9219770…"
click at [1539, 188] on button "Add" at bounding box center [1529, 175] width 46 height 24
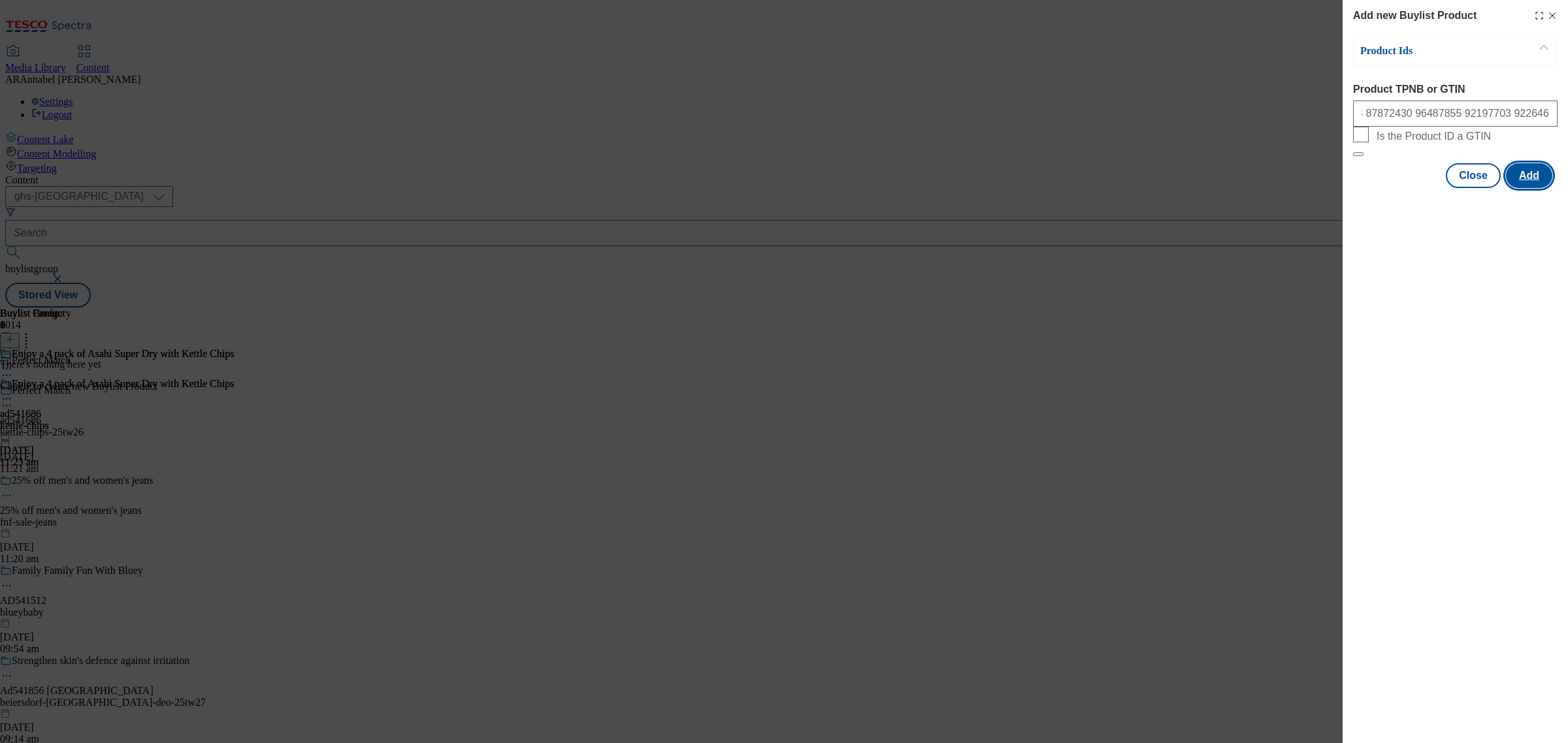
scroll to position [0, 0]
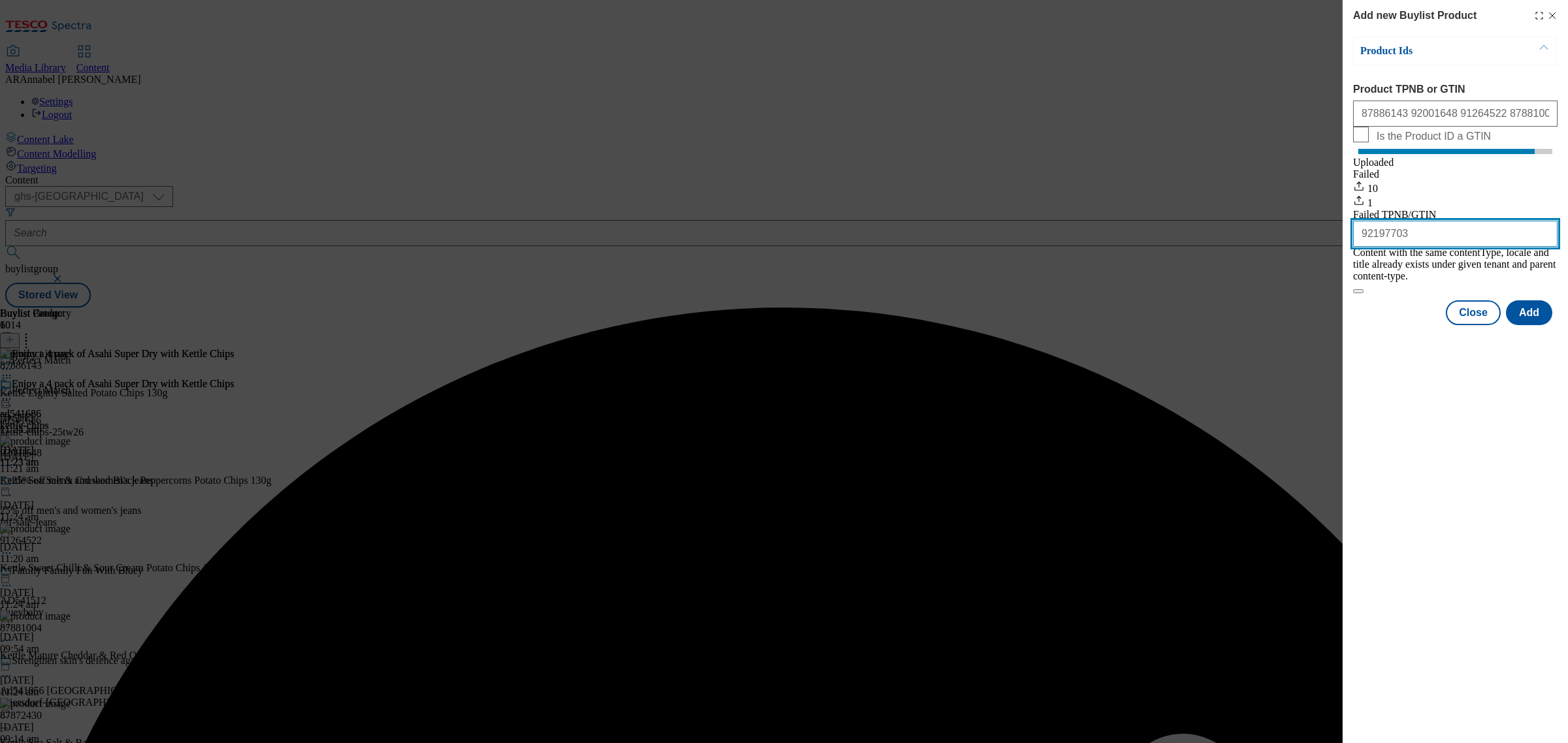
click at [1427, 247] on input "92197703" at bounding box center [1456, 233] width 205 height 26
click at [1383, 247] on input "92197703" at bounding box center [1456, 233] width 205 height 26
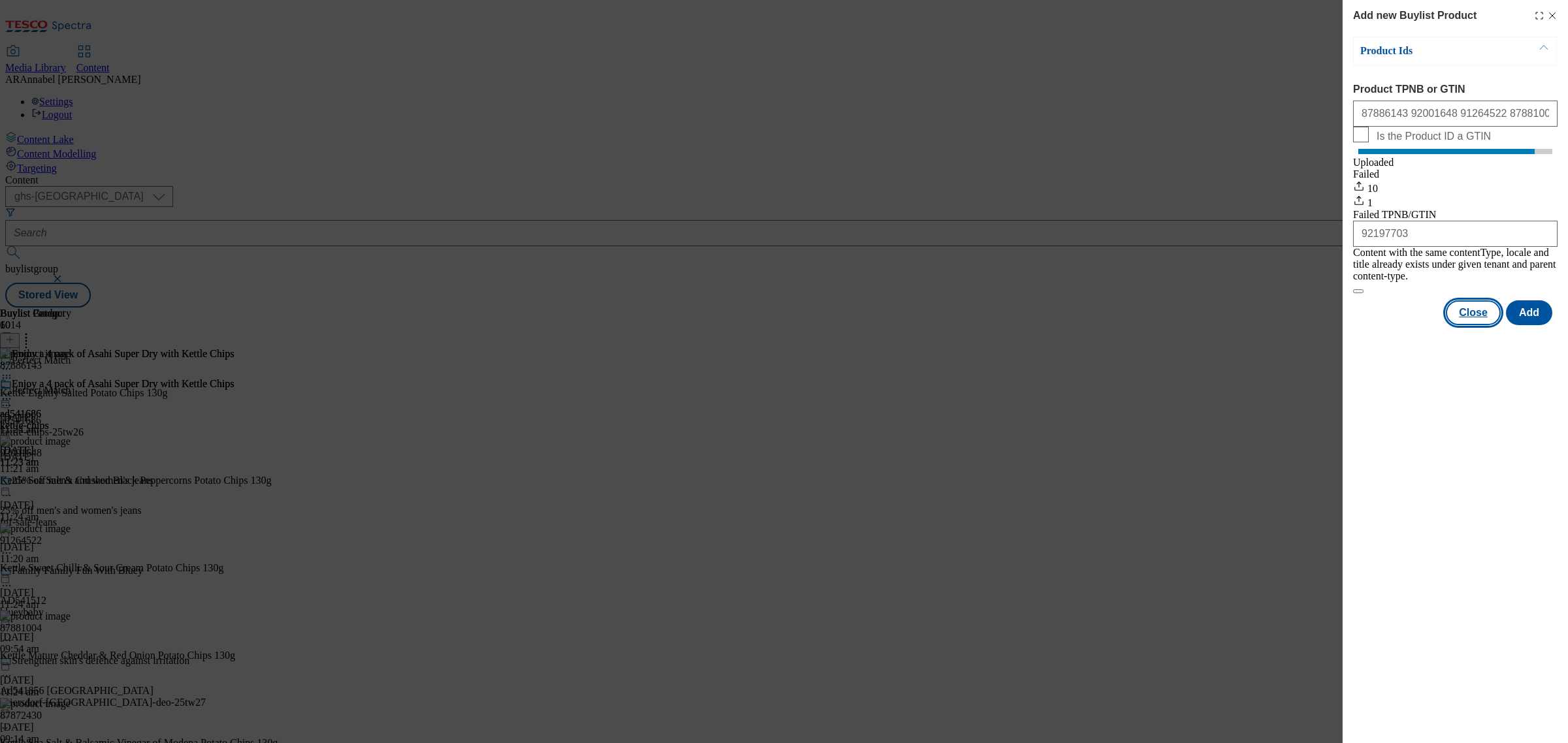
click at [1488, 312] on button "Close" at bounding box center [1473, 313] width 55 height 24
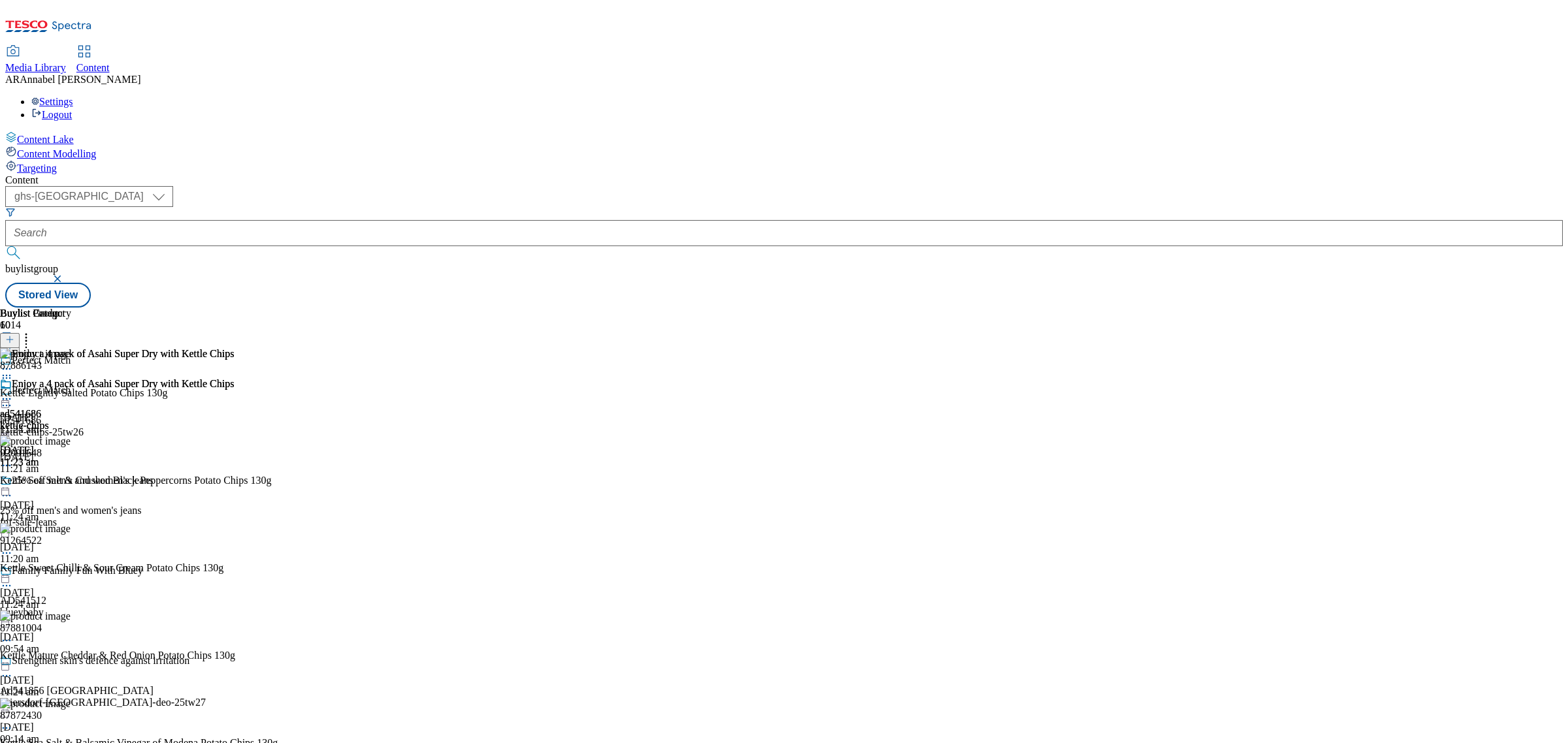
click at [32, 331] on icon at bounding box center [25, 337] width 13 height 13
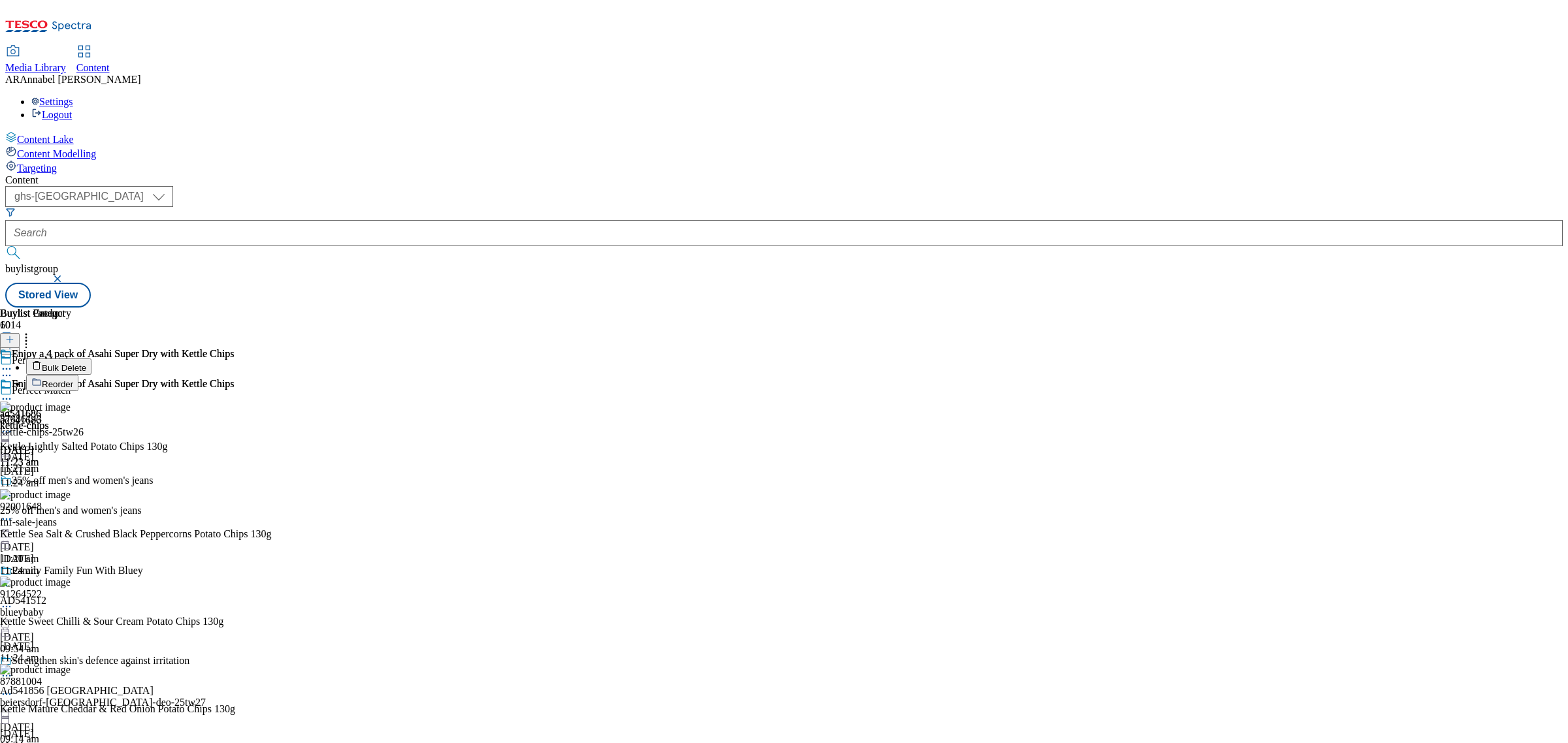
click at [73, 380] on span "Reorder" at bounding box center [58, 384] width 31 height 10
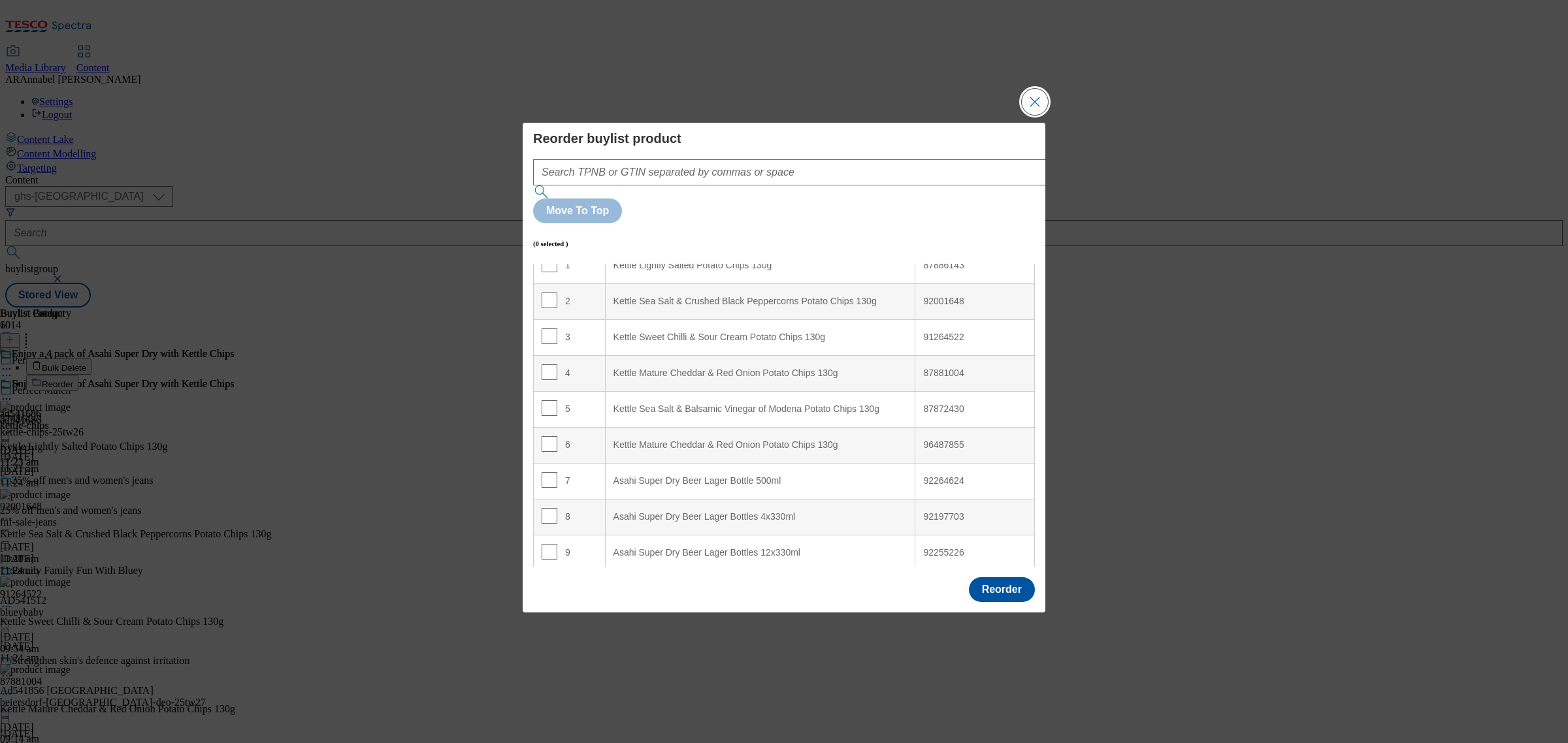
scroll to position [92, 0]
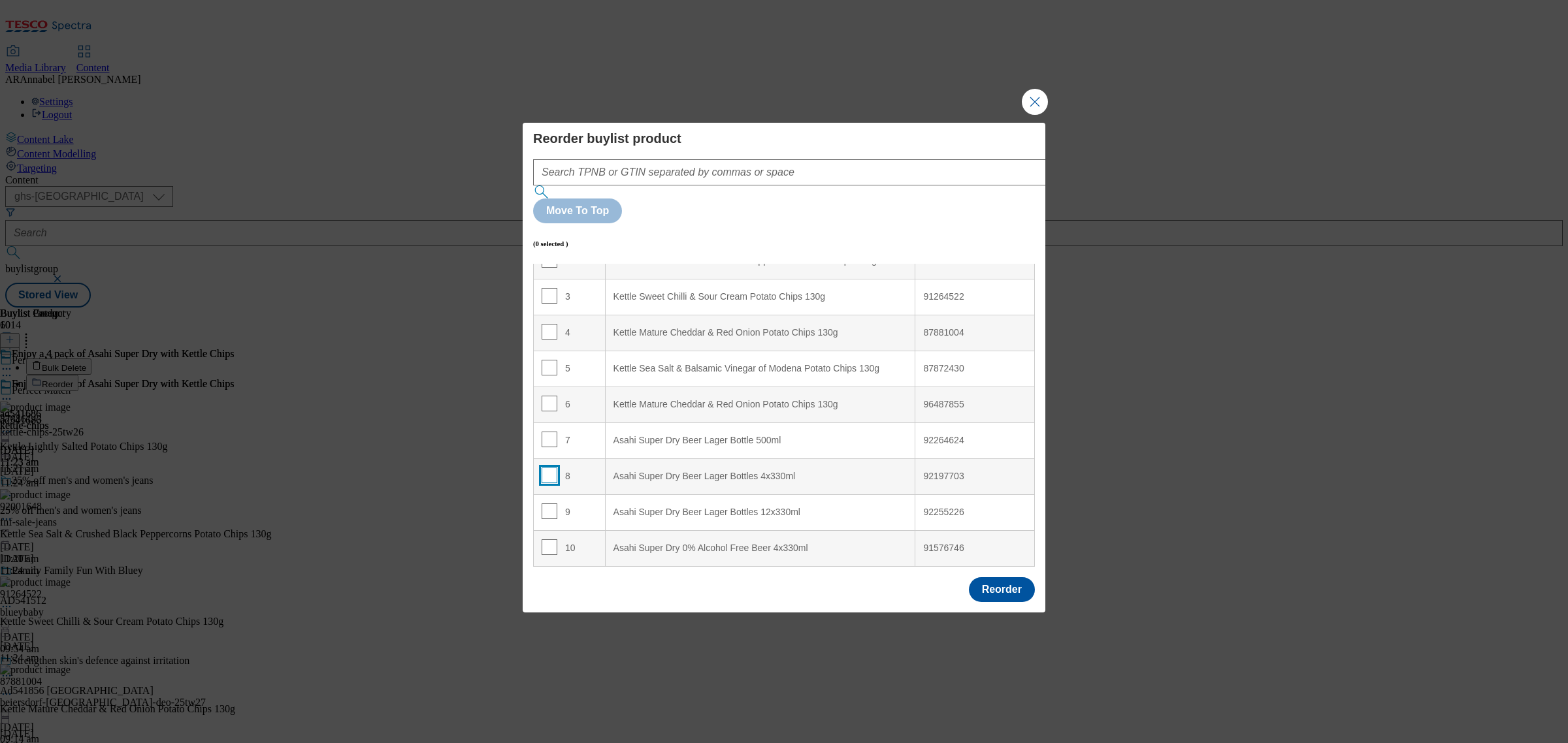
click at [550, 468] on input "Modal" at bounding box center [550, 476] width 16 height 16
checkbox input "true"
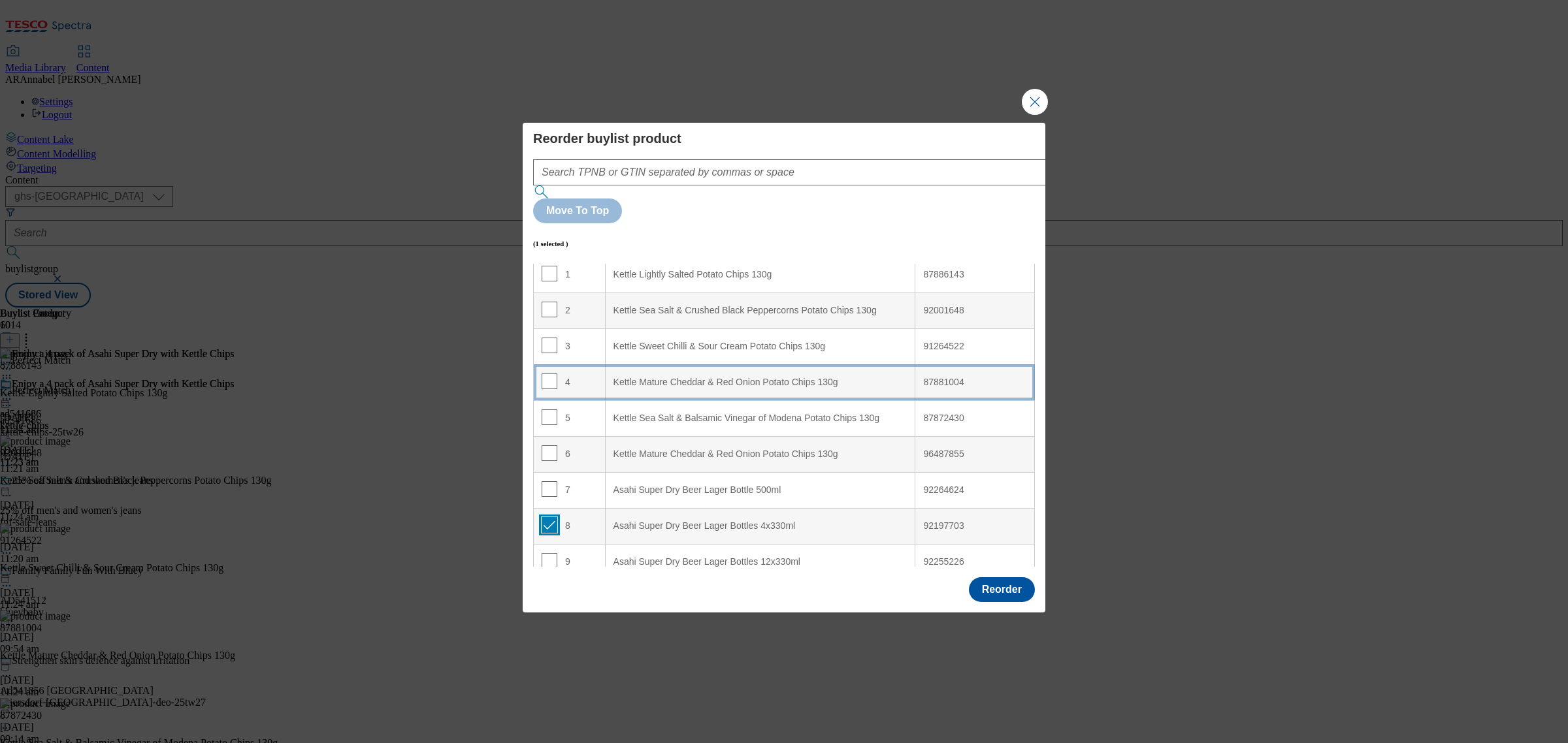
scroll to position [0, 0]
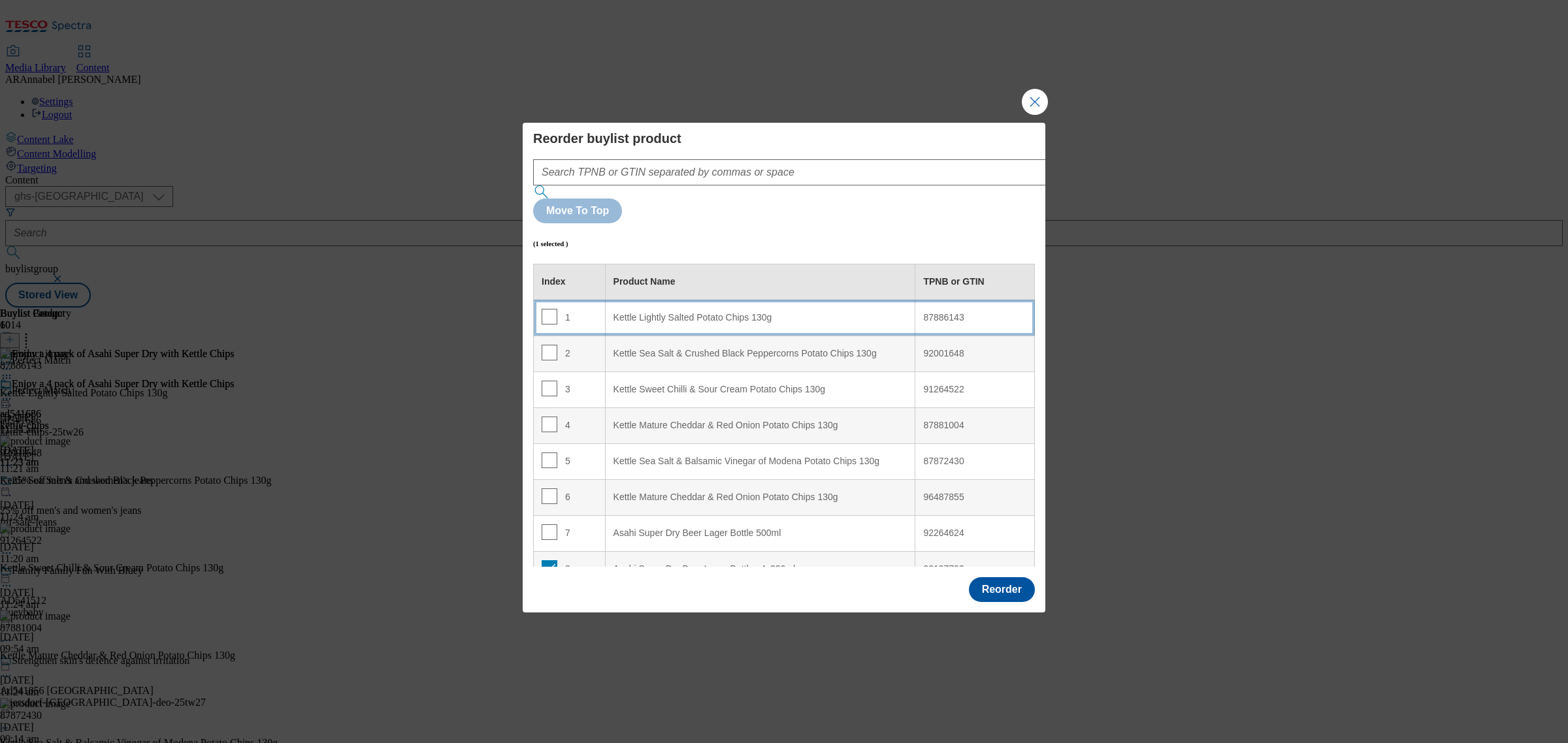
click at [595, 300] on td "1" at bounding box center [570, 317] width 71 height 36
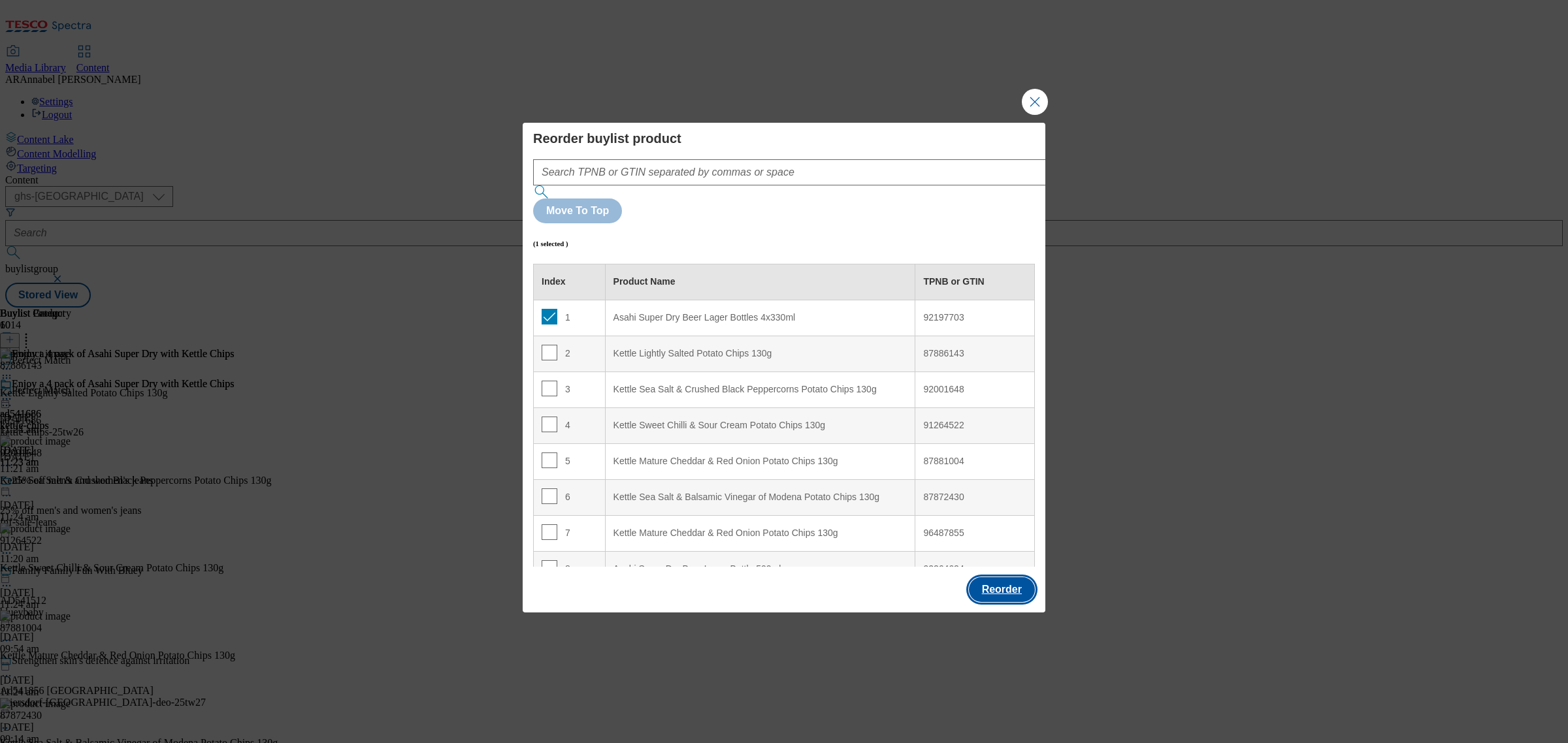
click at [1007, 578] on button "Reorder" at bounding box center [1002, 590] width 66 height 24
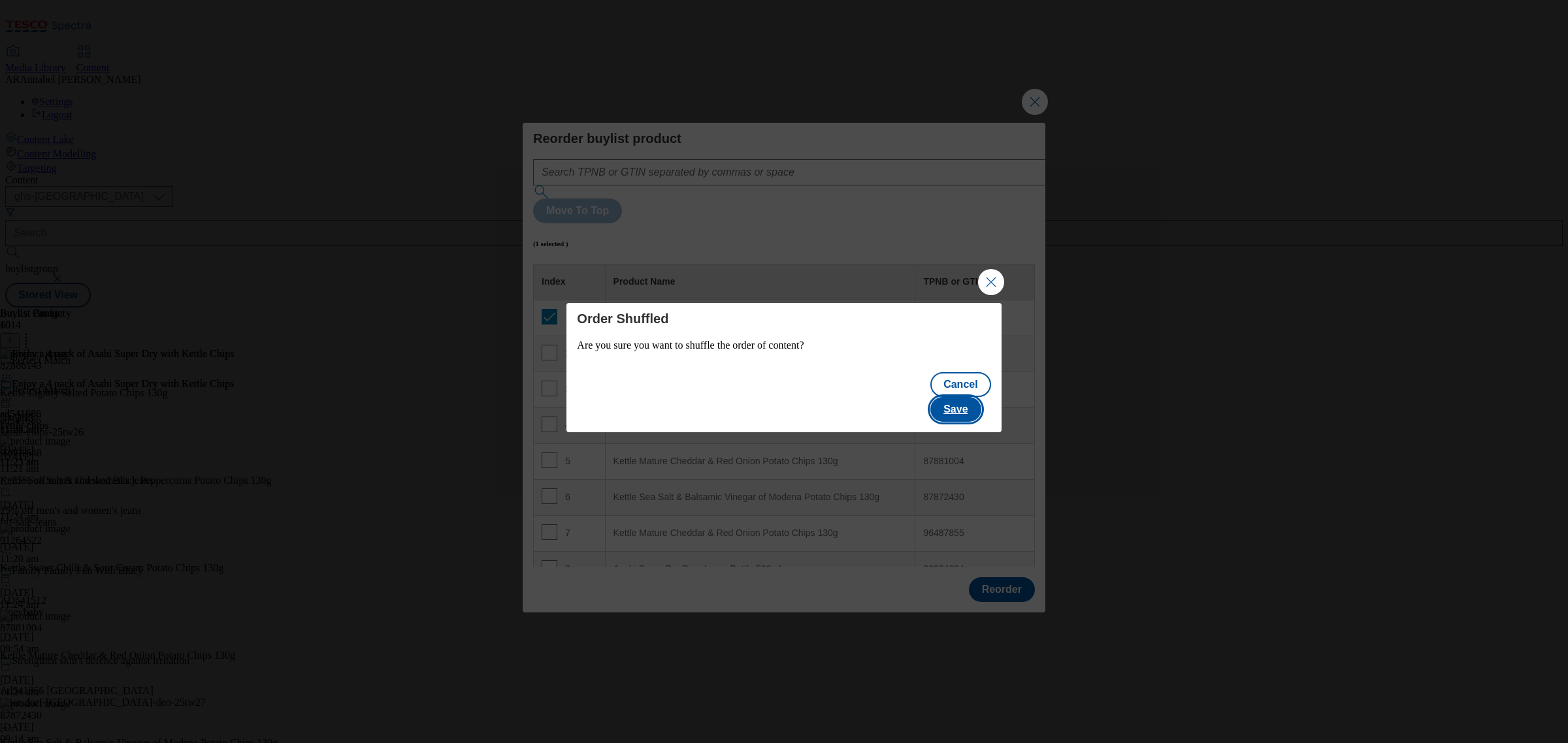
click at [970, 397] on button "Save" at bounding box center [956, 409] width 51 height 24
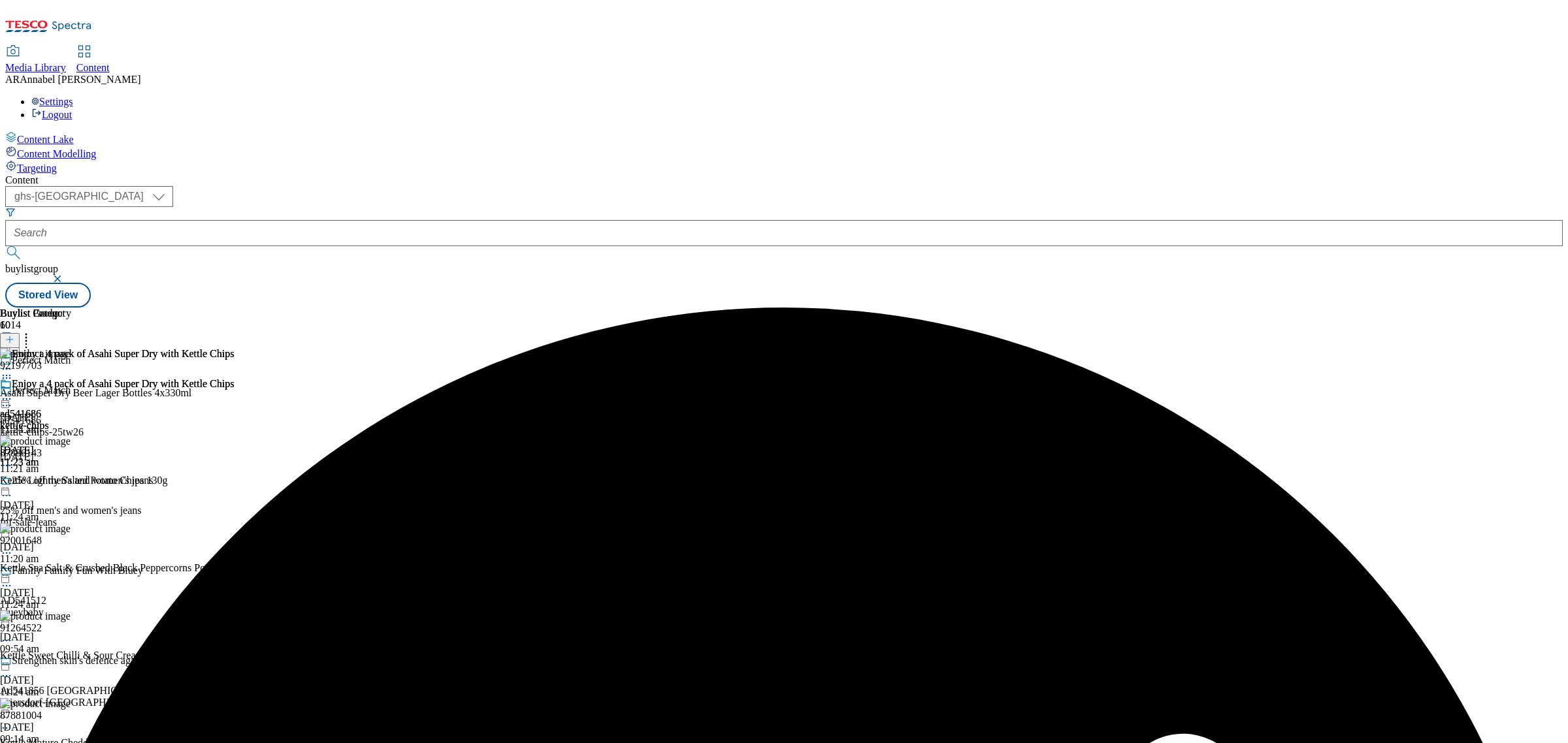
click at [13, 393] on icon at bounding box center [6, 399] width 13 height 13
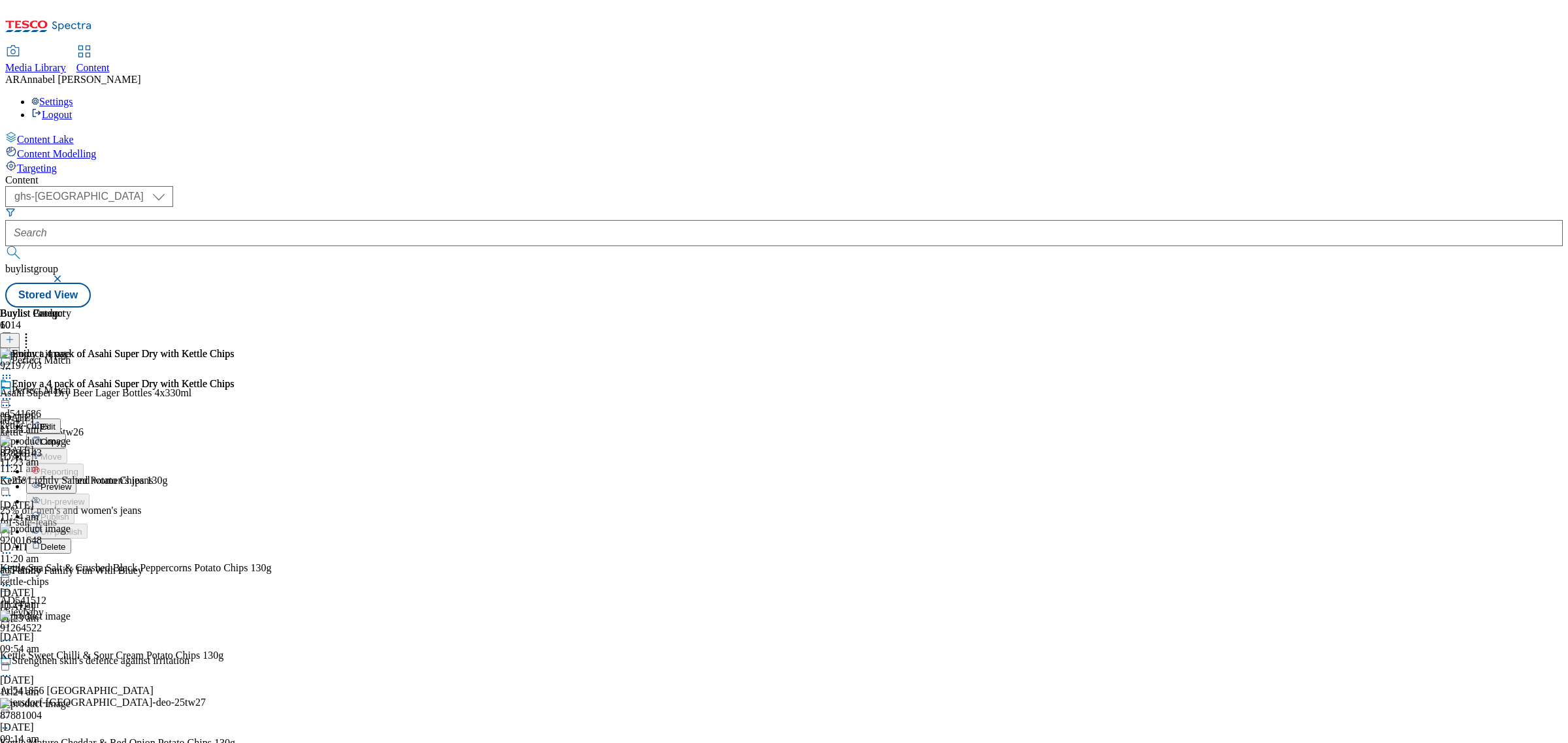
click at [71, 482] on span "Preview" at bounding box center [55, 486] width 31 height 10
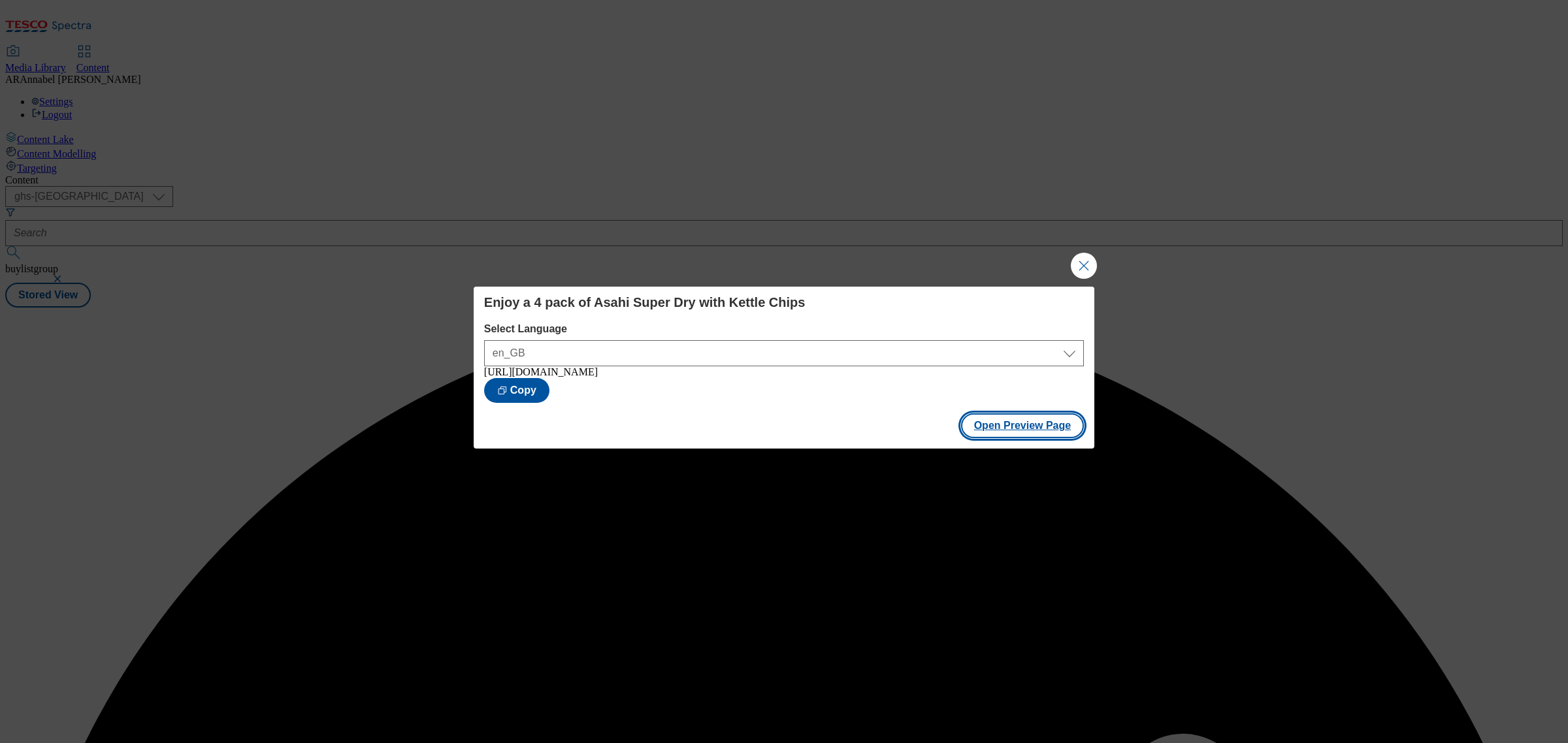
click at [1034, 419] on button "Open Preview Page" at bounding box center [1023, 426] width 124 height 24
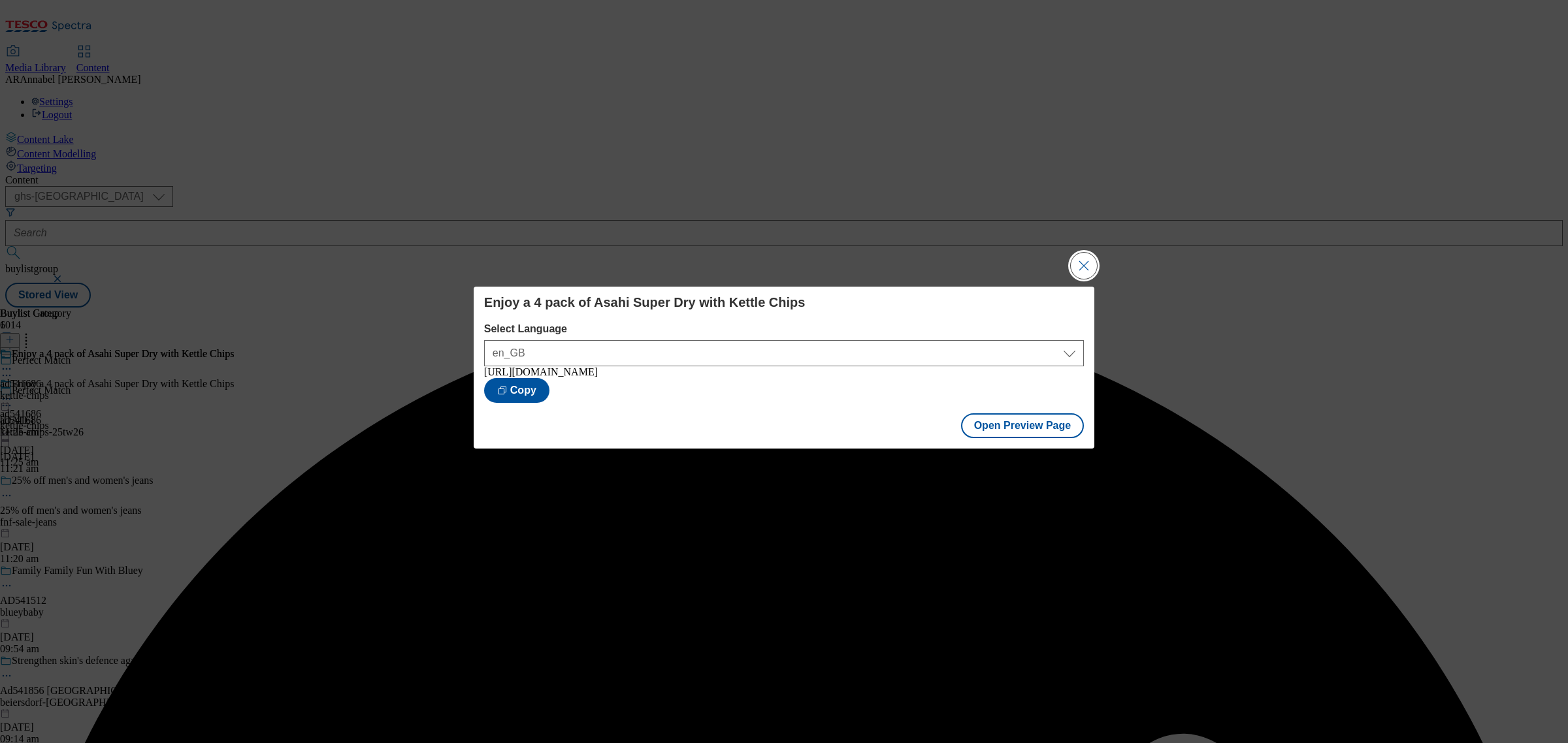
click at [1085, 266] on button "Close Modal" at bounding box center [1084, 266] width 26 height 26
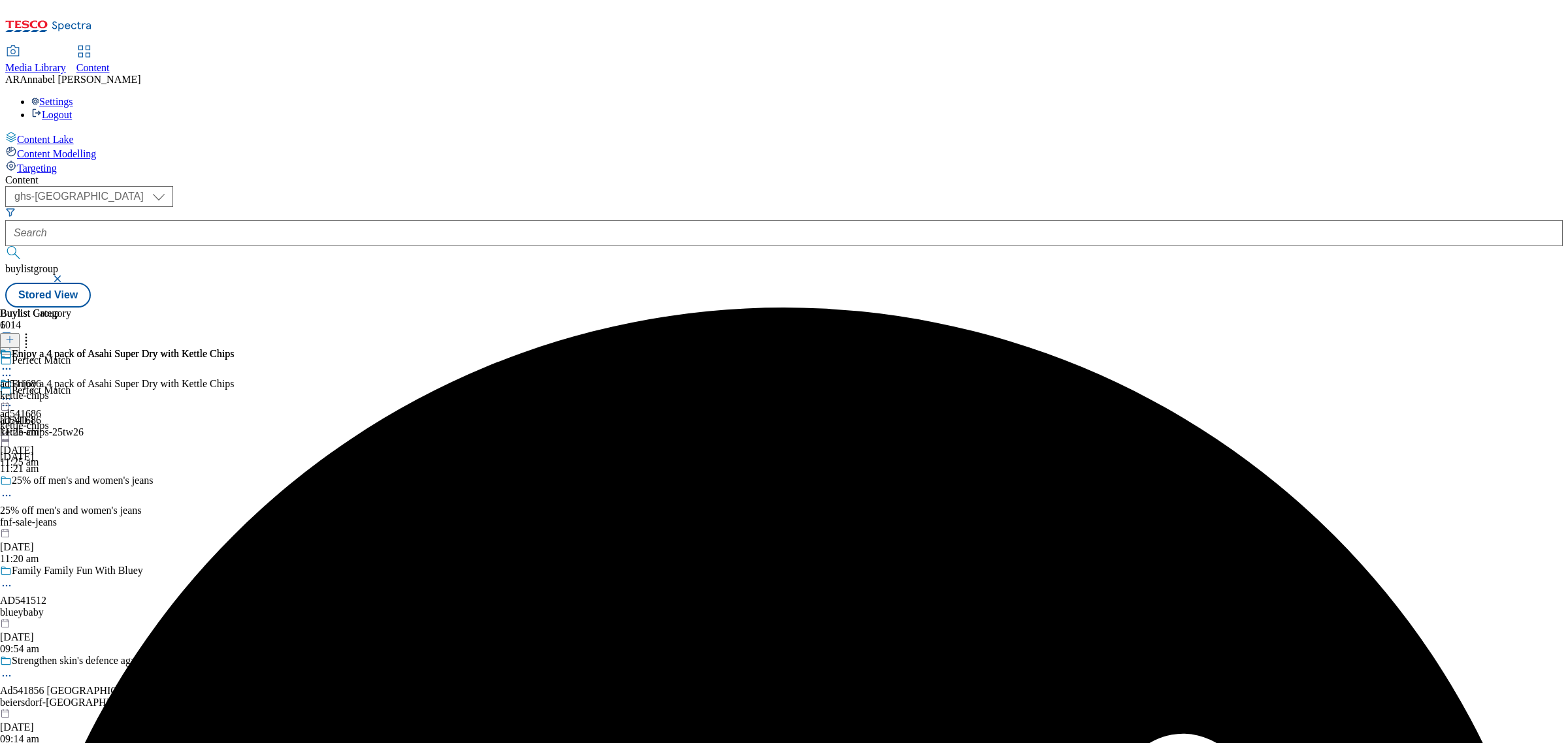
click at [234, 378] on div "Enjoy a 4 pack of Asahi Super Dry with Kettle Chips ad541686 kettle-chips 20 Au…" at bounding box center [117, 422] width 234 height 90
click at [234, 393] on div at bounding box center [117, 401] width 234 height 16
click at [69, 527] on span "Publish" at bounding box center [54, 531] width 29 height 10
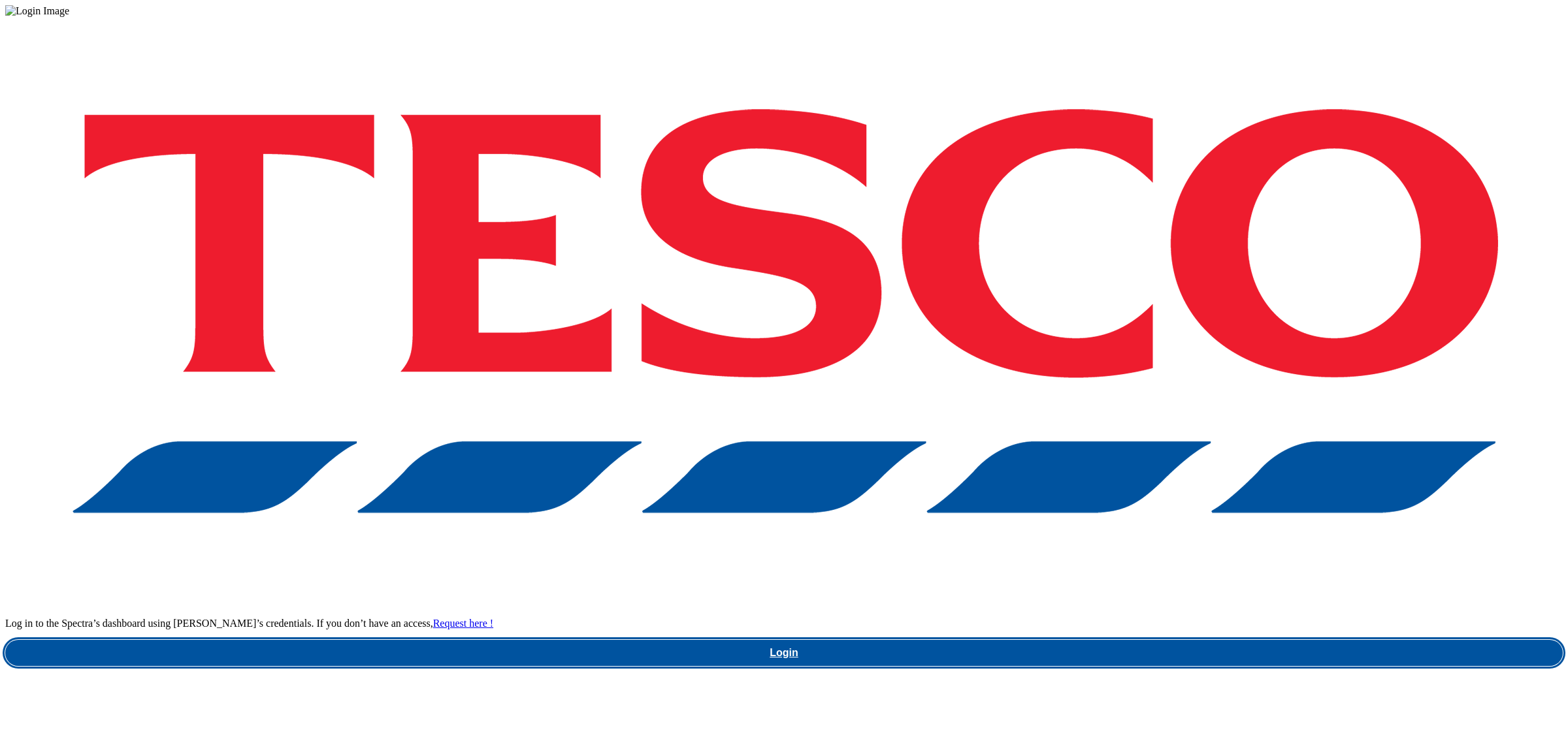
click at [1255, 640] on link "Login" at bounding box center [784, 653] width 1558 height 26
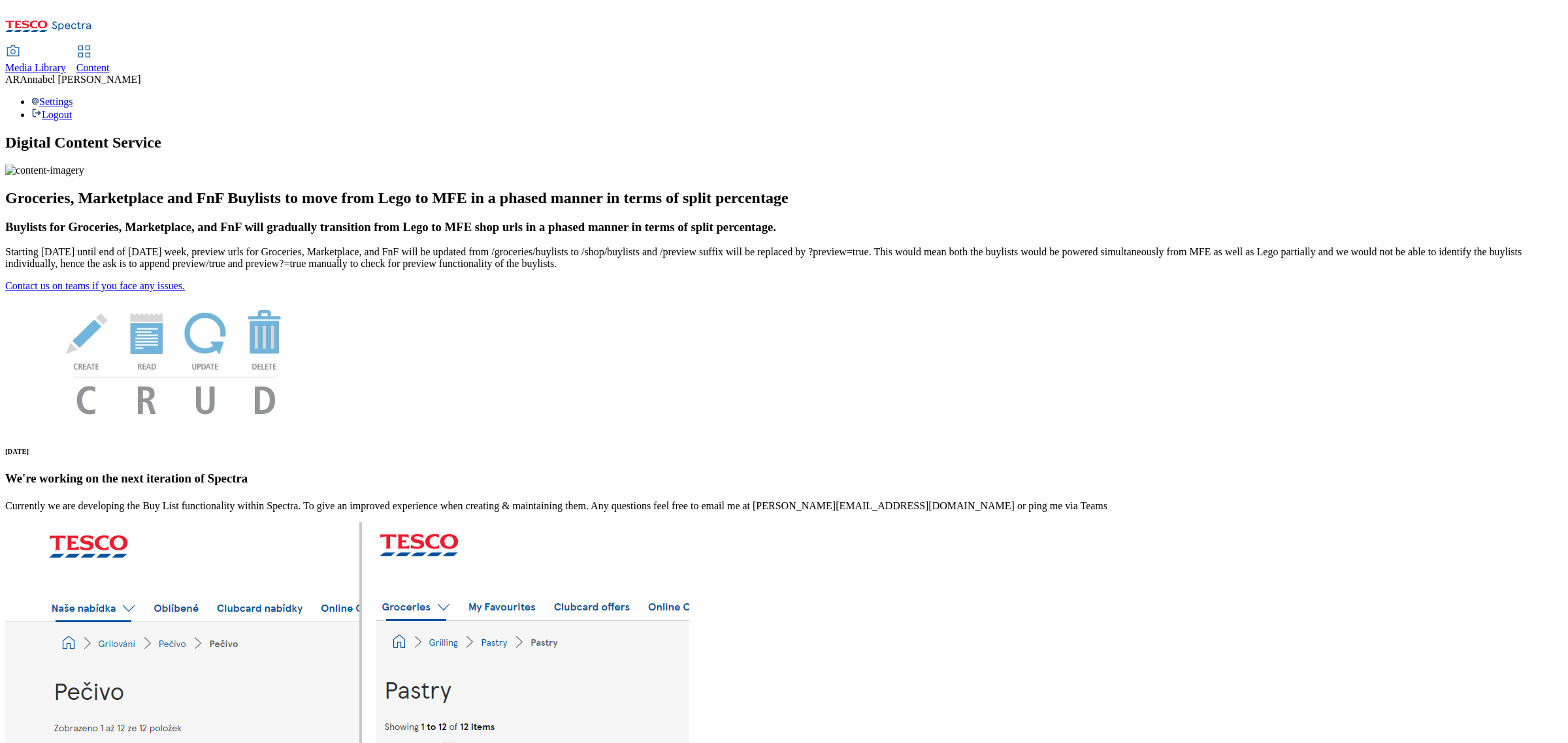
click at [302, 5] on div "Media Library Content AR [PERSON_NAME] Settings Logout" at bounding box center [784, 63] width 1558 height 116
click at [110, 62] on span "Content" at bounding box center [93, 67] width 33 height 11
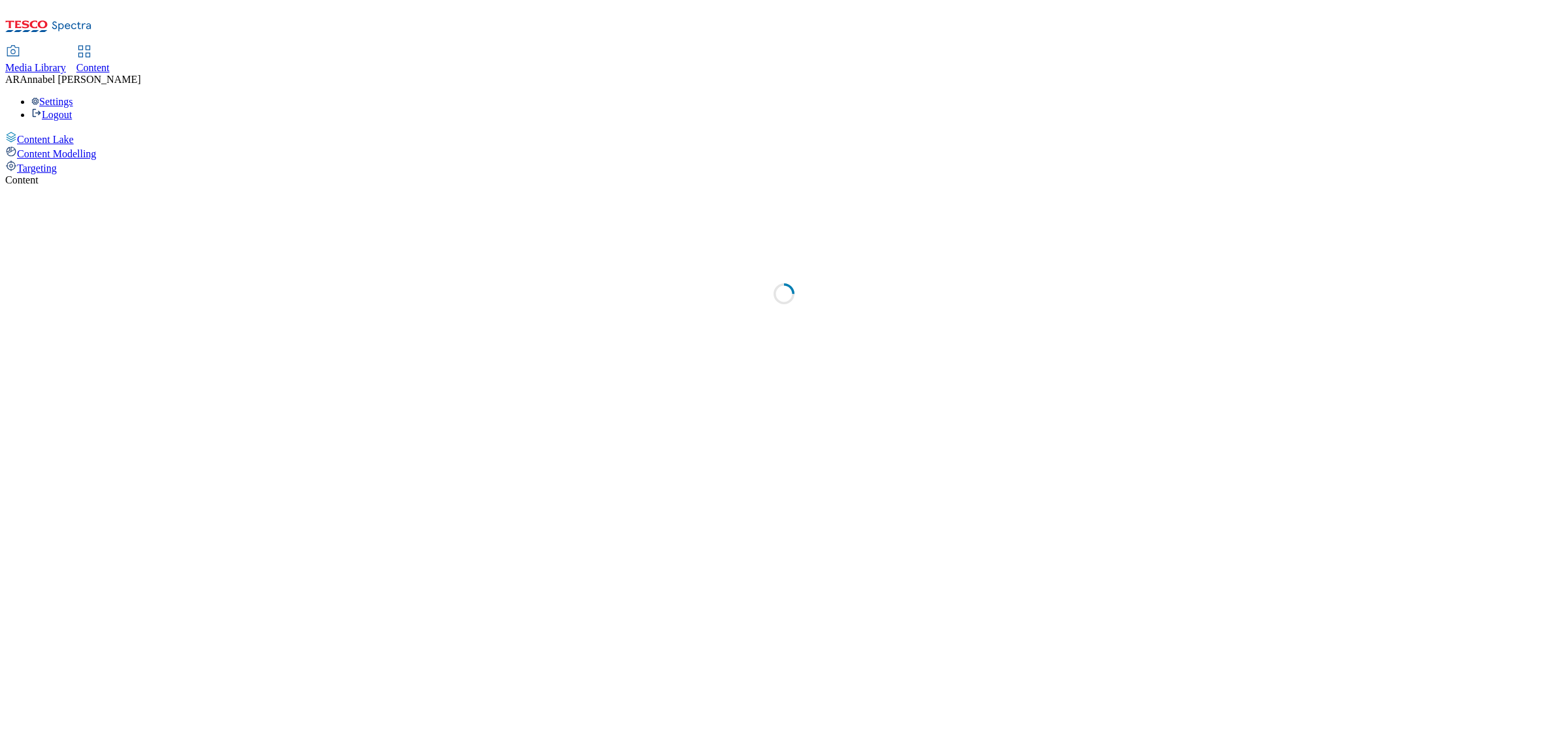
select select "ghs-uk"
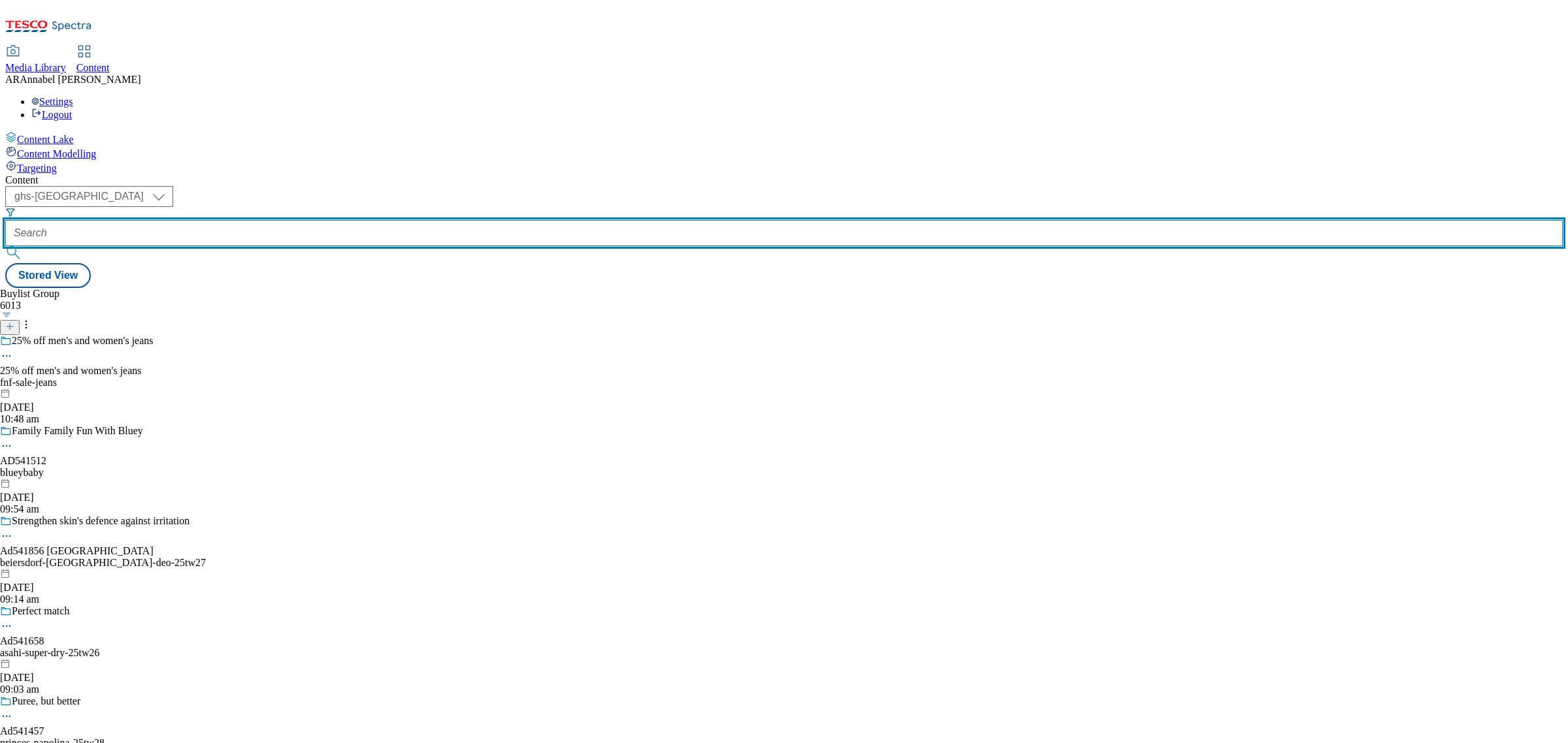
click at [308, 220] on input "text" at bounding box center [784, 233] width 1558 height 26
paste input "asahi-super-dry-25tw26"
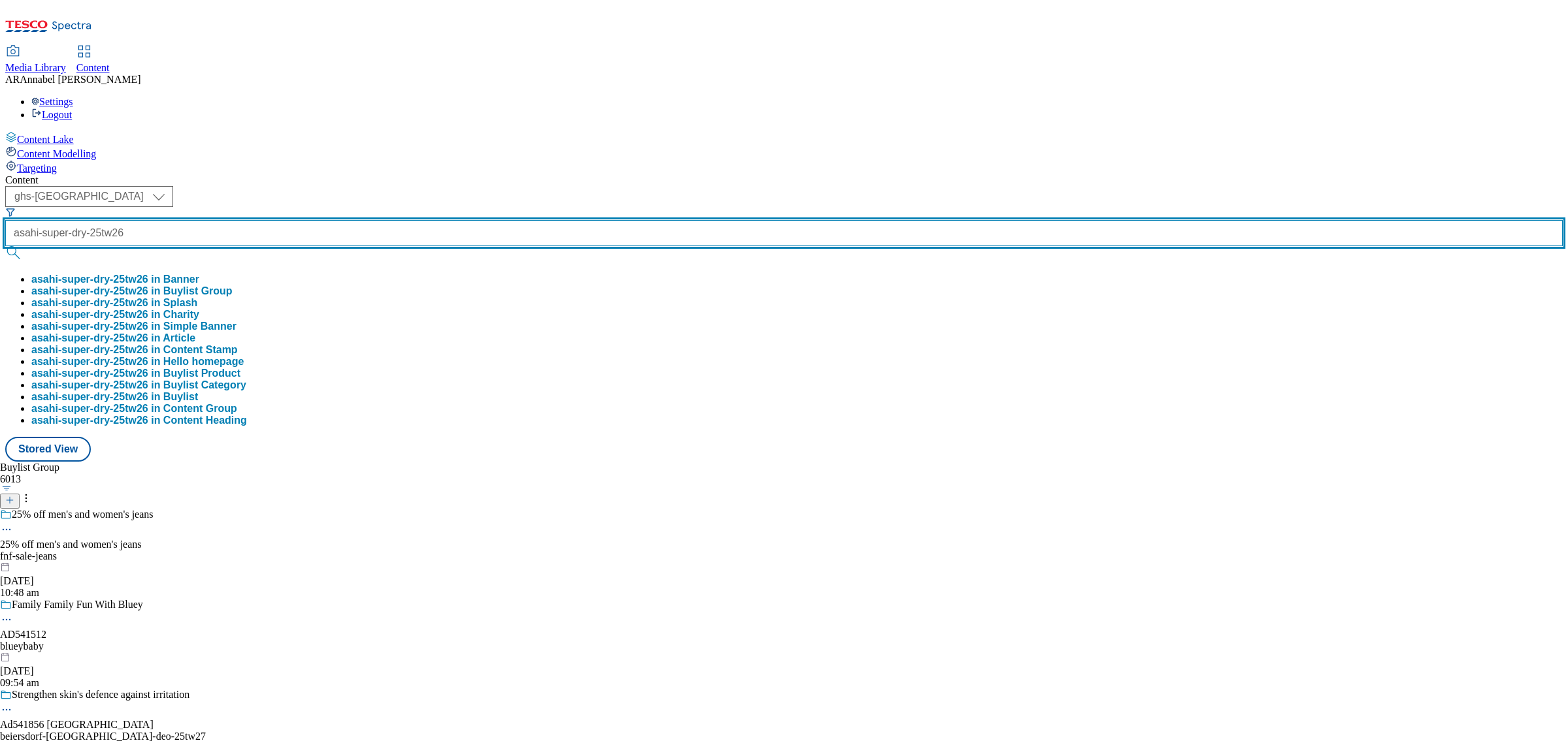
type input "asahi-super-dry-25tw26"
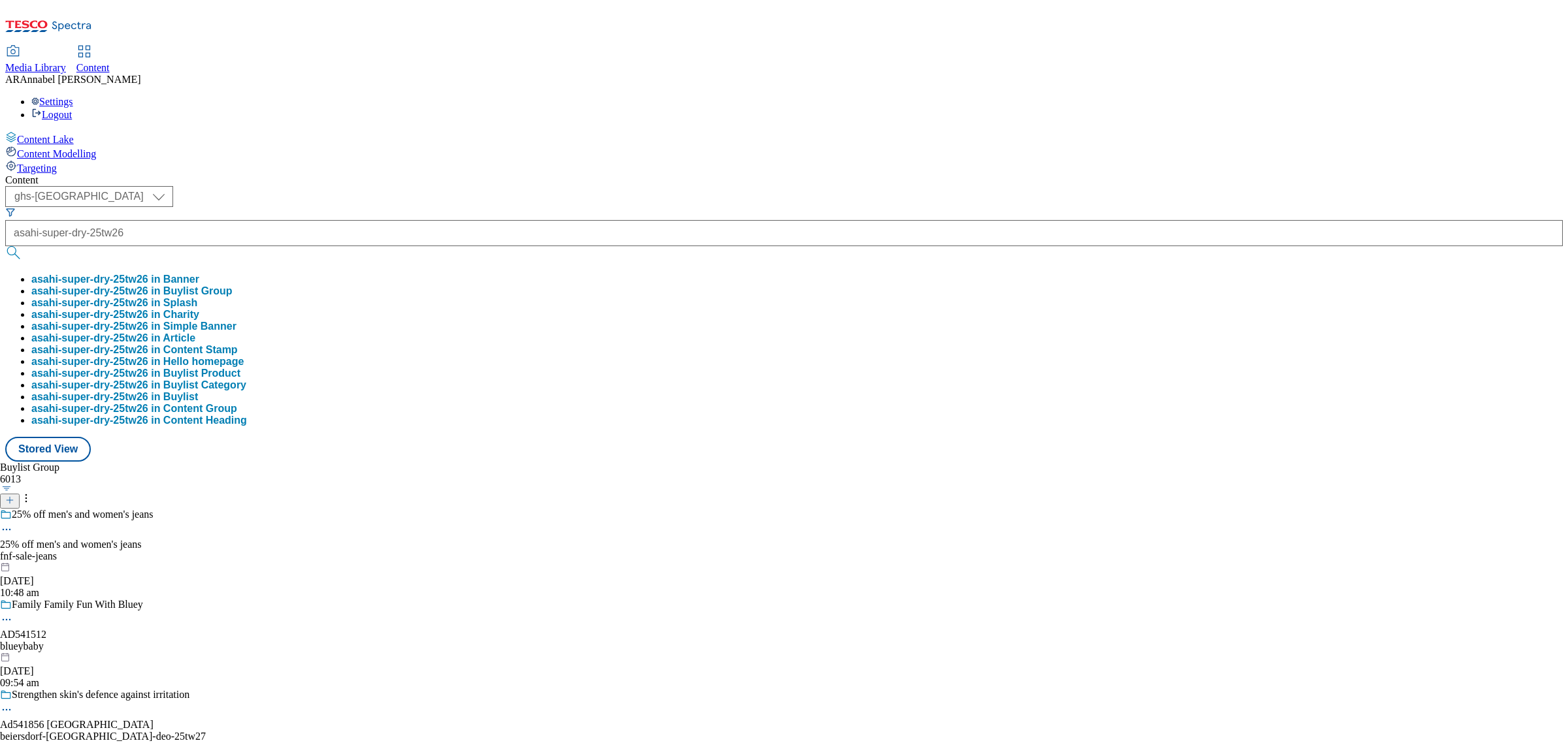
scroll to position [0, 0]
click at [233, 286] on button "asahi-super-dry-25tw26 in Buylist Group" at bounding box center [132, 291] width 201 height 11
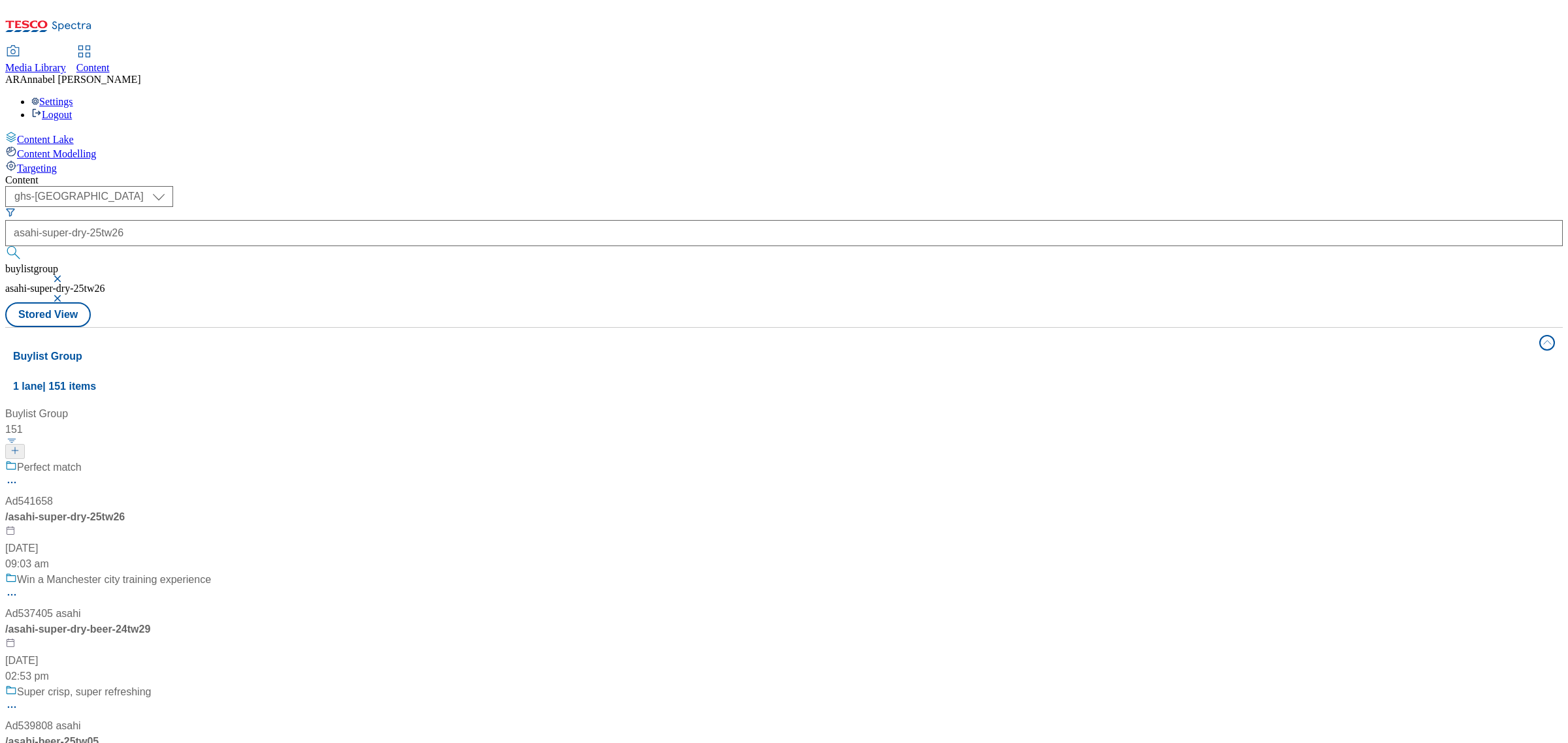
click at [168, 510] on div "/ asahi-super-dry-25tw26" at bounding box center [86, 517] width 163 height 16
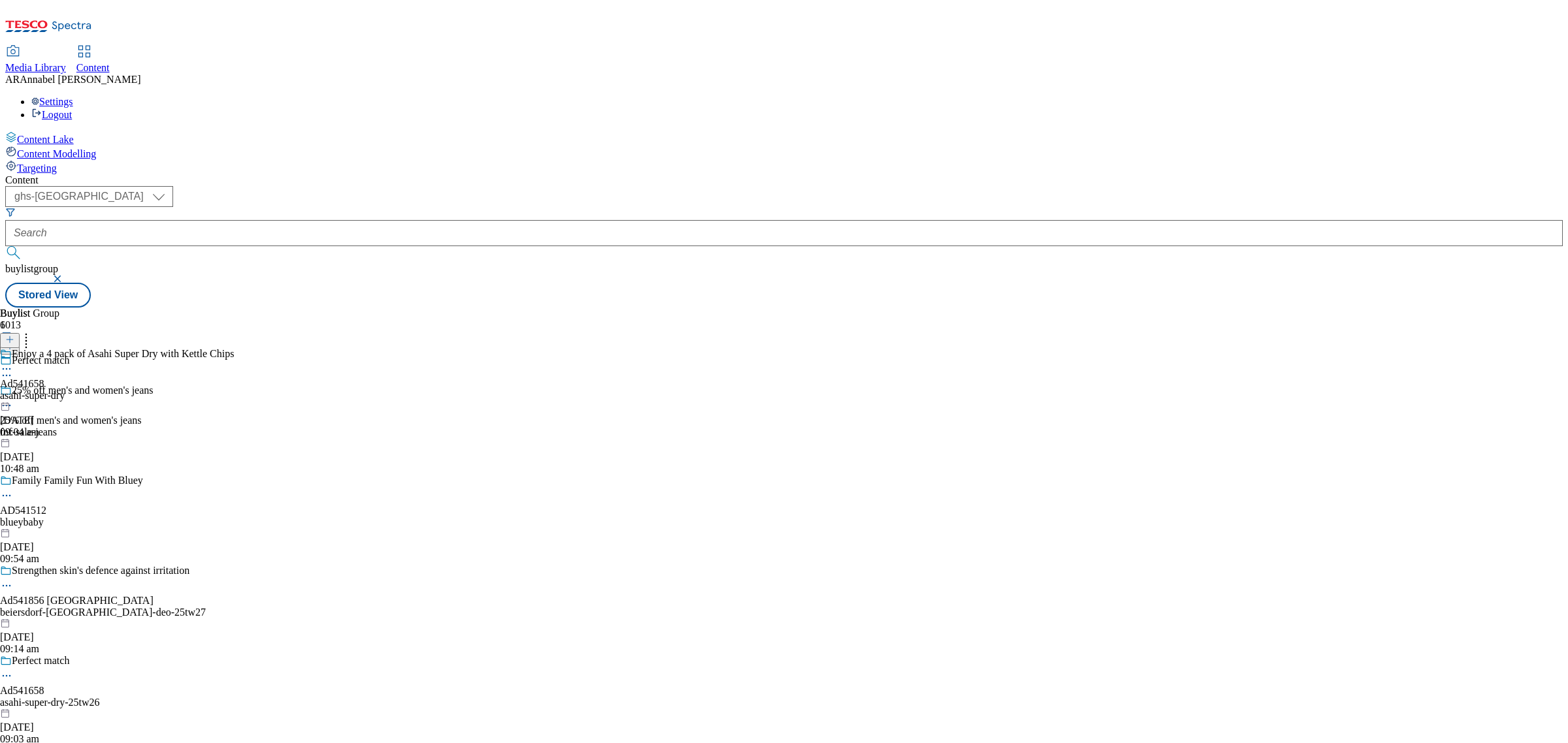
click at [13, 369] on icon at bounding box center [6, 375] width 13 height 13
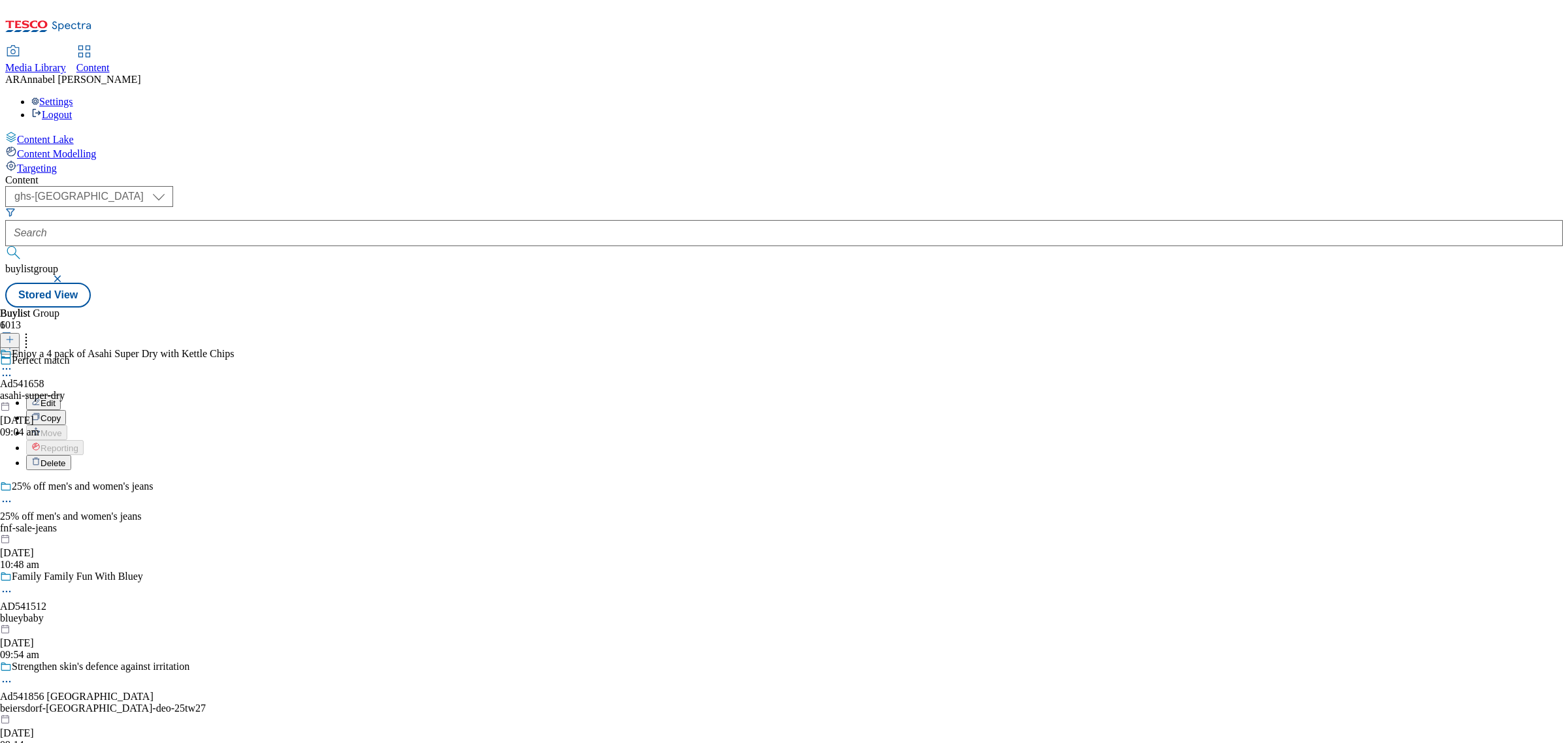
click at [206, 395] on li "Edit" at bounding box center [116, 402] width 180 height 15
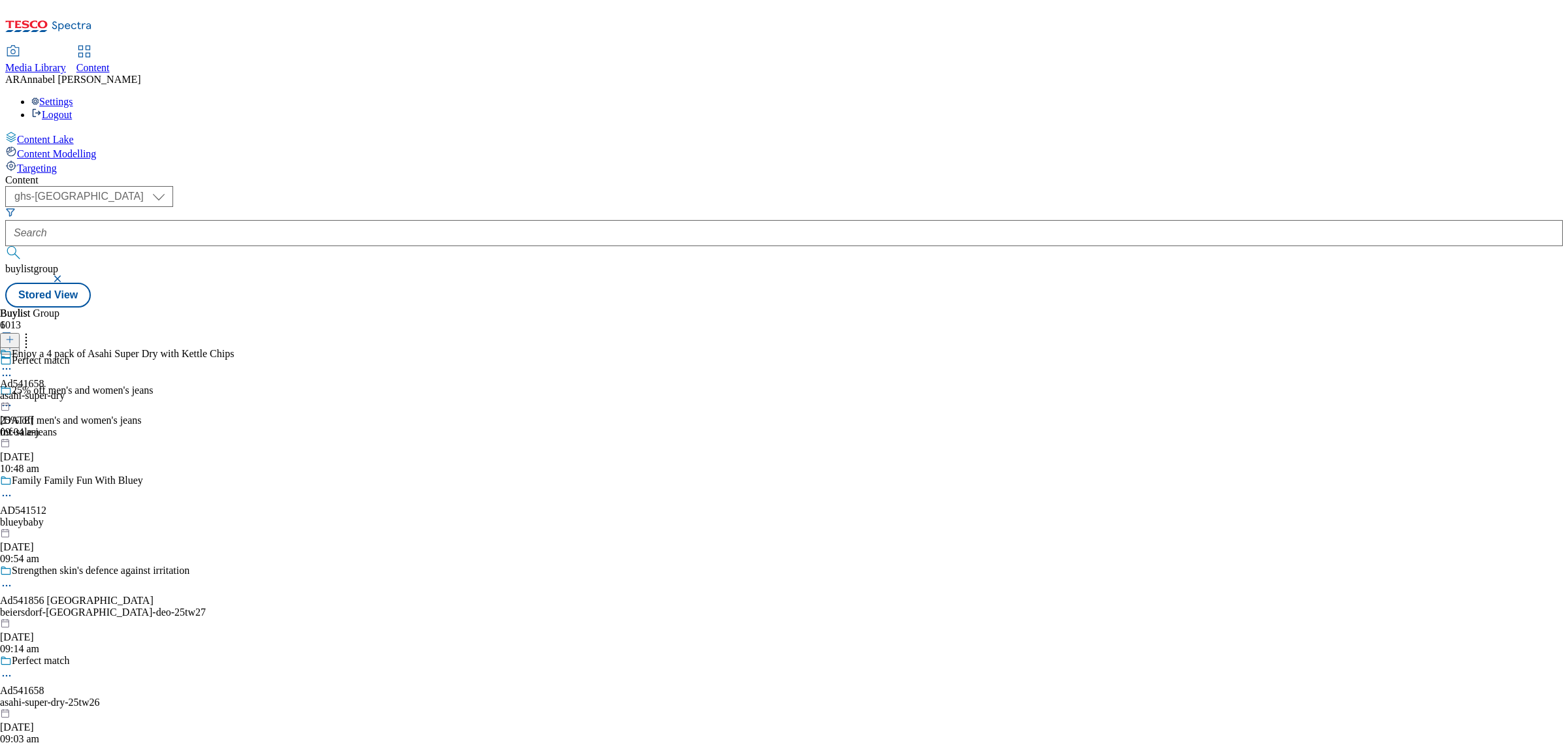
click at [13, 369] on icon at bounding box center [6, 375] width 13 height 13
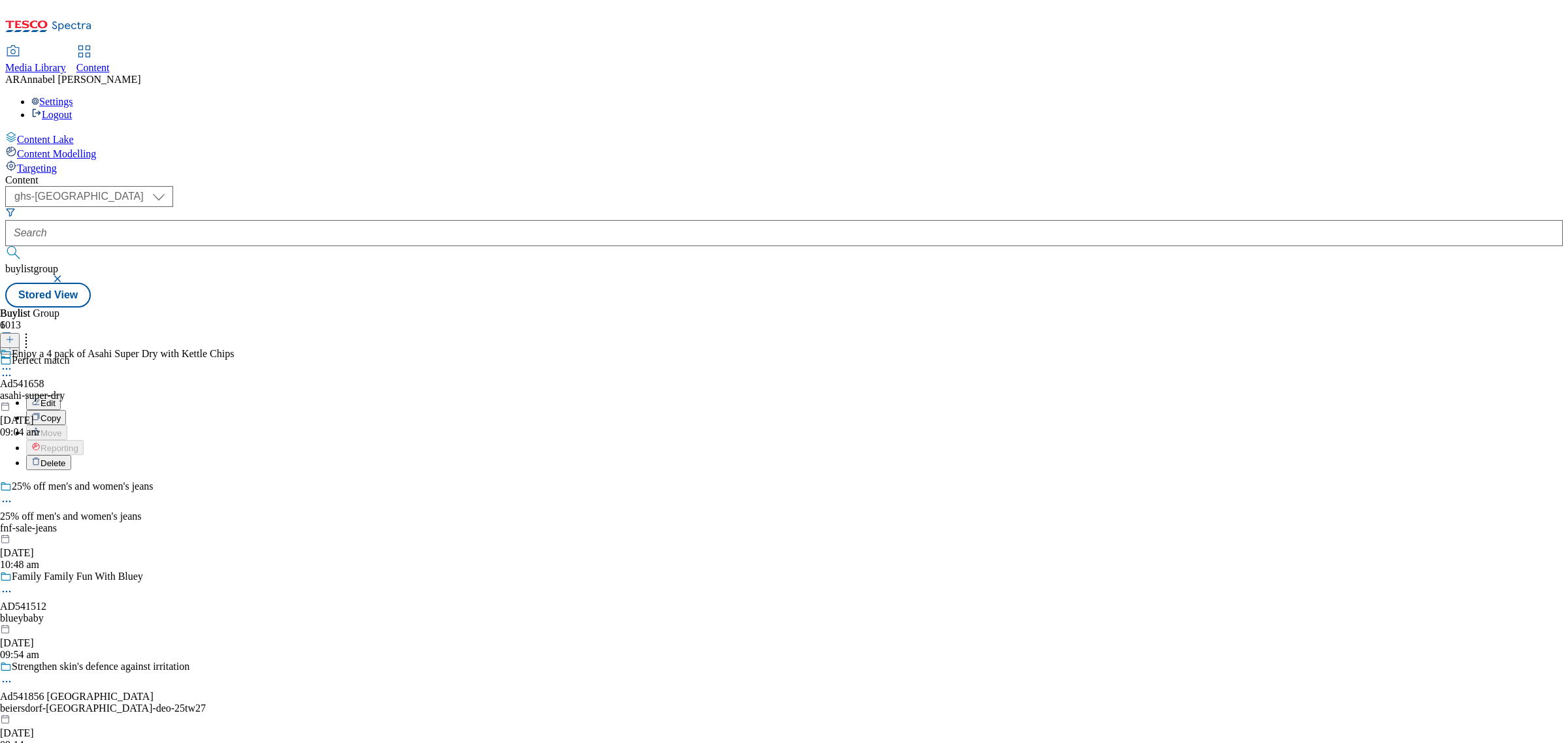
click at [56, 398] on span "Edit" at bounding box center [47, 402] width 15 height 10
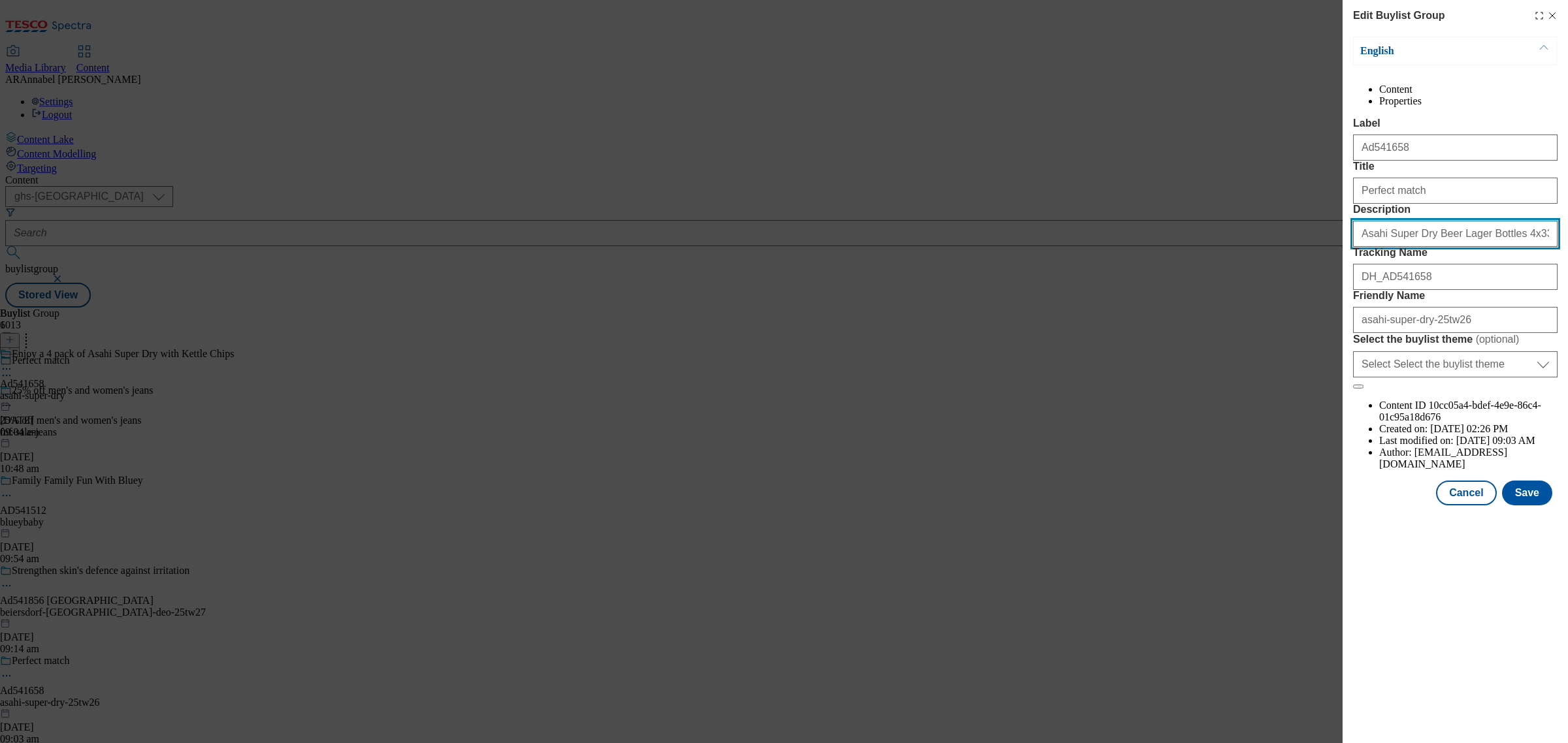
drag, startPoint x: 1519, startPoint y: 305, endPoint x: 1315, endPoint y: 304, distance: 204.0
click at [1315, 304] on div "Edit Buylist Group English Content Properties Label Ad541658 Title Perfect matc…" at bounding box center [784, 371] width 1568 height 743
paste input "Modal"
type input "Asahi Super Dry Beer Lager Bottles 4x330ml"
click at [1482, 334] on form "Label Ad541658 Title Perfect match Description Asahi Super Dry Beer Lager Bottl…" at bounding box center [1456, 253] width 205 height 272
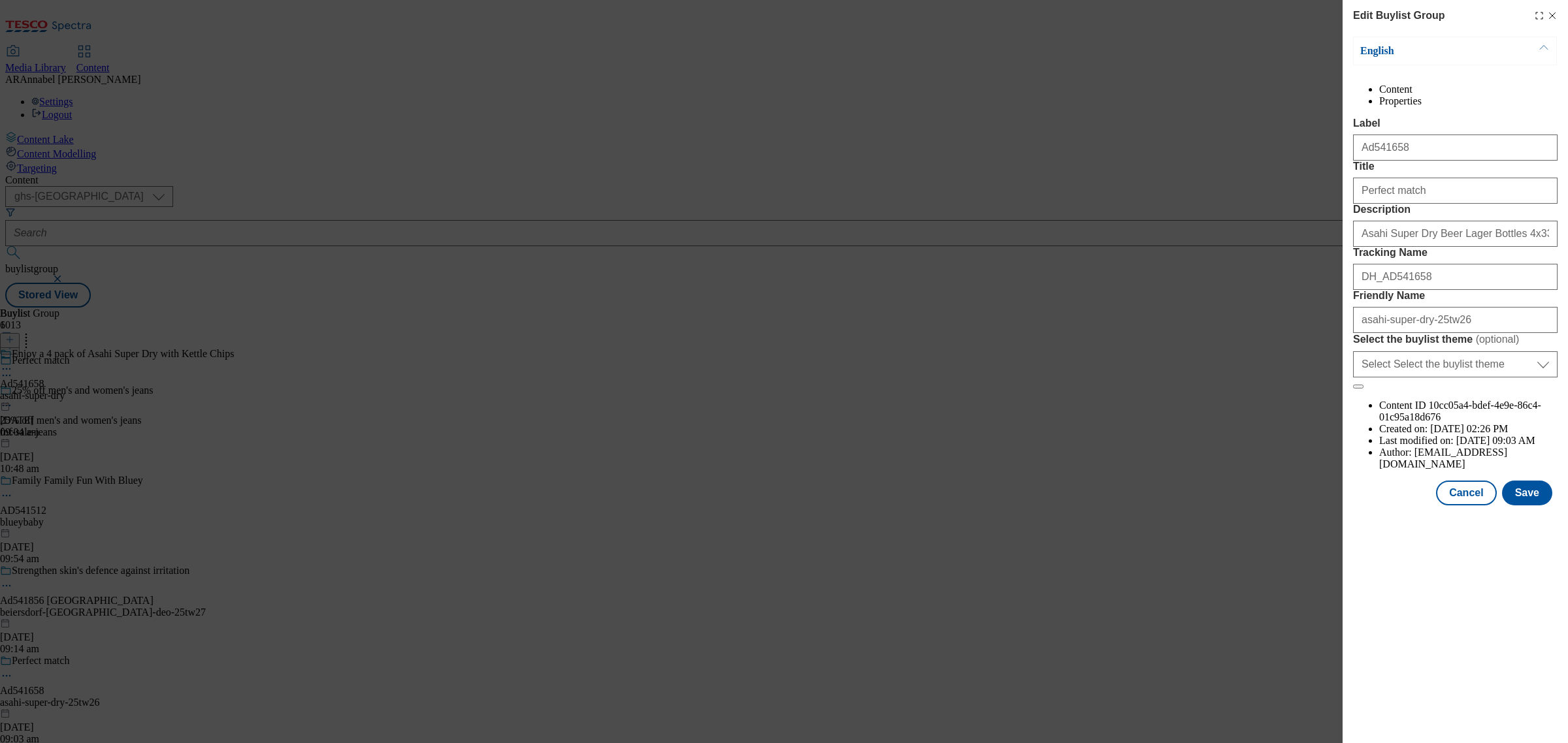
click at [1191, 114] on div "Edit Buylist Group English Content Properties Label Ad541658 Title Perfect matc…" at bounding box center [784, 371] width 1568 height 743
click at [1556, 14] on icon "Modal" at bounding box center [1552, 16] width 10 height 10
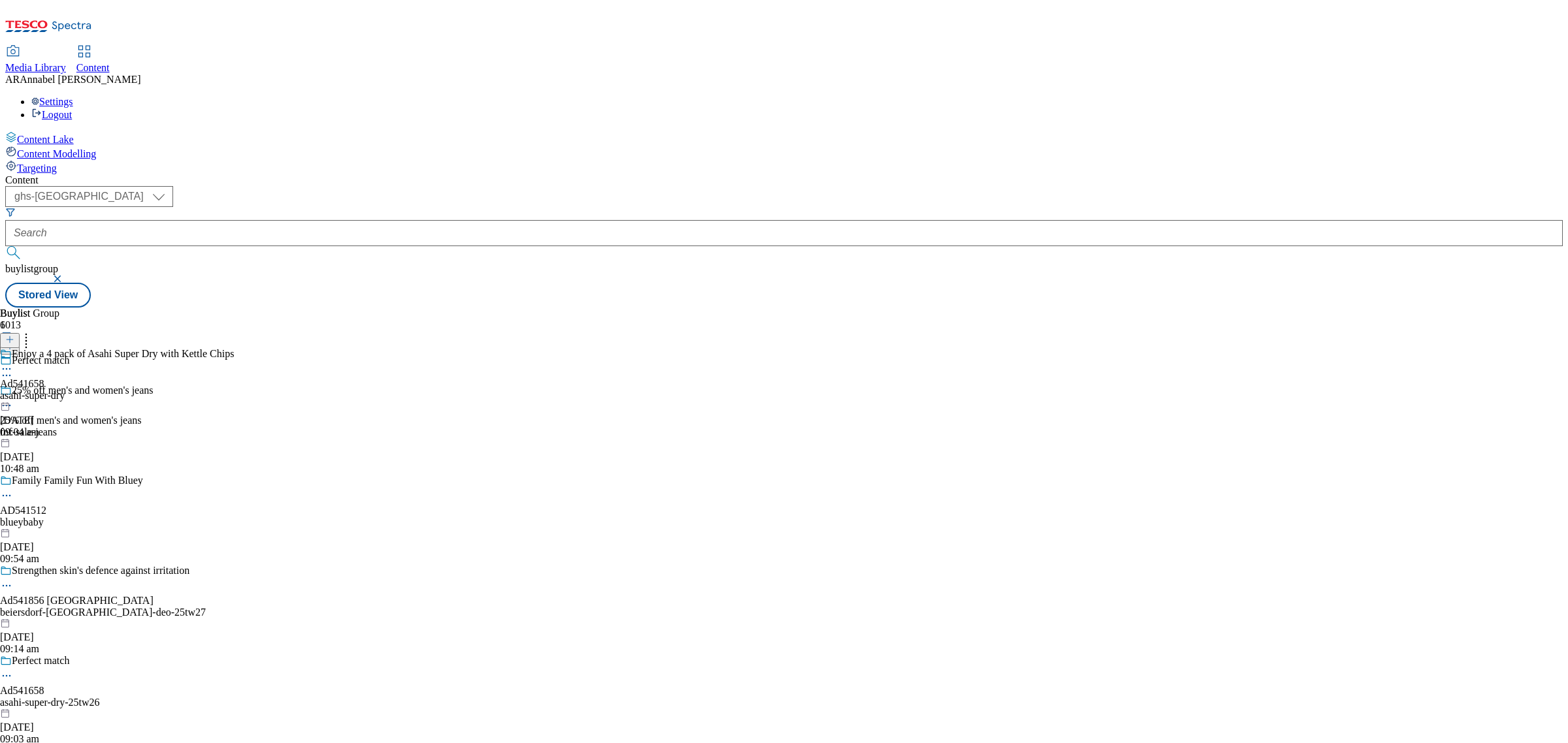
click at [234, 348] on div "Enjoy a 4 pack of Asahi Super Dry with Kettle Chips Ad541658 asahi-super-dry 20…" at bounding box center [117, 393] width 234 height 90
click at [13, 393] on icon at bounding box center [6, 399] width 13 height 13
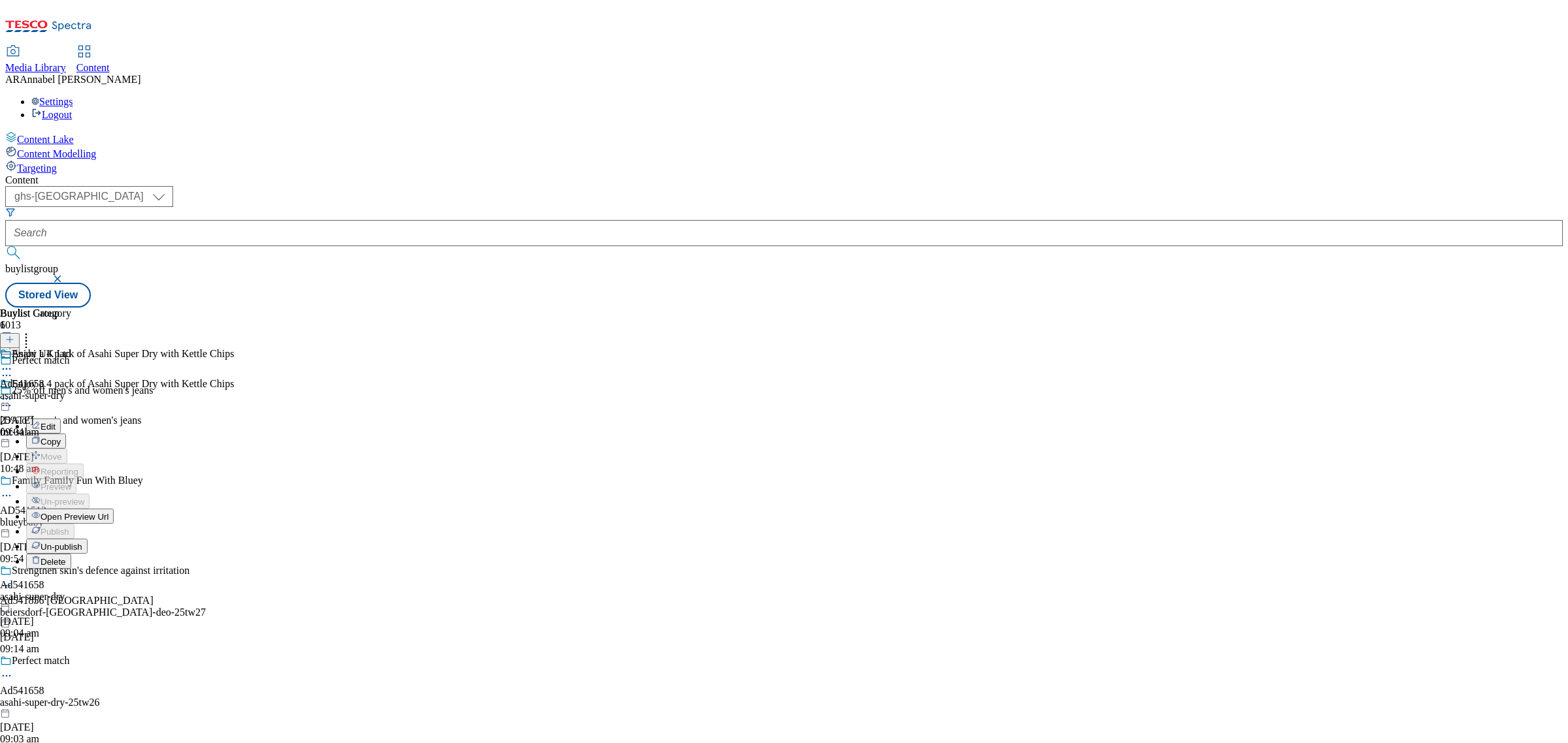
click at [56, 422] on span "Edit" at bounding box center [47, 426] width 15 height 10
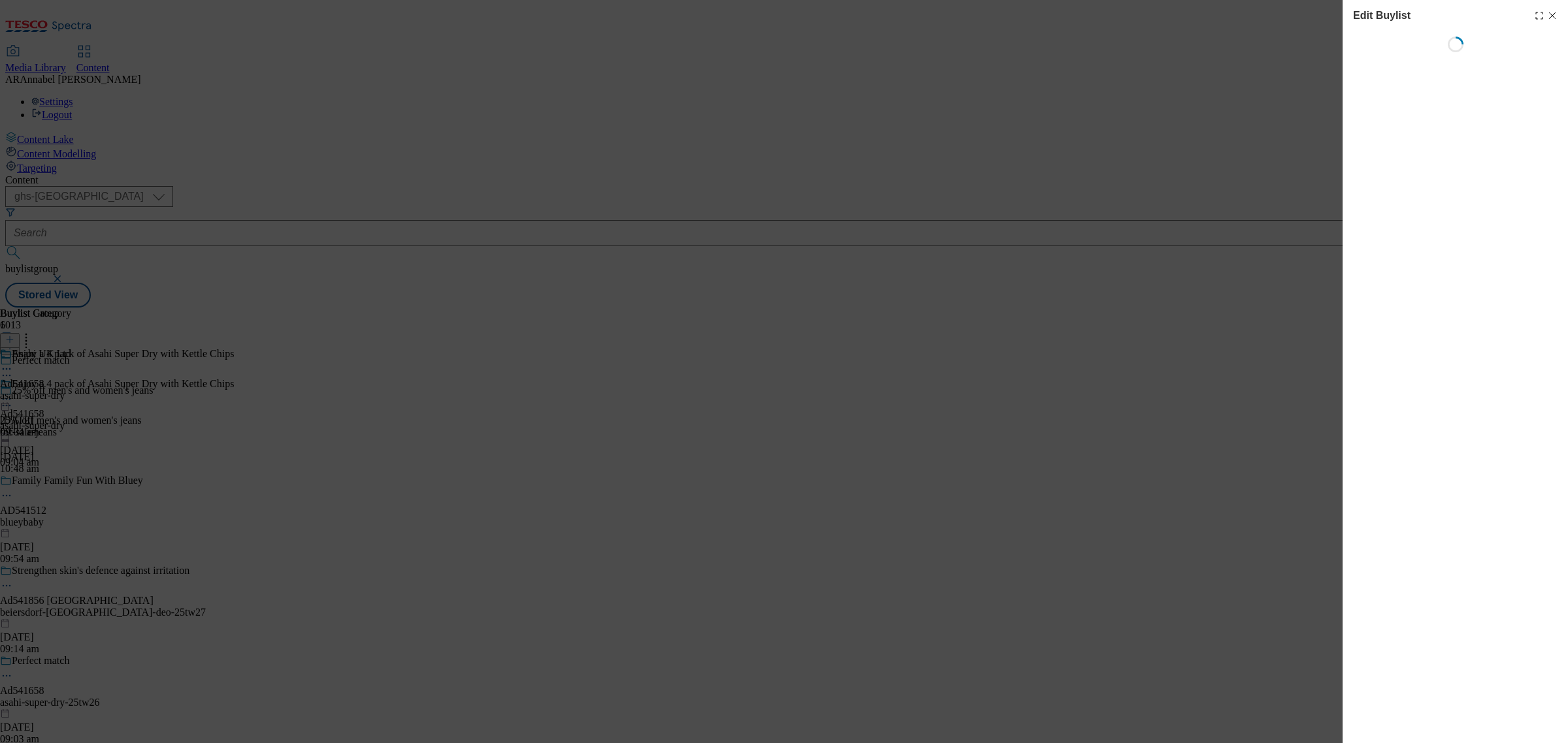
select select "tactical"
select select "supplier funded short term 1-3 weeks"
select select "dunnhumby"
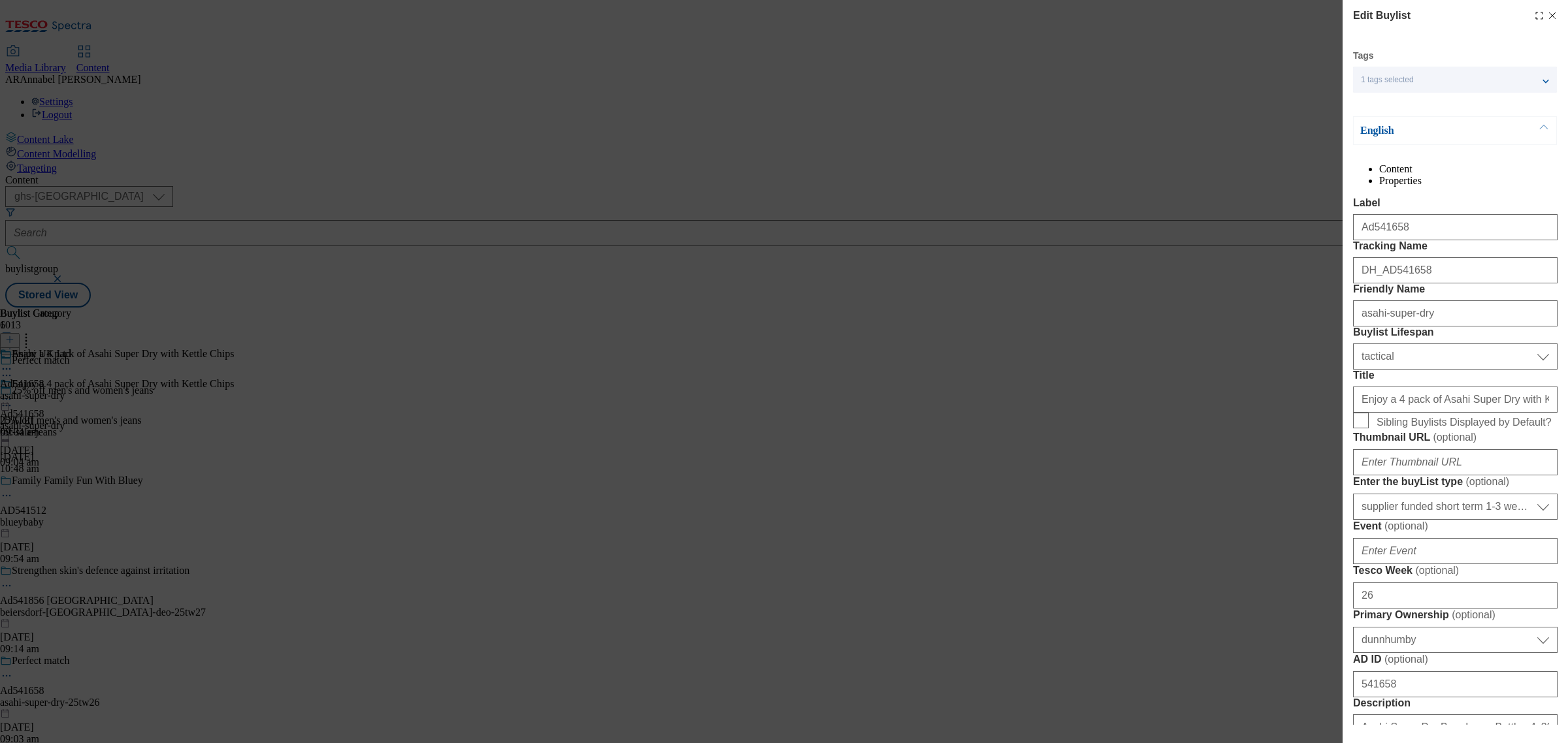
select select "Banner"
click at [1415, 413] on input "Enjoy a 4 pack of Asahi Super Dry with Kettle Chips" at bounding box center [1456, 400] width 205 height 26
drag, startPoint x: 1361, startPoint y: 515, endPoint x: 1567, endPoint y: 498, distance: 206.7
click at [1567, 498] on div "Edit Buylist Tags 1 tags selected buylist English Content Properties Label Ad54…" at bounding box center [1456, 362] width 226 height 725
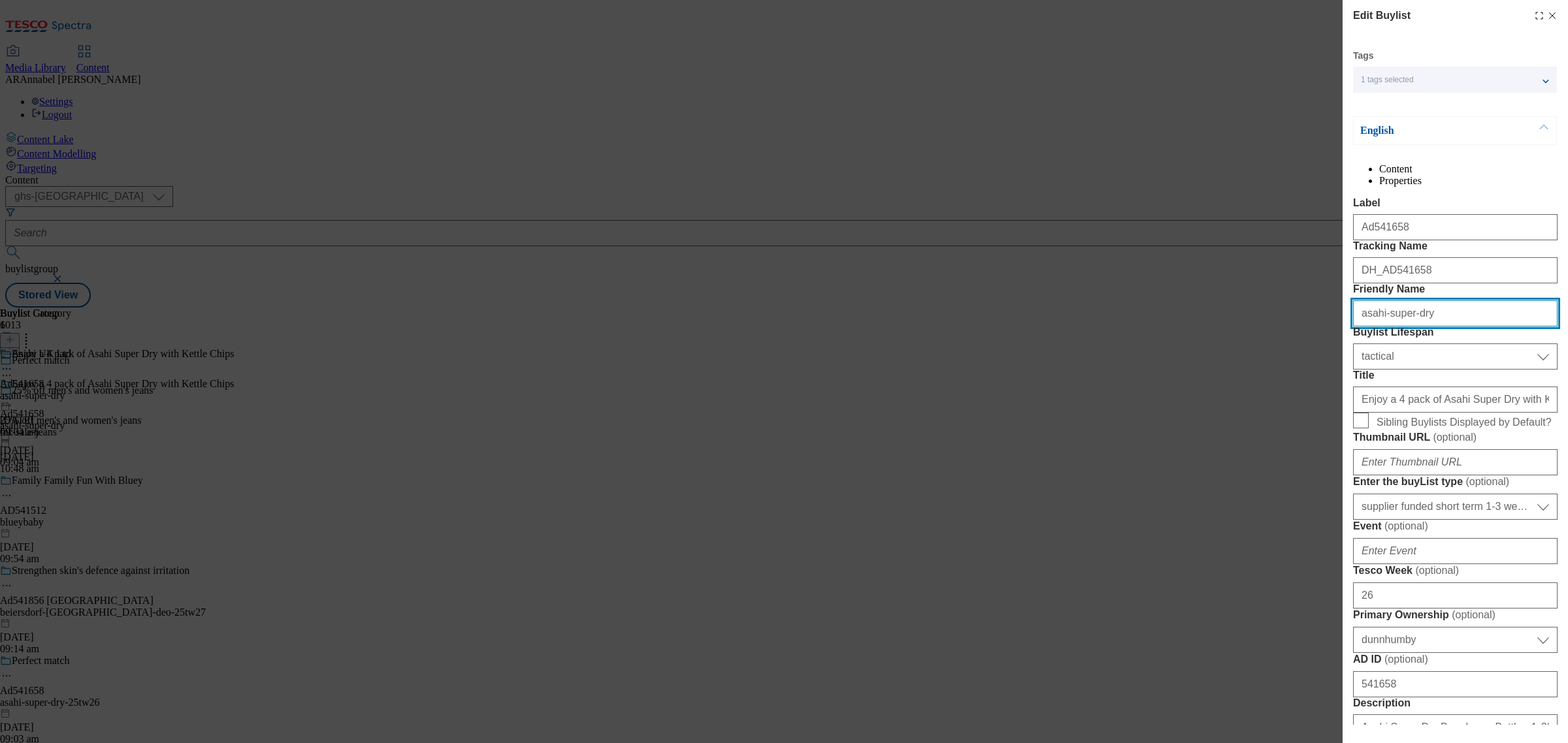
click at [1441, 327] on input "asahi-super-dry" at bounding box center [1456, 314] width 205 height 26
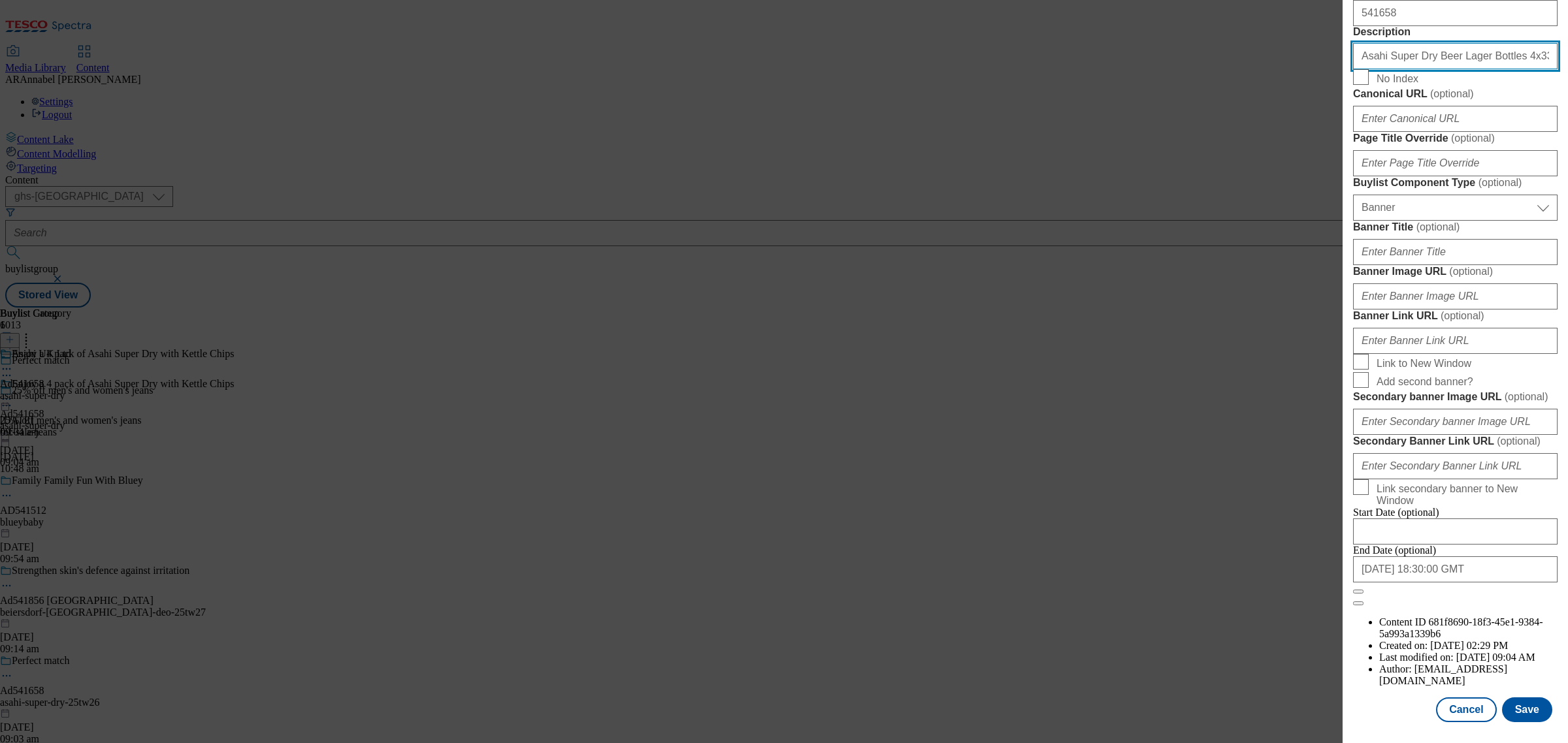
scroll to position [759, 0]
drag, startPoint x: 1531, startPoint y: 252, endPoint x: 1338, endPoint y: 246, distance: 193.1
click at [1338, 246] on div "Edit Buylist Tags 1 tags selected buylist English Content Properties Label Ad54…" at bounding box center [784, 371] width 1568 height 743
